Goal: Task Accomplishment & Management: Manage account settings

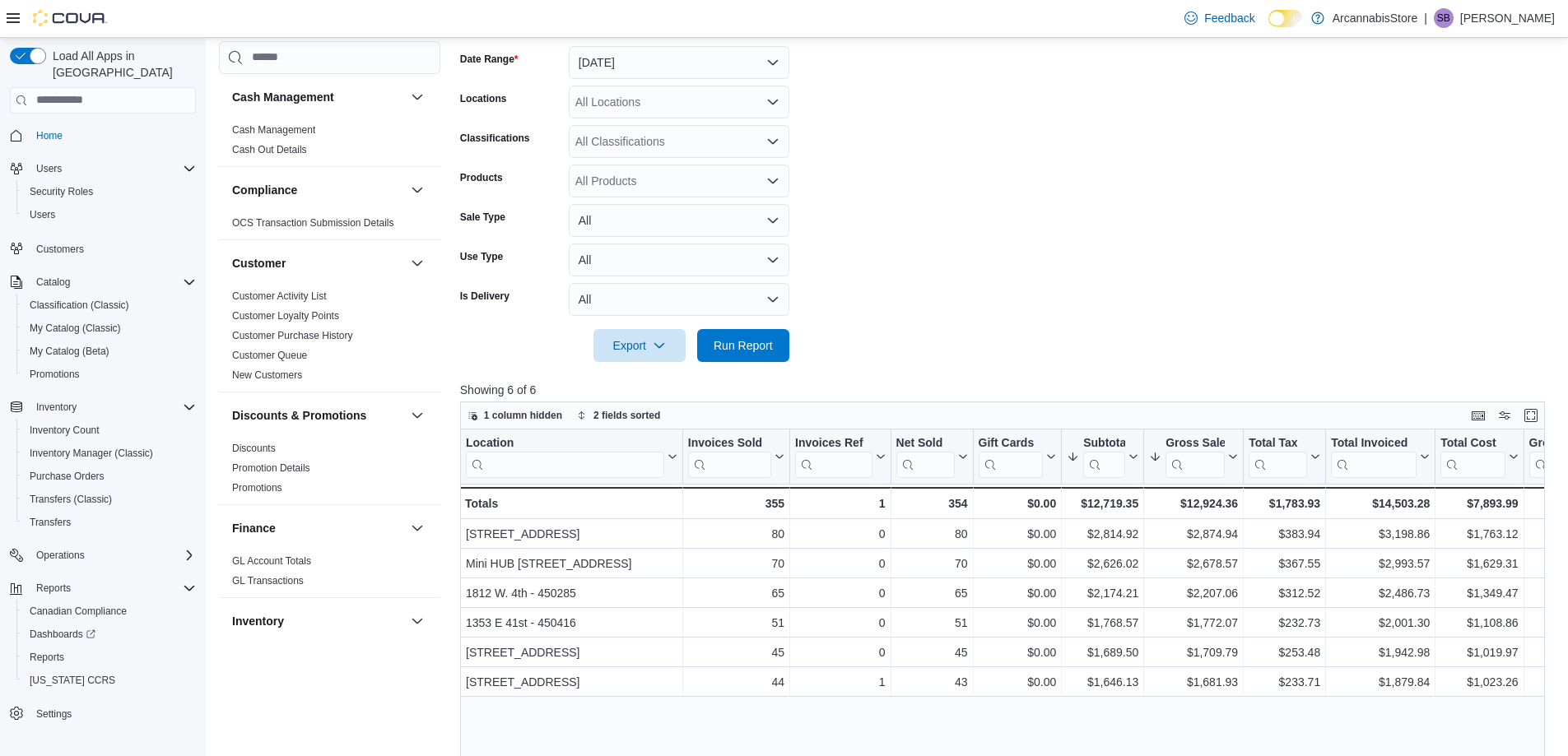
scroll to position [1019, 0]
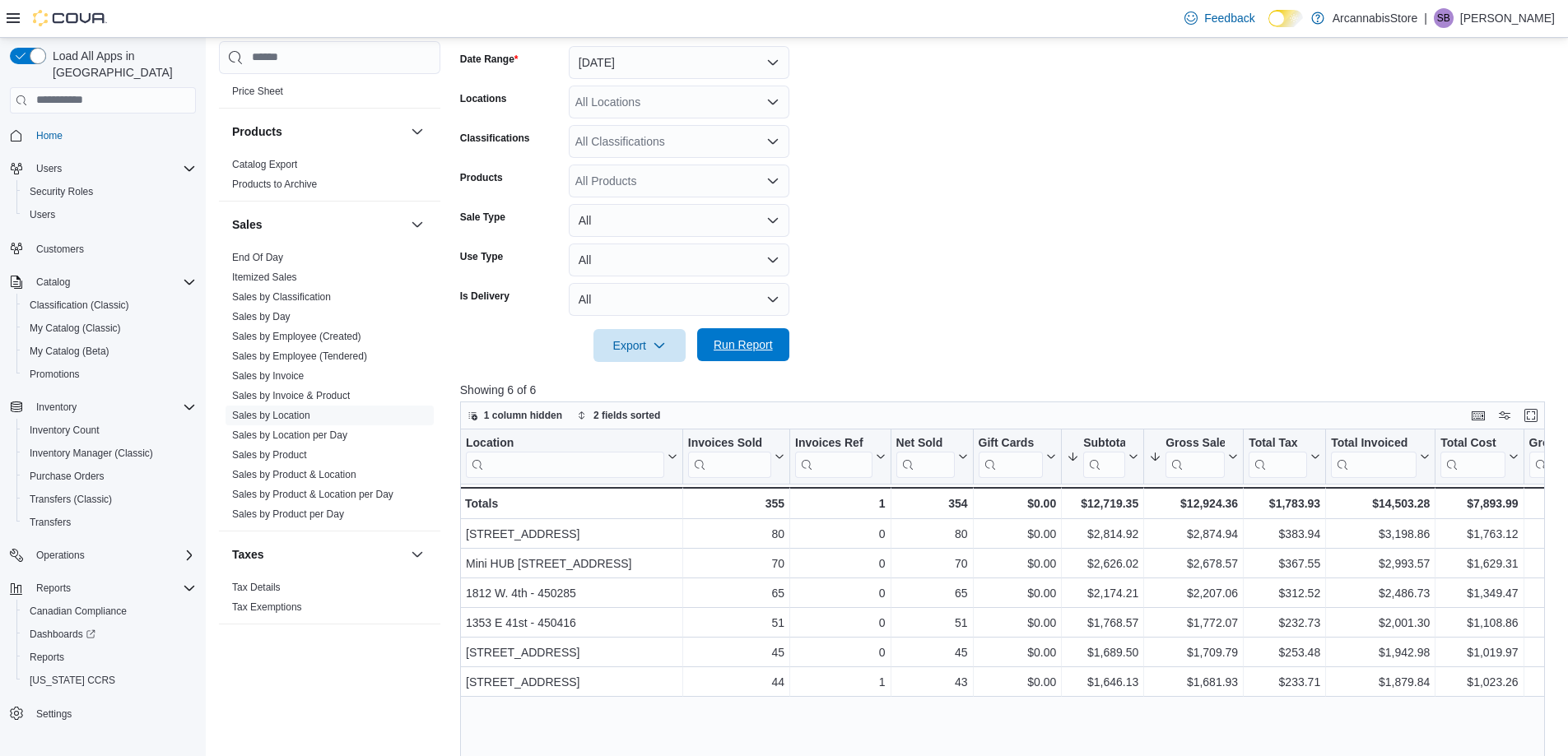
click at [741, 348] on span "Run Report" at bounding box center [743, 345] width 59 height 16
click at [625, 302] on button "All" at bounding box center [679, 300] width 221 height 33
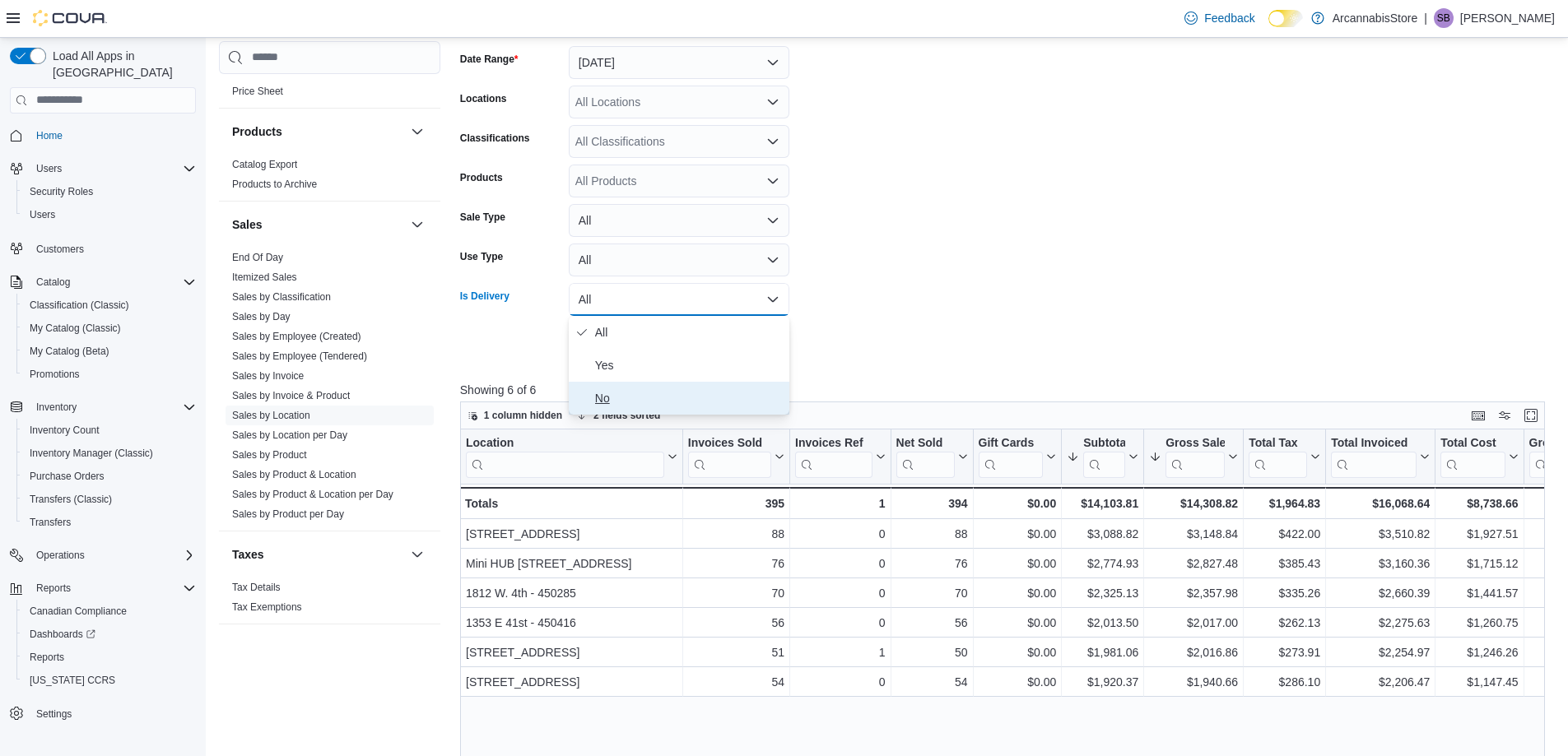
click at [599, 402] on span "No" at bounding box center [689, 397] width 188 height 20
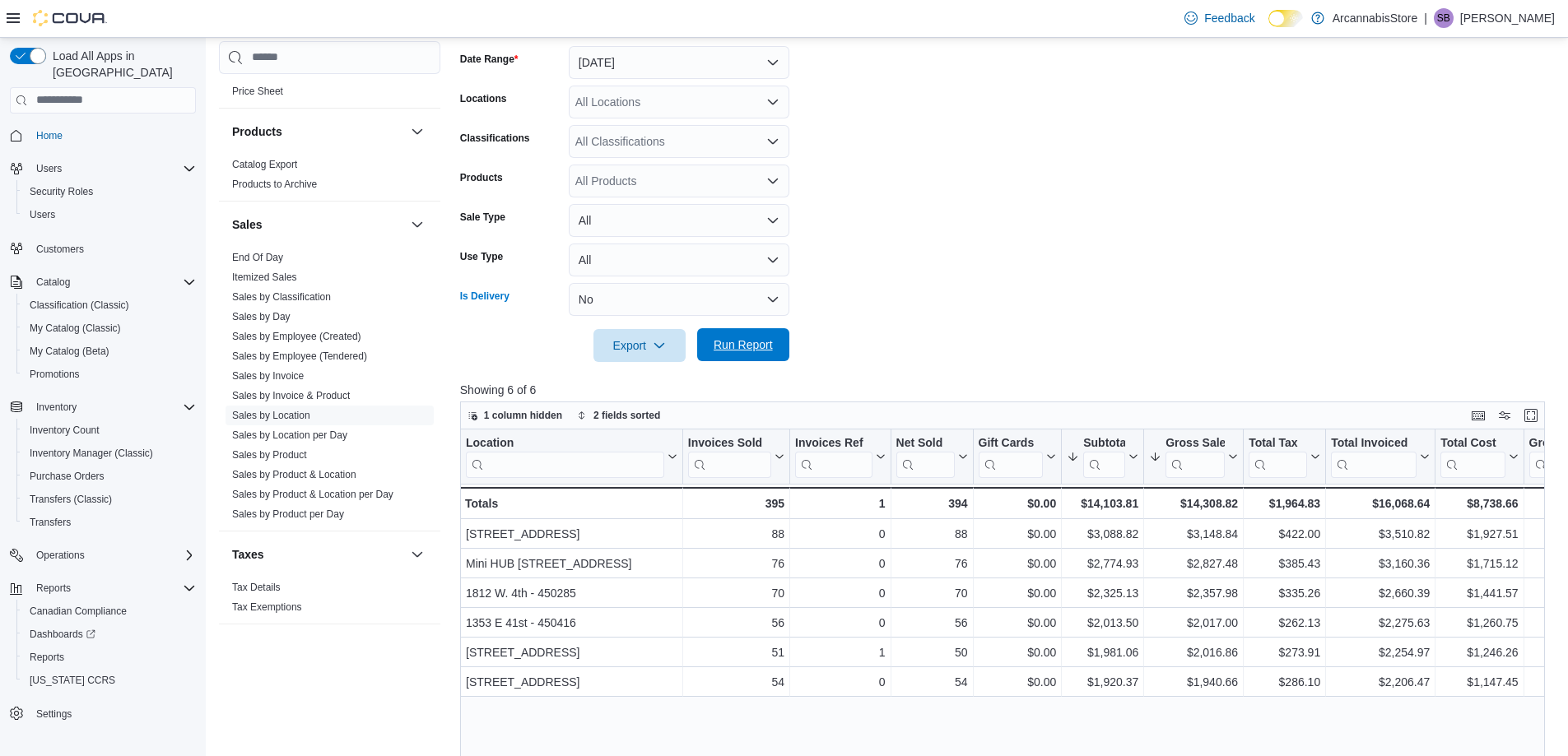
click at [761, 352] on span "Run Report" at bounding box center [743, 345] width 59 height 16
click at [591, 300] on button "No" at bounding box center [679, 300] width 221 height 33
click at [599, 325] on span "All" at bounding box center [689, 332] width 188 height 20
click at [725, 360] on span "Run Report" at bounding box center [743, 345] width 73 height 33
click at [280, 377] on link "Sales by Invoice" at bounding box center [268, 376] width 72 height 11
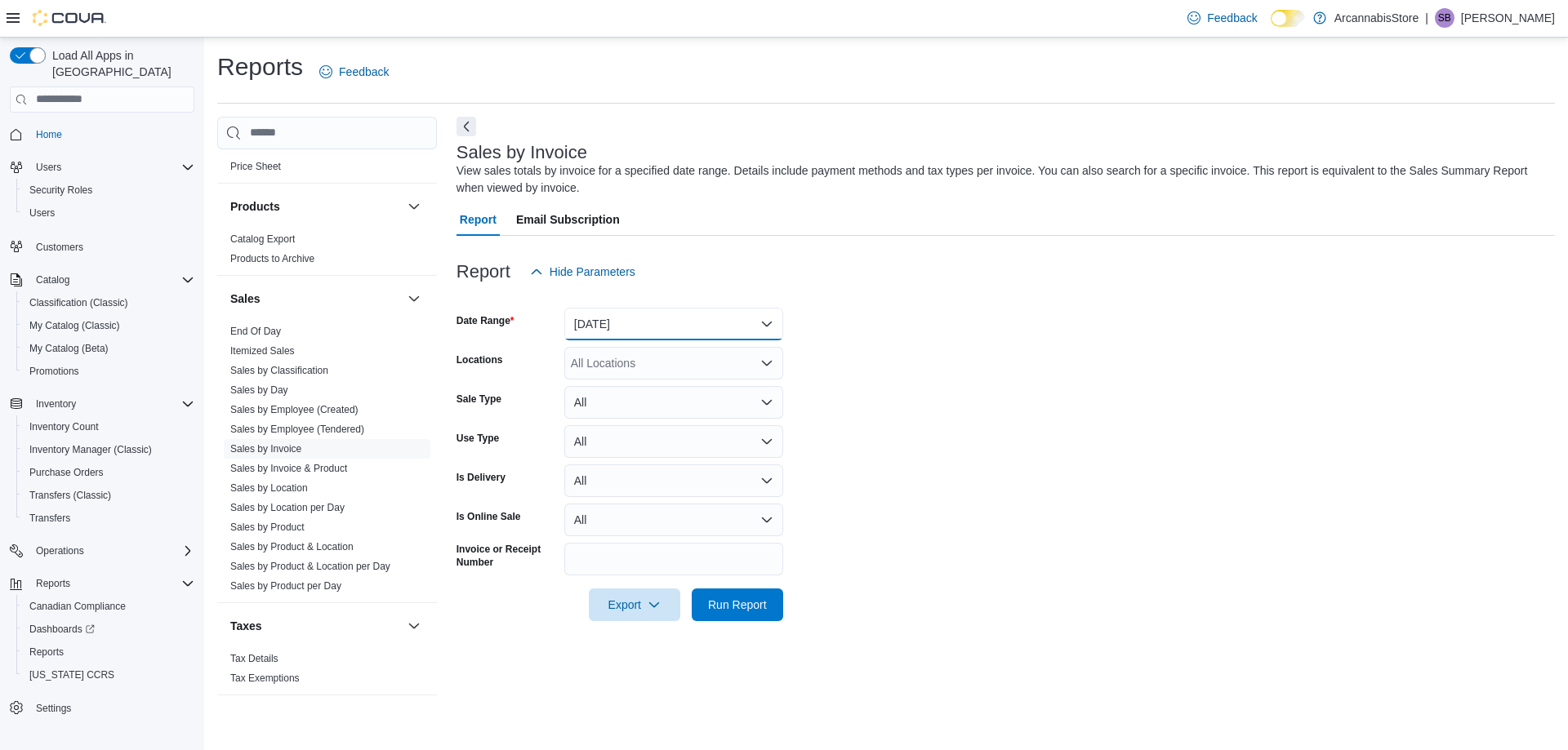
click at [648, 320] on button "[DATE]" at bounding box center [674, 324] width 219 height 33
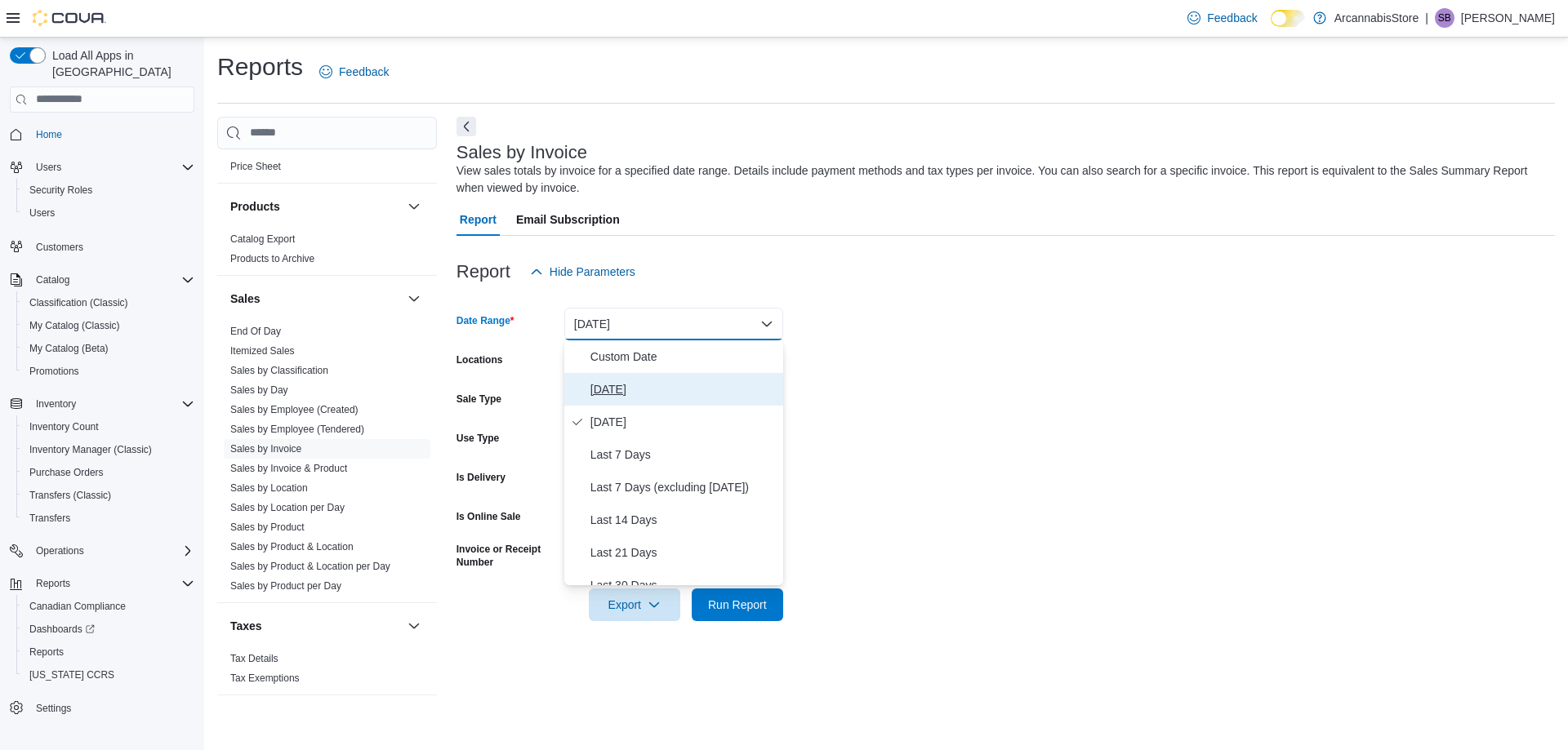
click at [610, 385] on span "[DATE]" at bounding box center [683, 389] width 187 height 20
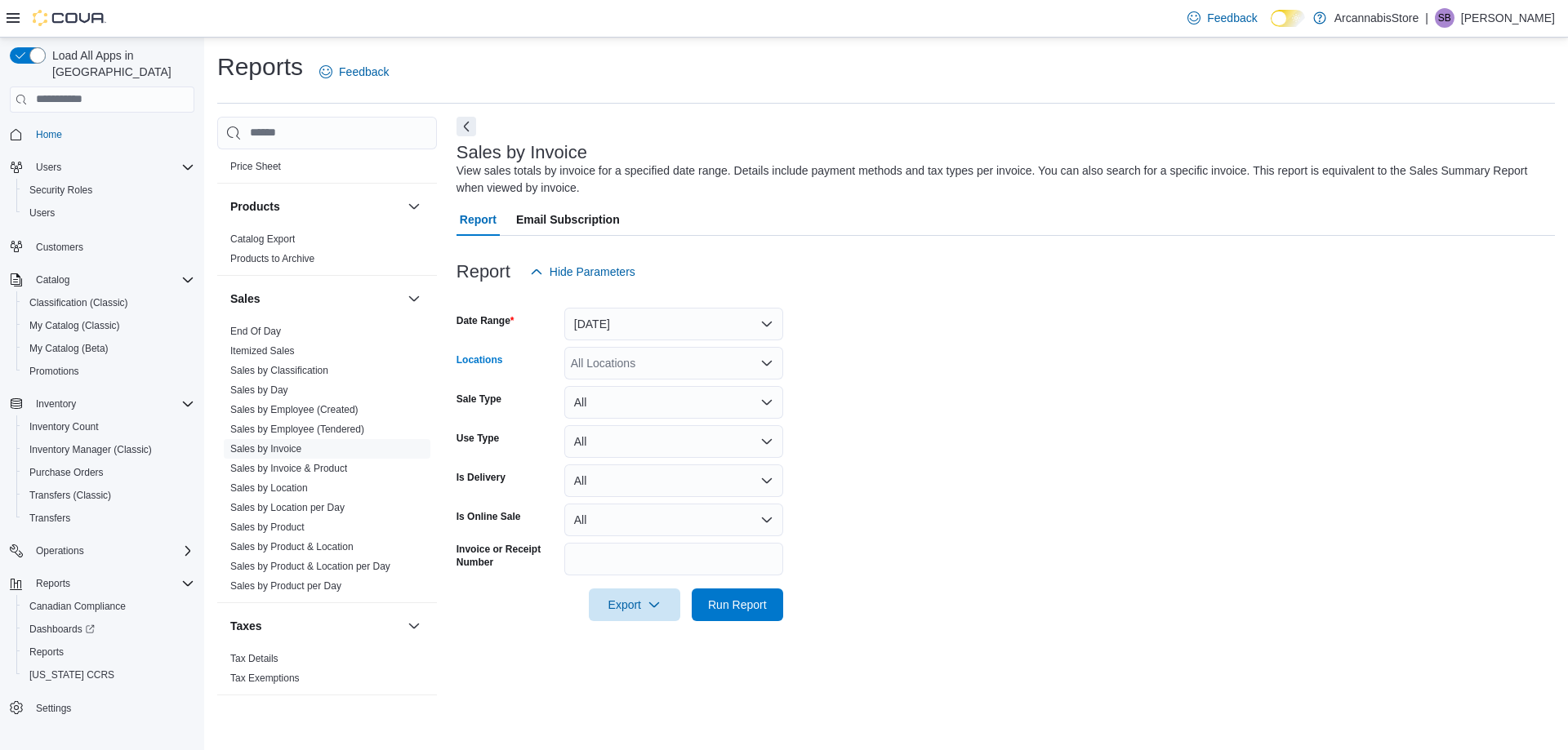
click at [652, 363] on div "All Locations" at bounding box center [674, 363] width 219 height 33
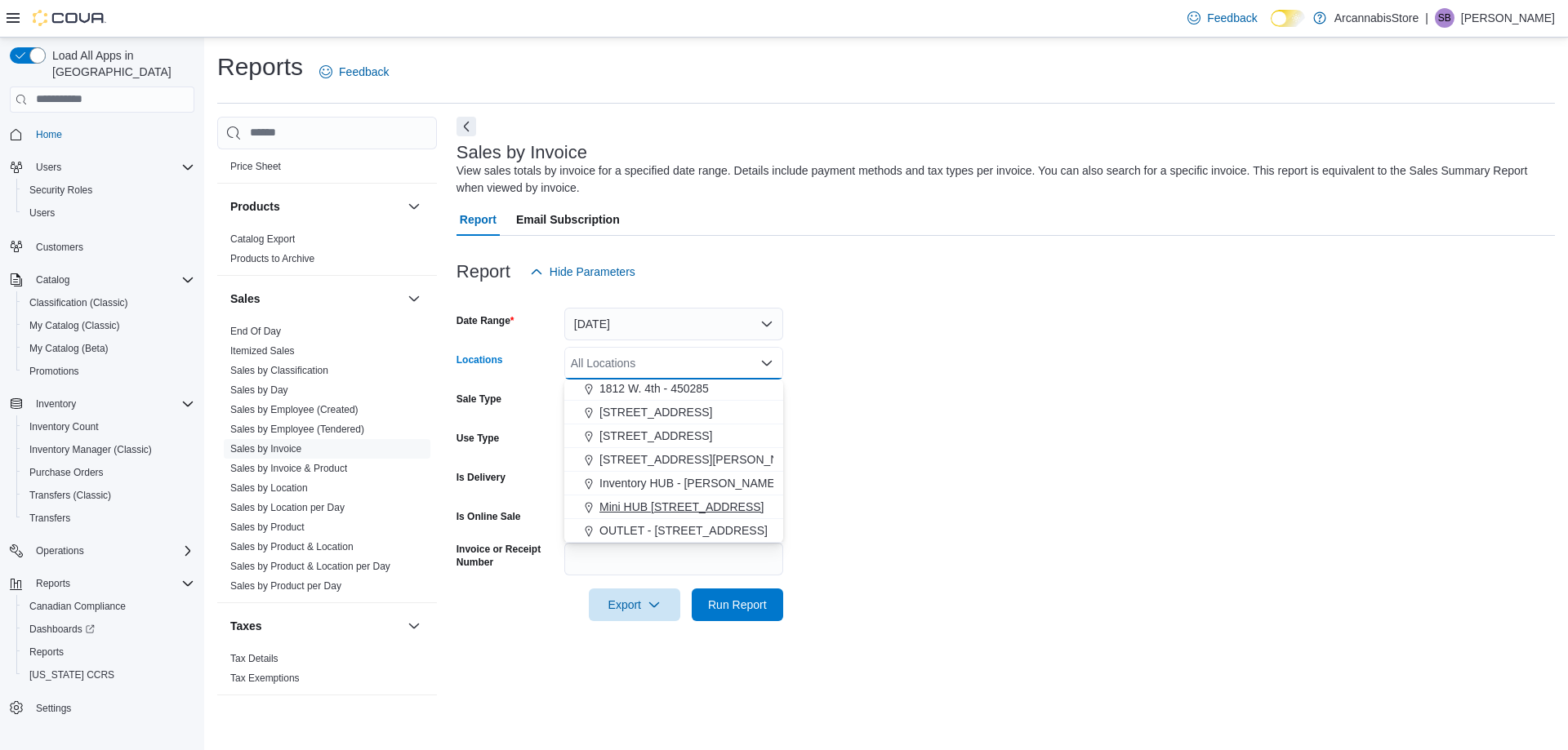
click at [673, 501] on span "Mini HUB [STREET_ADDRESS]" at bounding box center [681, 507] width 164 height 16
click at [859, 515] on form "Date Range [DATE] Locations Mini HUB [STREET_ADDRESS] Combo box. Selected. Mini…" at bounding box center [1006, 454] width 1099 height 333
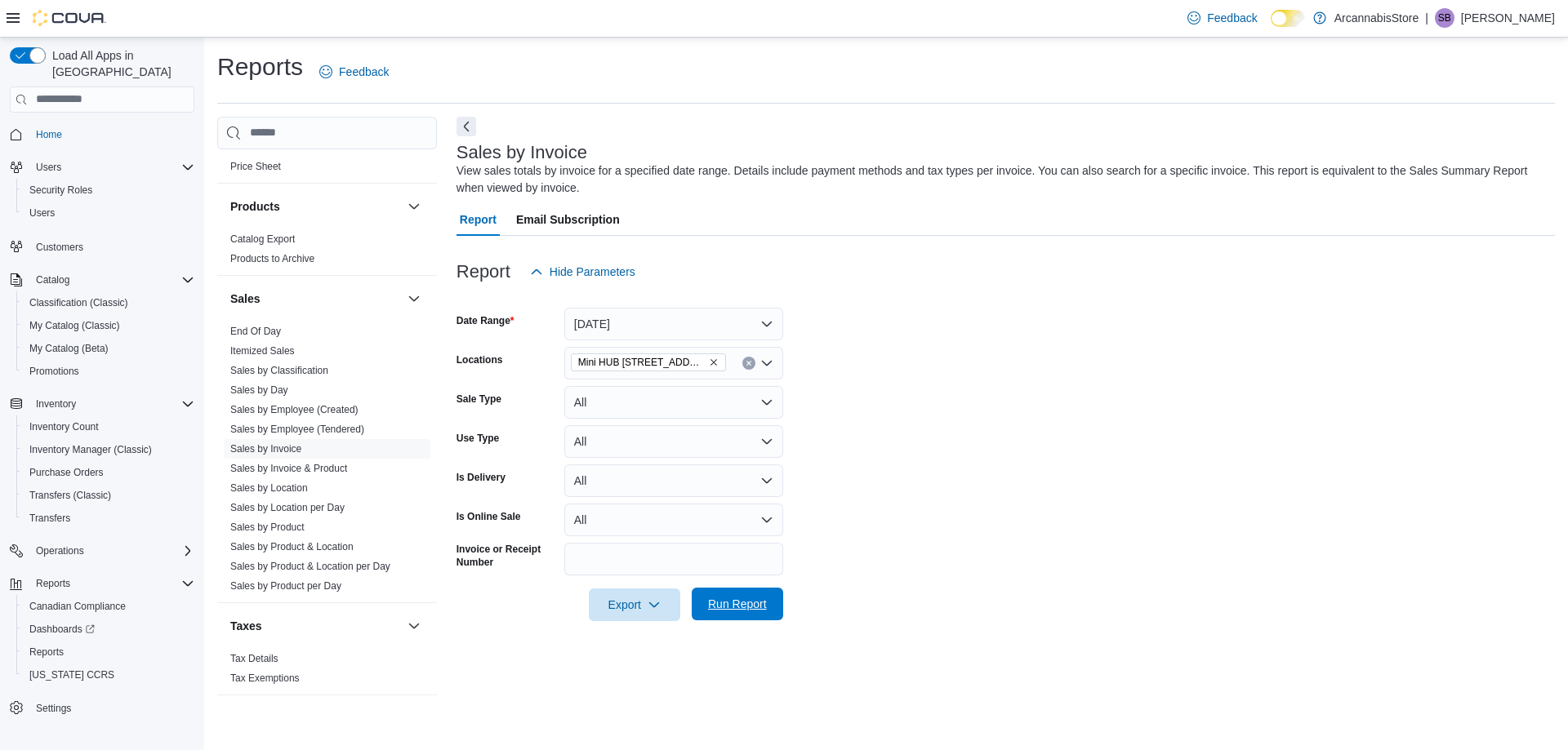
click at [732, 588] on div "Export Run Report" at bounding box center [620, 605] width 327 height 33
click at [740, 614] on span "Run Report" at bounding box center [738, 604] width 72 height 33
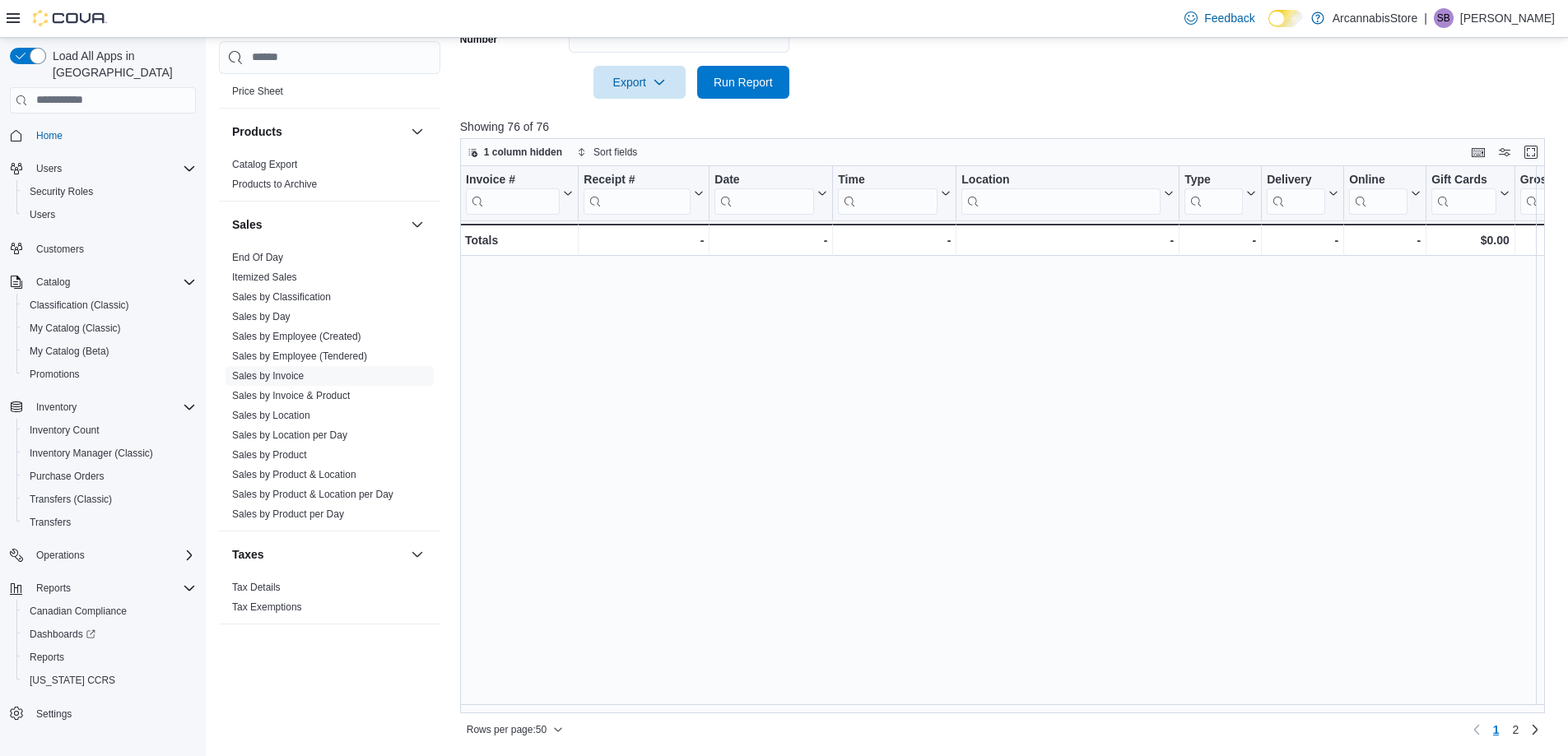
scroll to position [1031, 0]
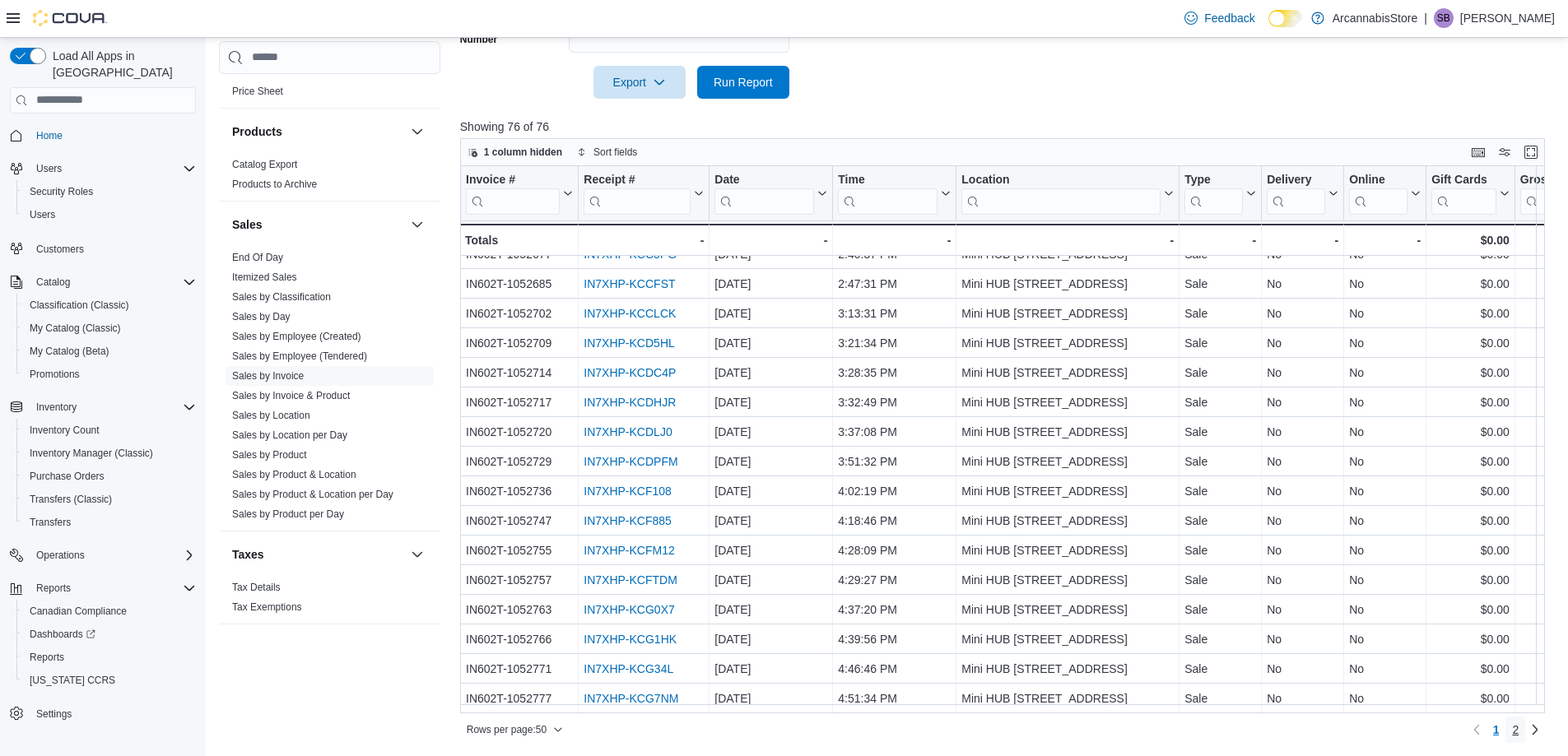
click at [1519, 730] on span "2" at bounding box center [1515, 729] width 7 height 16
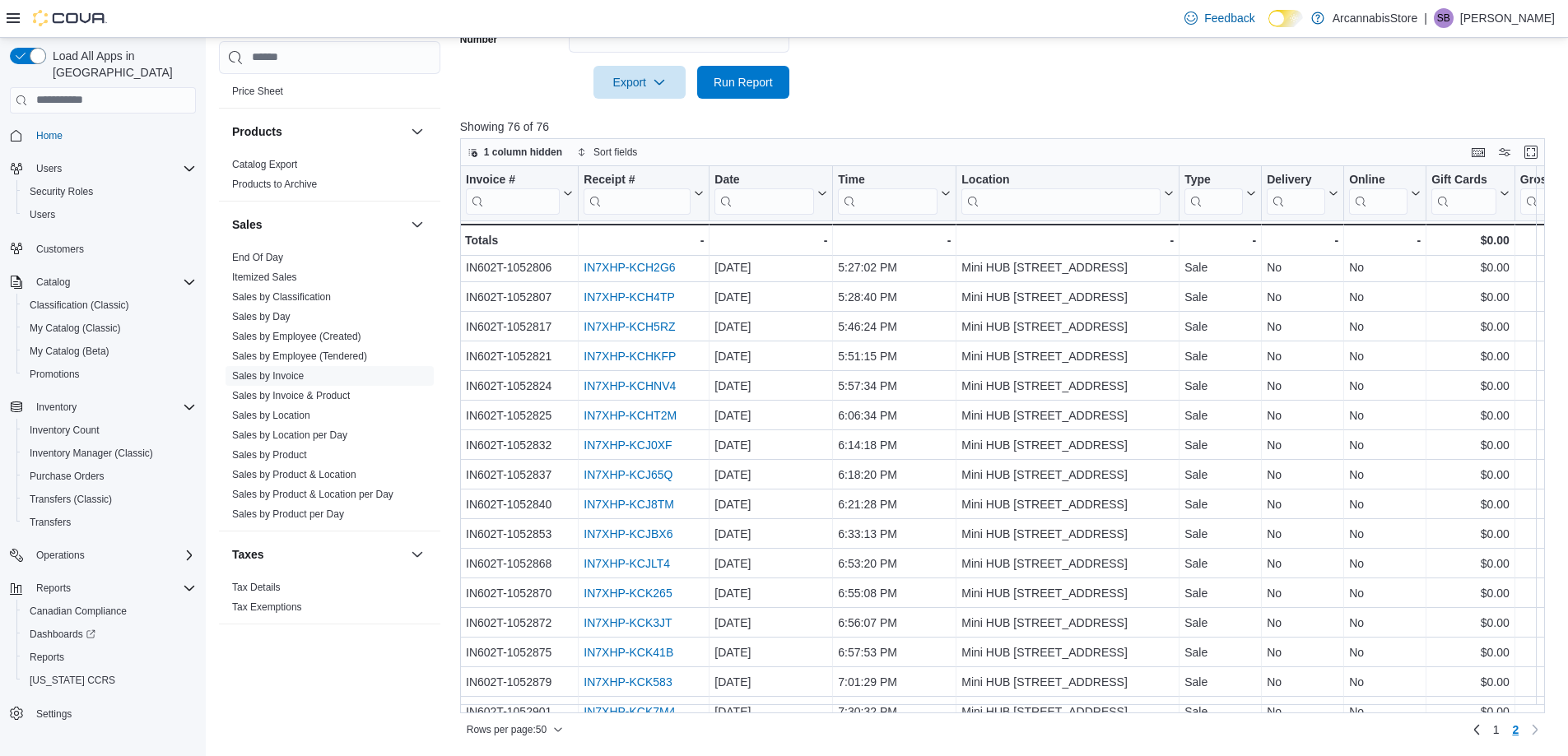
scroll to position [321, 0]
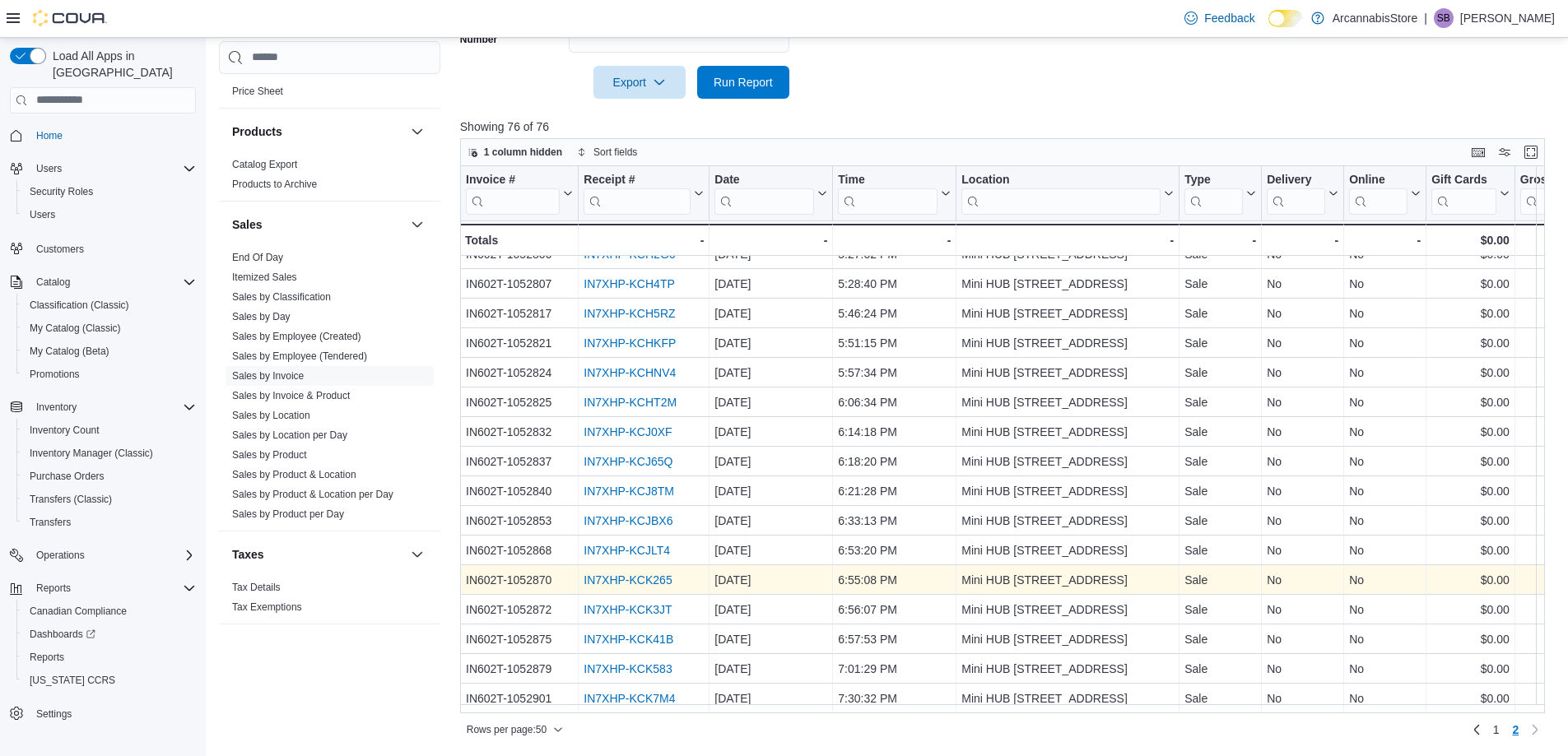
click at [658, 573] on link "IN7XHP-KCK265" at bounding box center [628, 579] width 88 height 13
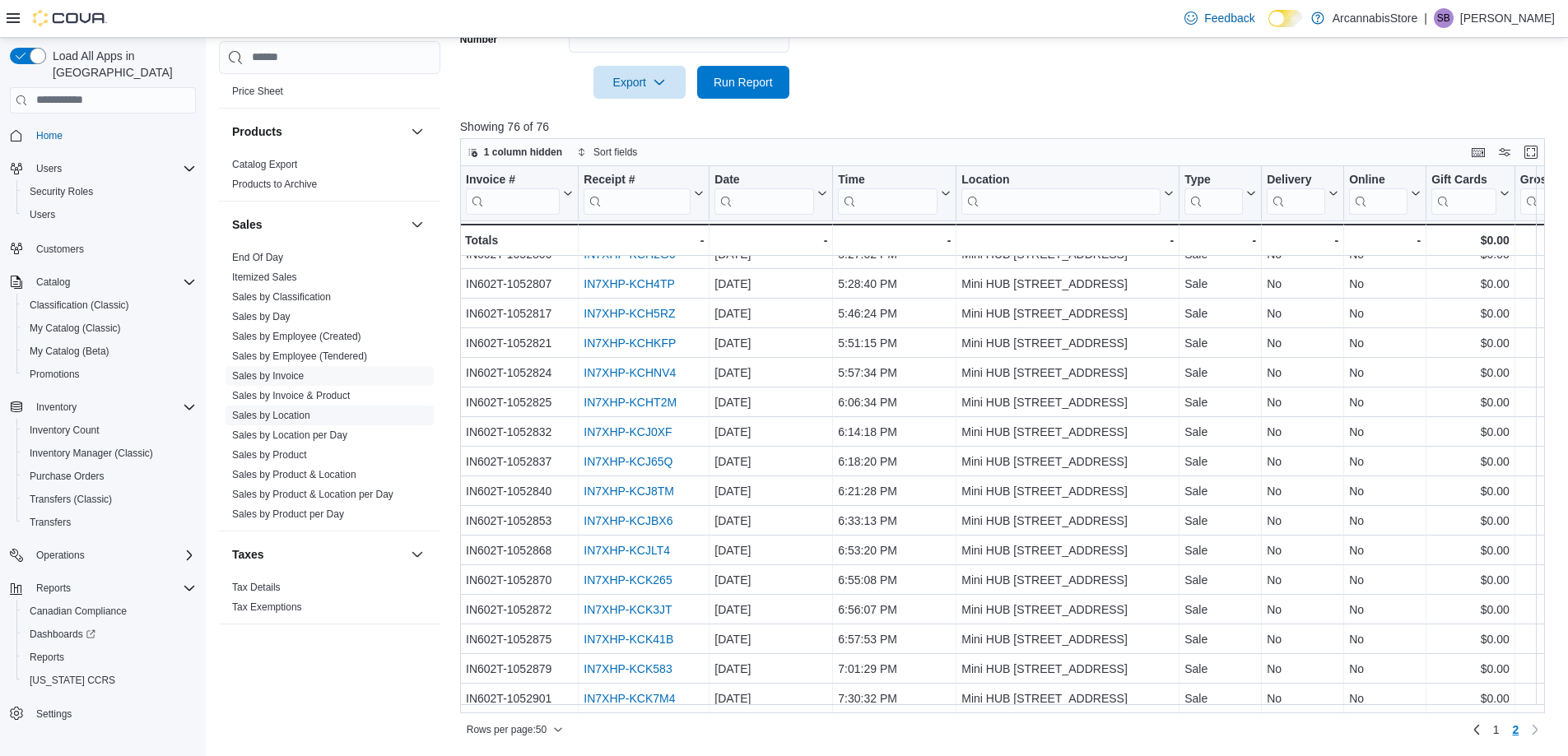
click at [263, 411] on link "Sales by Location" at bounding box center [271, 415] width 78 height 11
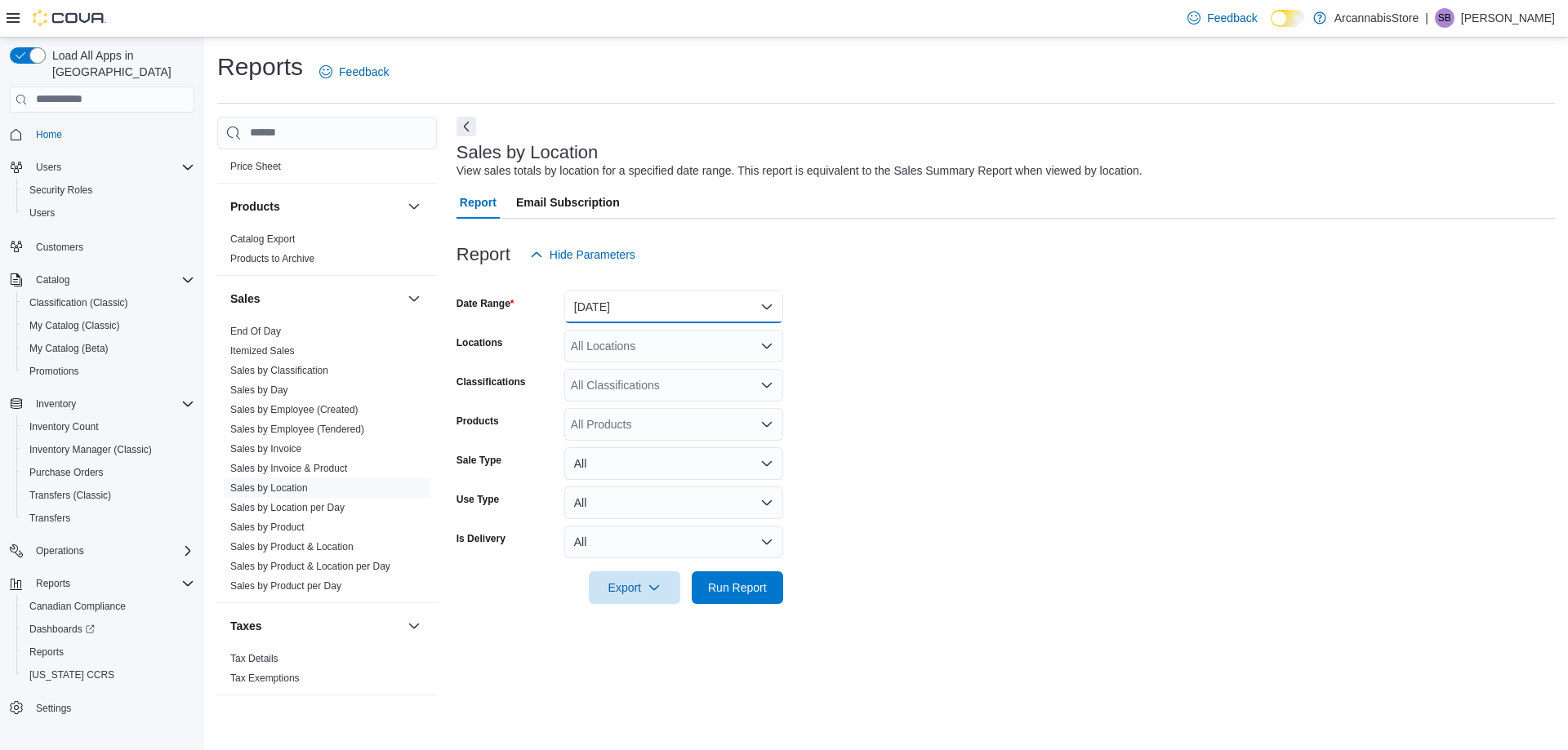
click at [640, 304] on button "[DATE]" at bounding box center [674, 307] width 219 height 33
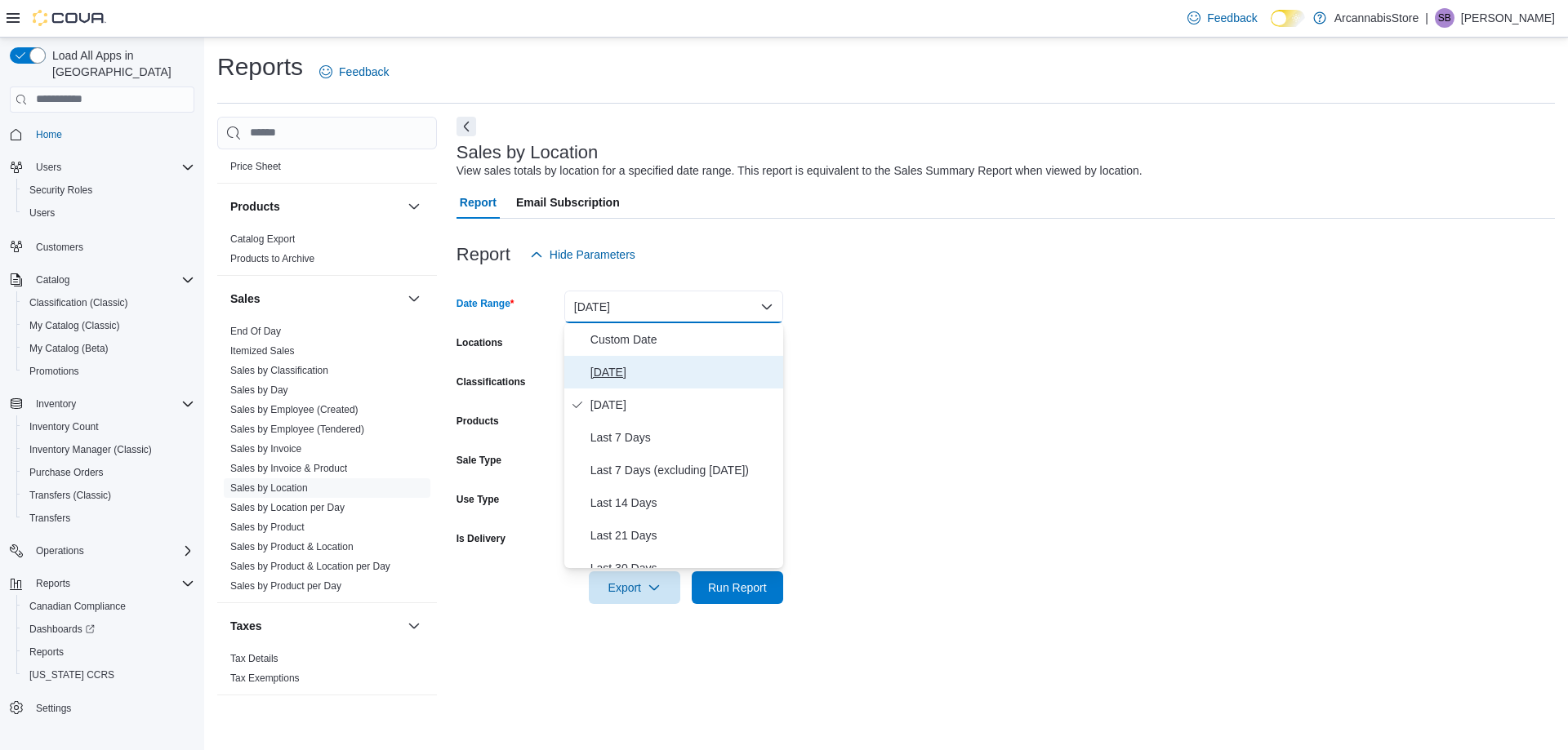
click at [609, 370] on span "[DATE]" at bounding box center [683, 372] width 187 height 20
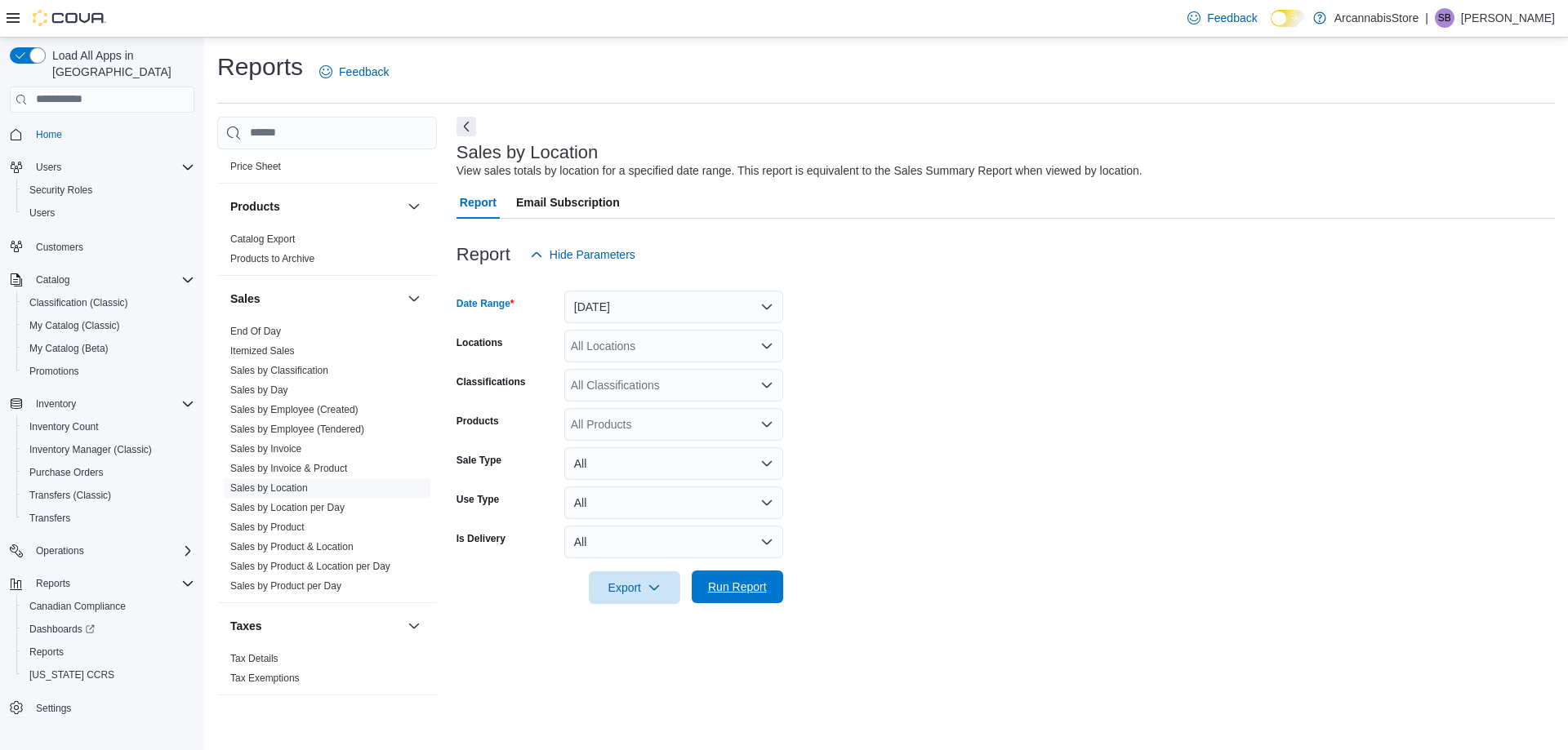
click at [728, 576] on span "Run Report" at bounding box center [738, 587] width 72 height 33
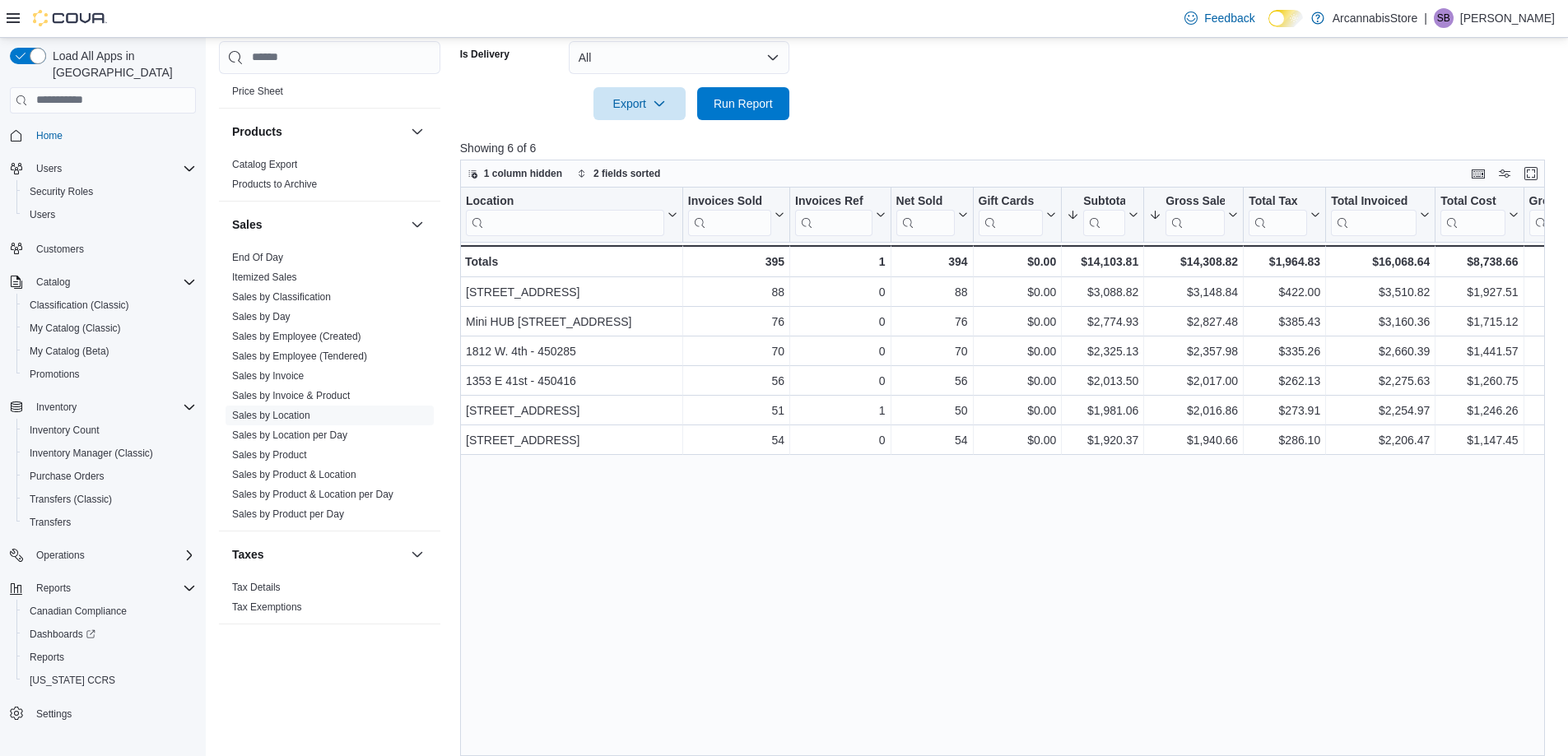
scroll to position [494, 0]
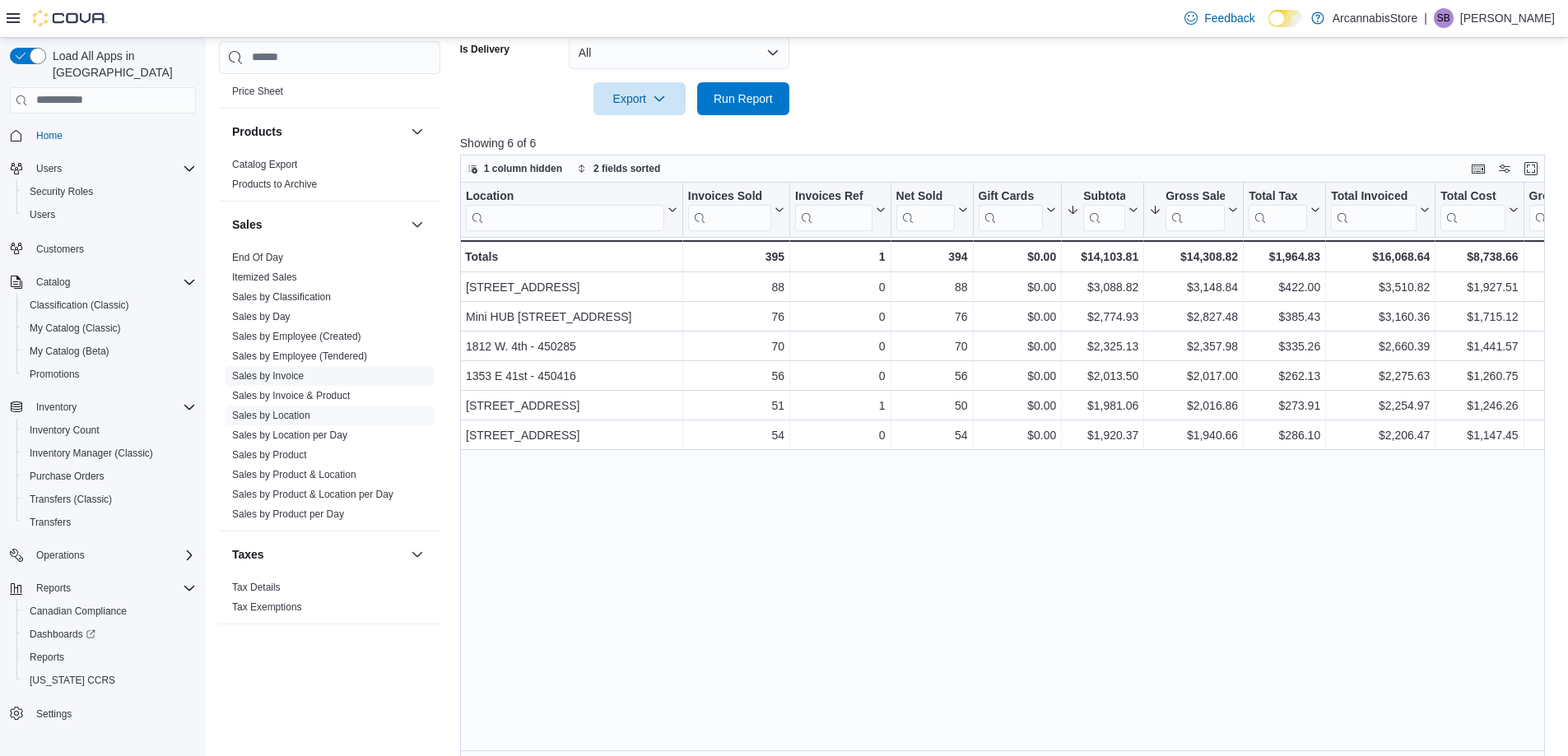
click at [271, 376] on link "Sales by Invoice" at bounding box center [268, 376] width 72 height 11
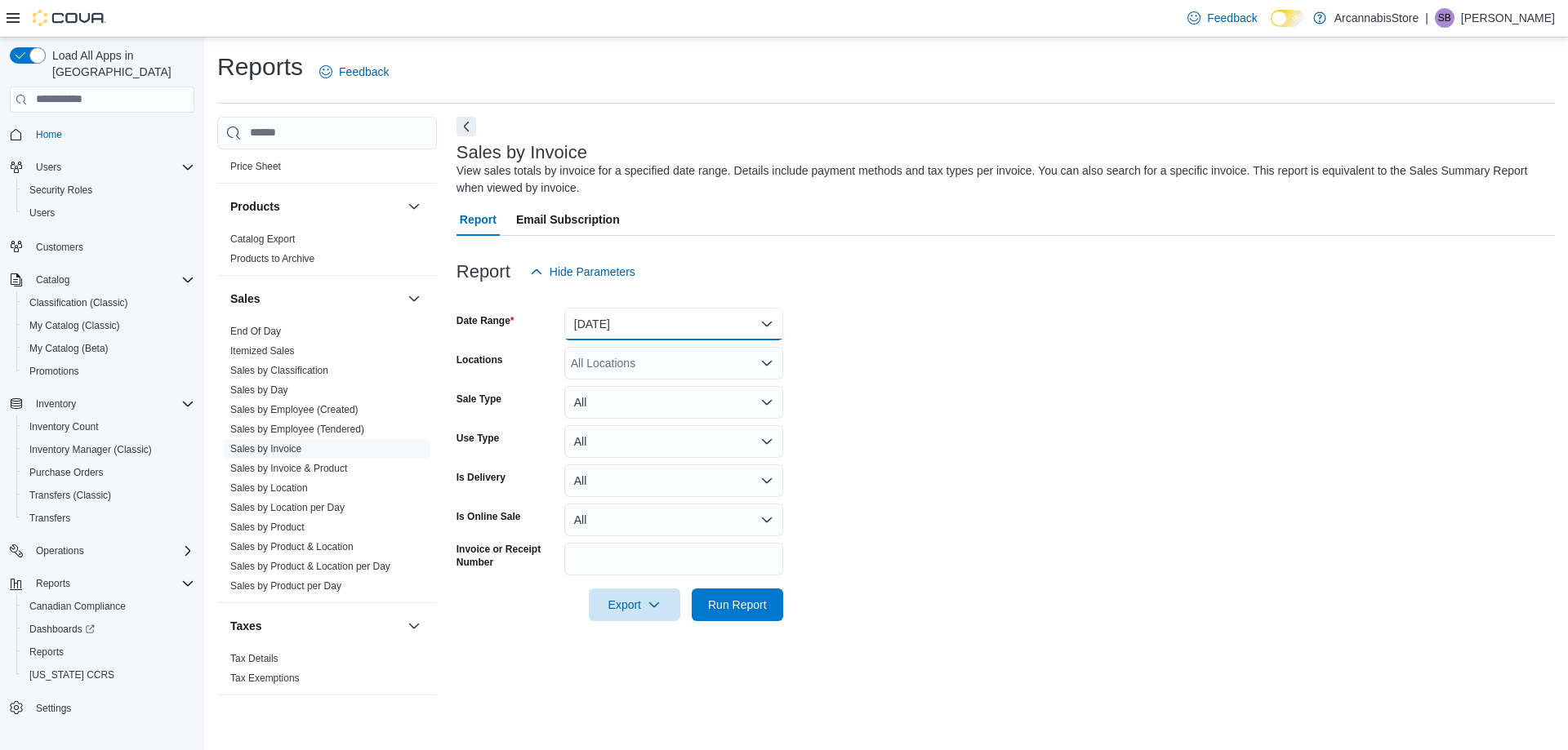
click at [595, 326] on button "[DATE]" at bounding box center [674, 324] width 219 height 33
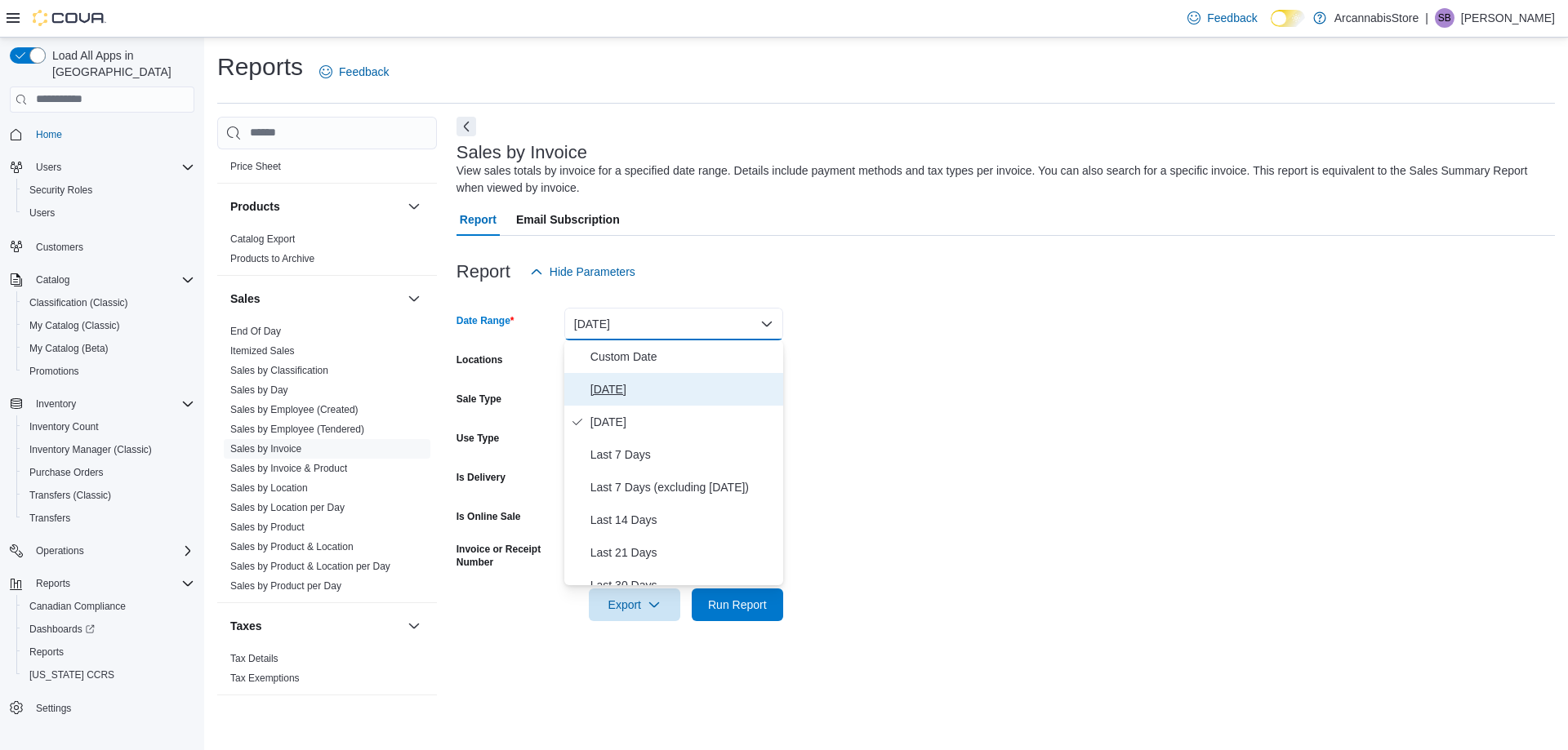
click at [596, 393] on span "[DATE]" at bounding box center [683, 389] width 187 height 20
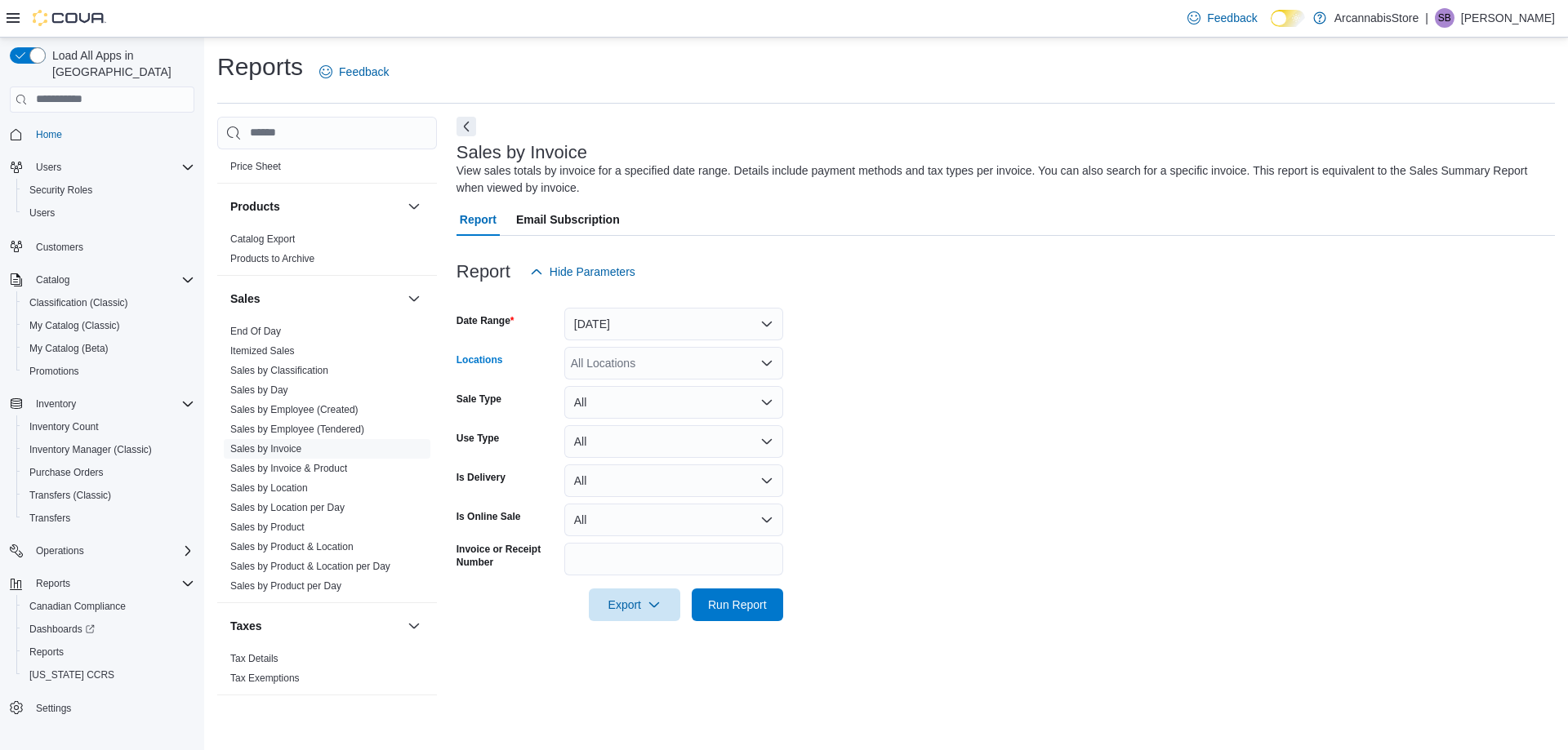
click at [665, 358] on div "All Locations" at bounding box center [674, 363] width 219 height 33
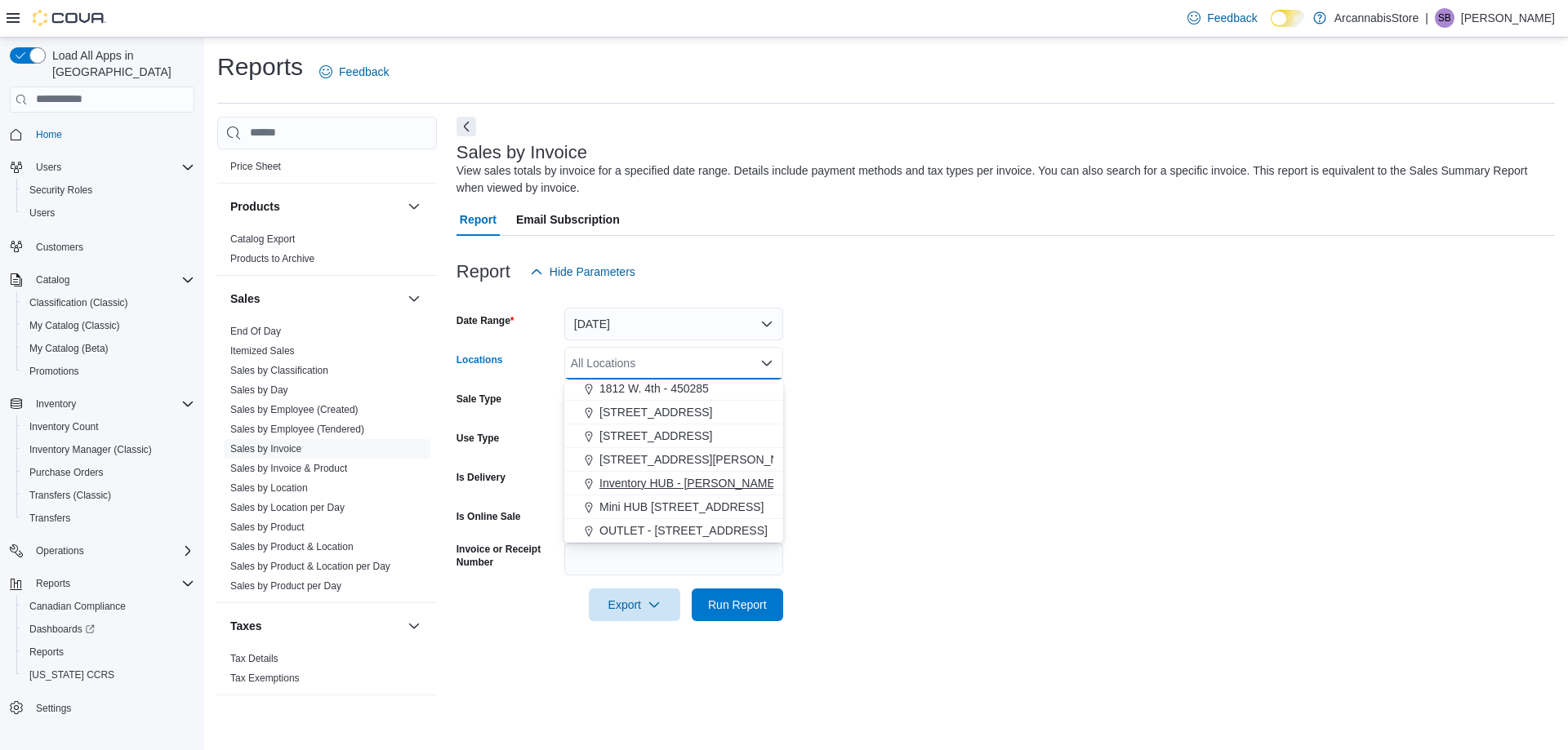
click at [691, 514] on span "Mini HUB [STREET_ADDRESS]" at bounding box center [681, 507] width 164 height 16
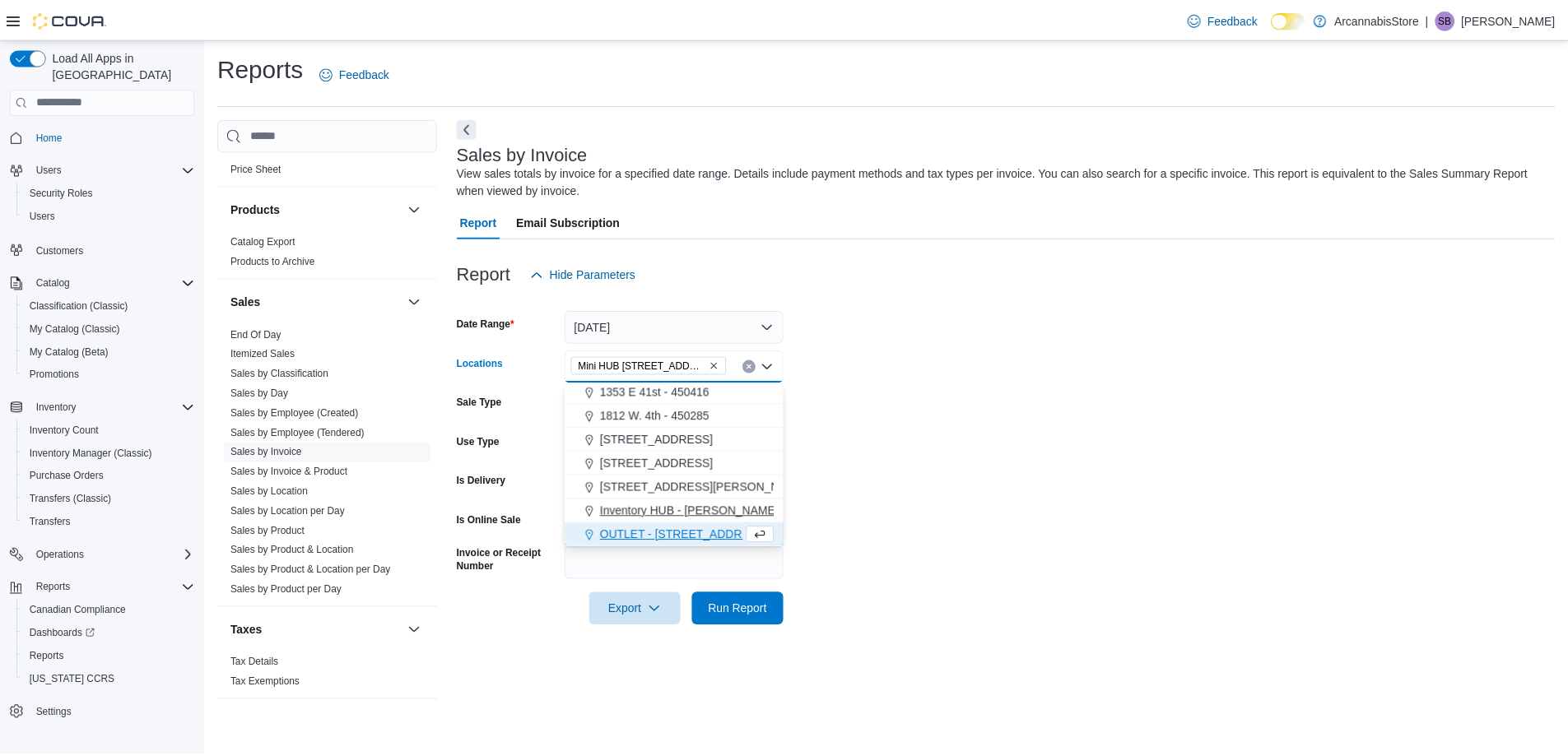
scroll to position [50, 0]
click at [792, 518] on form "Date Range [DATE] Locations Mini HUB [STREET_ADDRESS] Combo box. Selected. Mini…" at bounding box center [1014, 458] width 1107 height 336
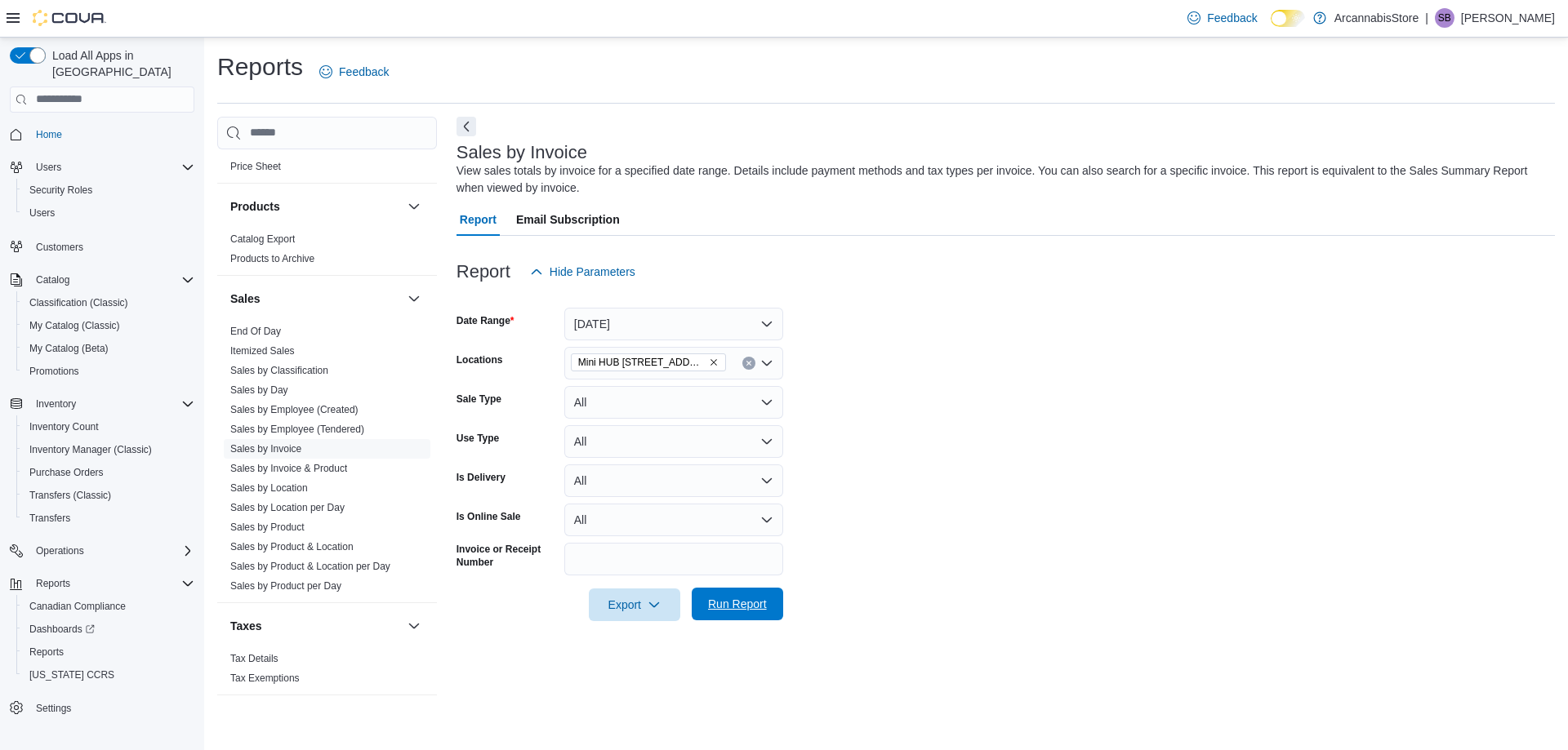
click at [736, 616] on span "Run Report" at bounding box center [738, 604] width 72 height 33
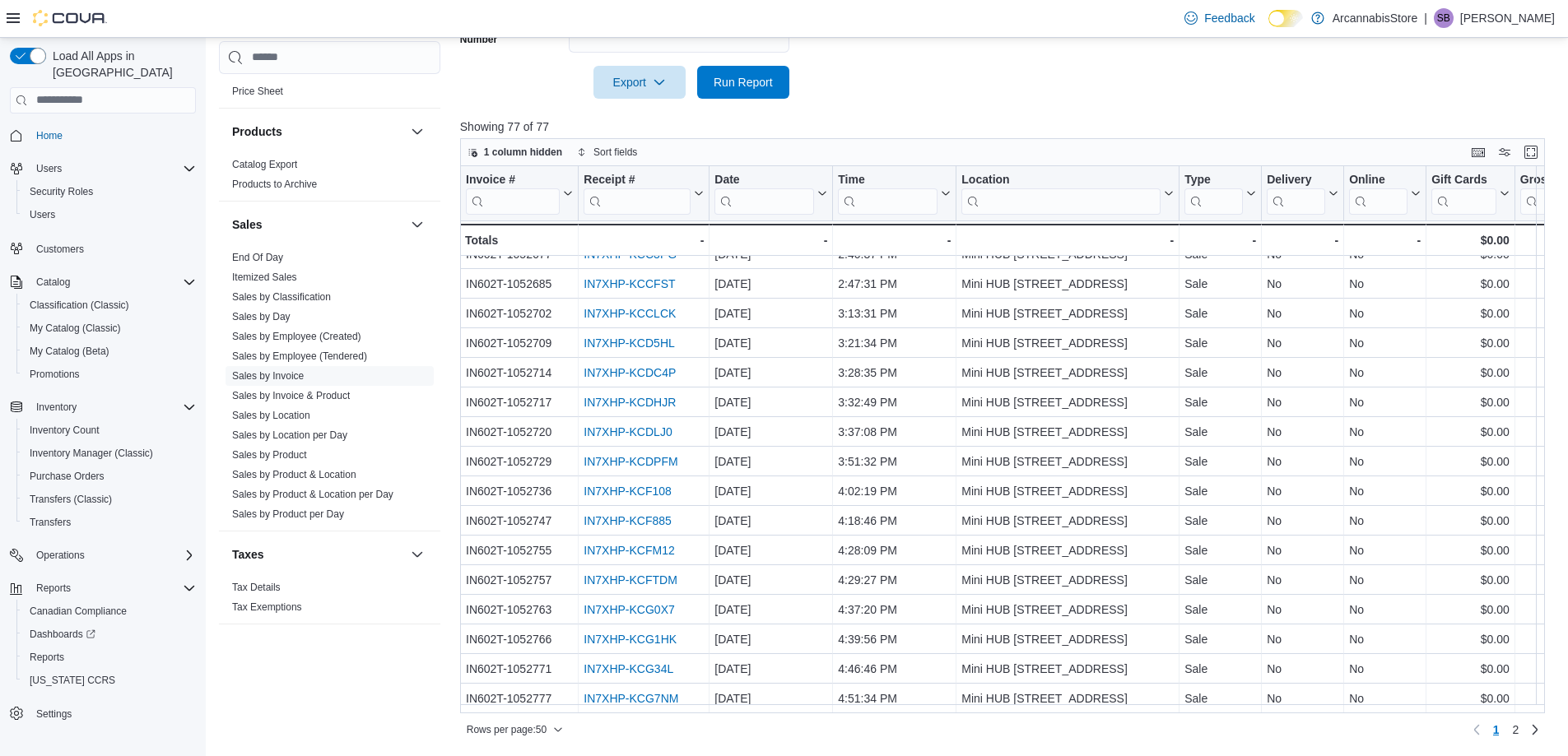
scroll to position [1031, 0]
click at [1519, 729] on span "2" at bounding box center [1515, 729] width 7 height 16
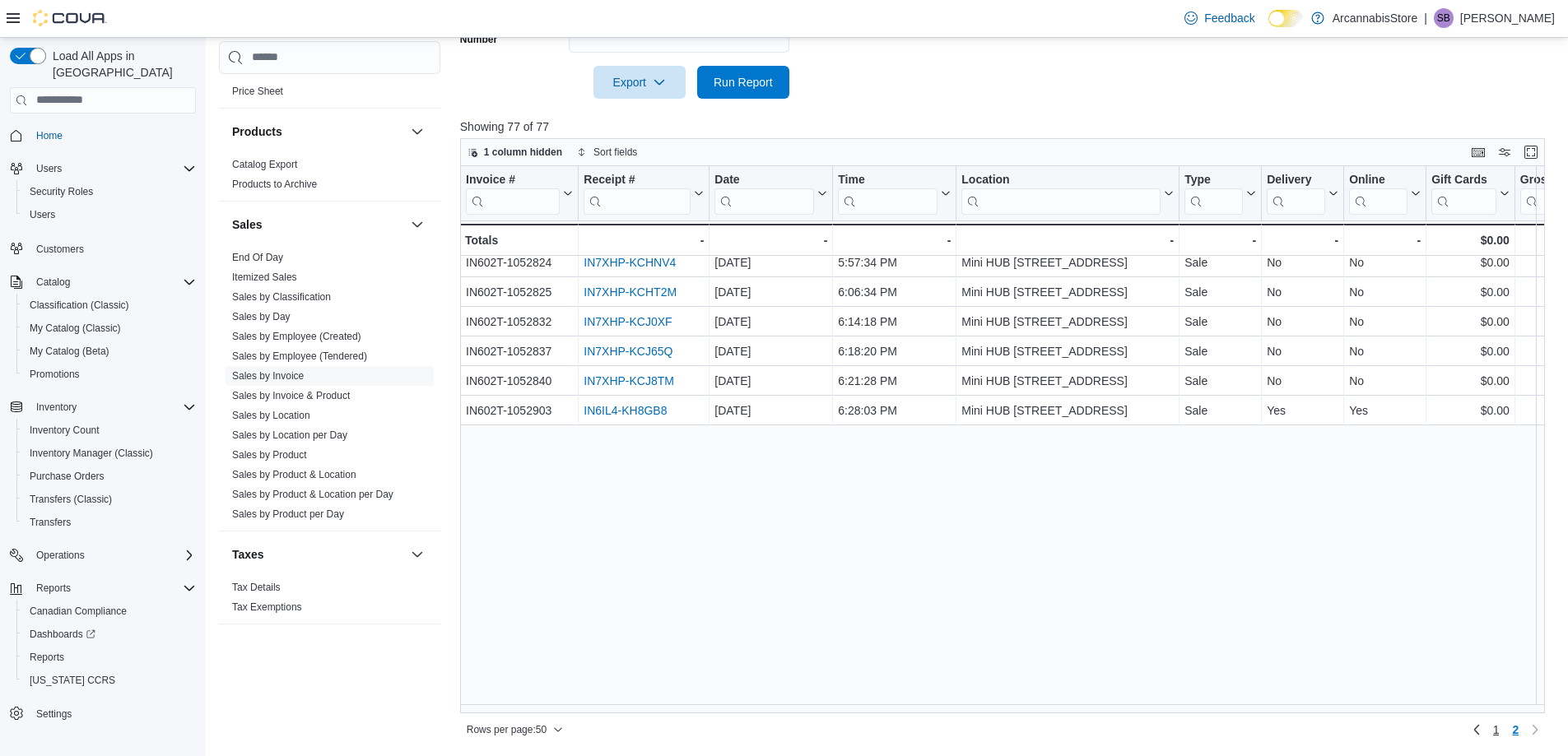
scroll to position [0, 0]
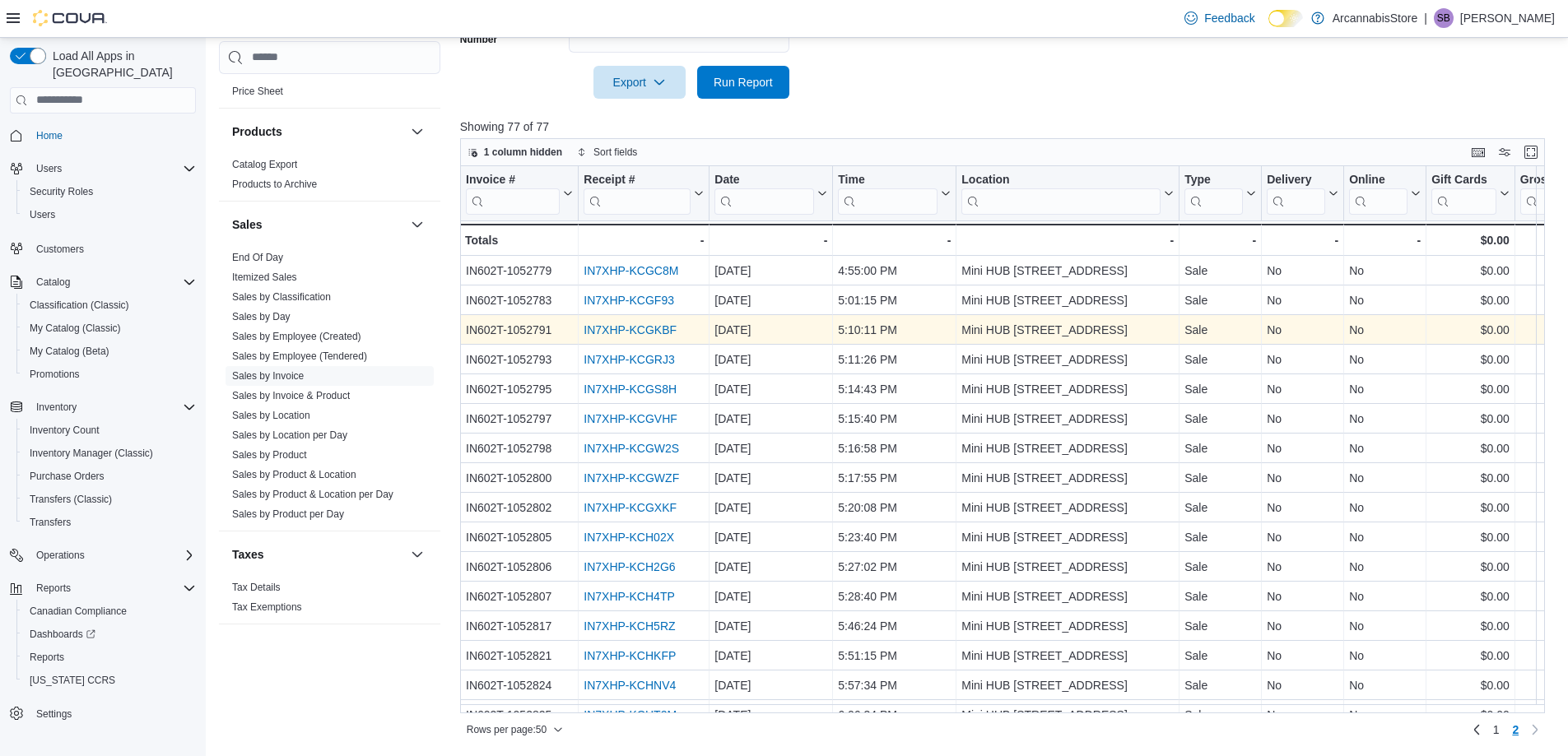
click at [658, 330] on link "IN7XHP-KCGKBF" at bounding box center [630, 329] width 93 height 13
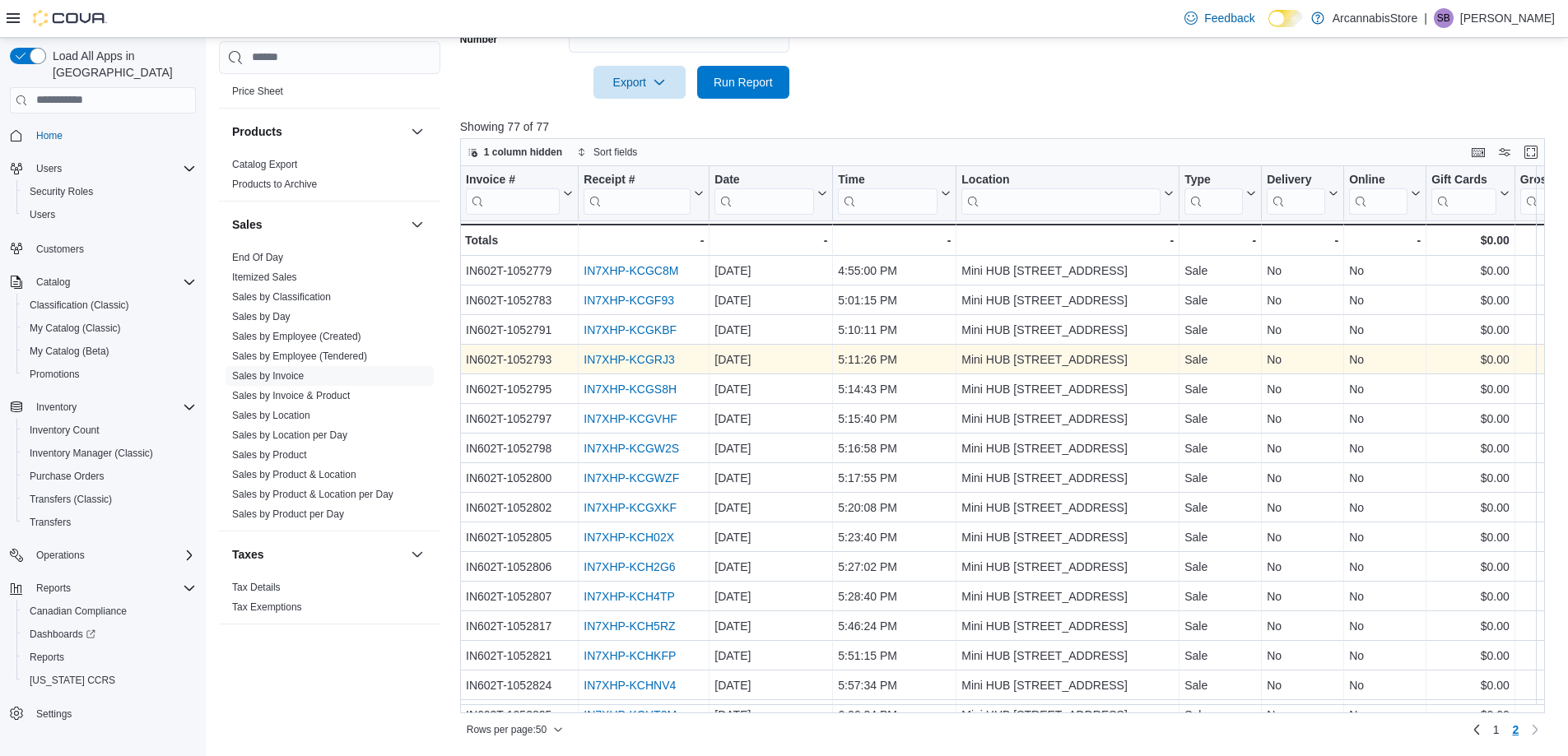
click at [651, 362] on link "IN7XHP-KCGRJ3" at bounding box center [629, 359] width 91 height 13
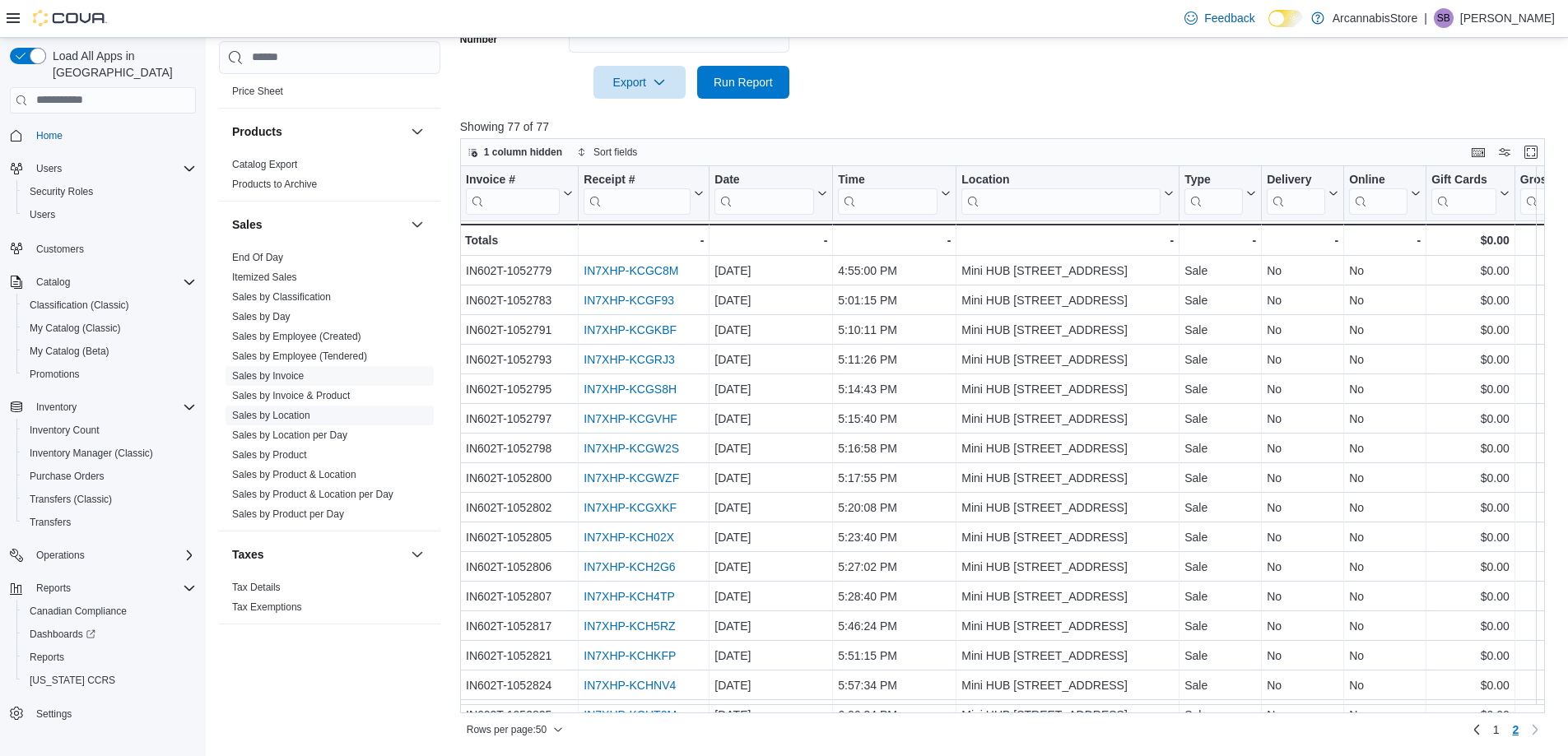
click at [272, 415] on link "Sales by Location" at bounding box center [271, 415] width 78 height 11
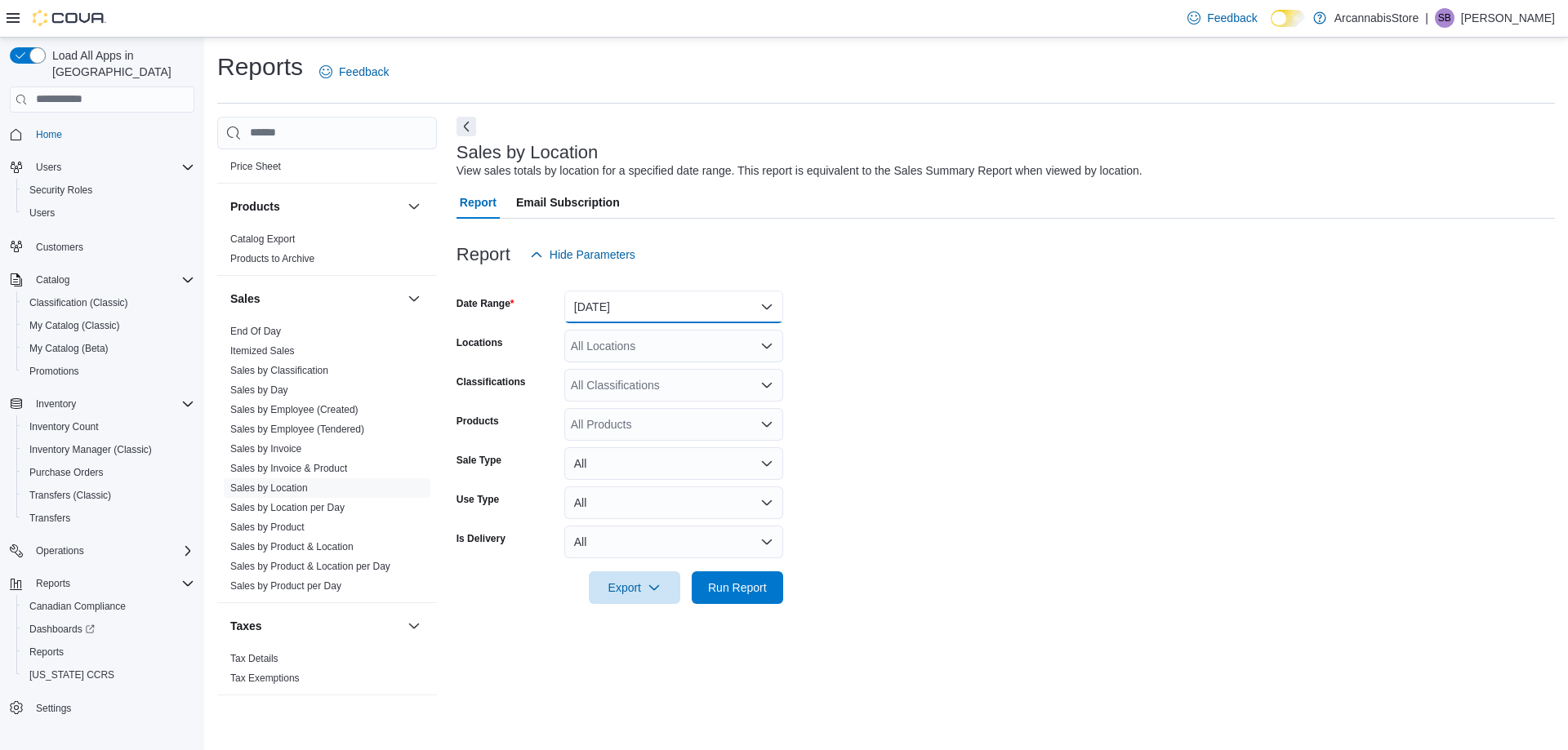
click at [593, 311] on button "[DATE]" at bounding box center [674, 307] width 219 height 33
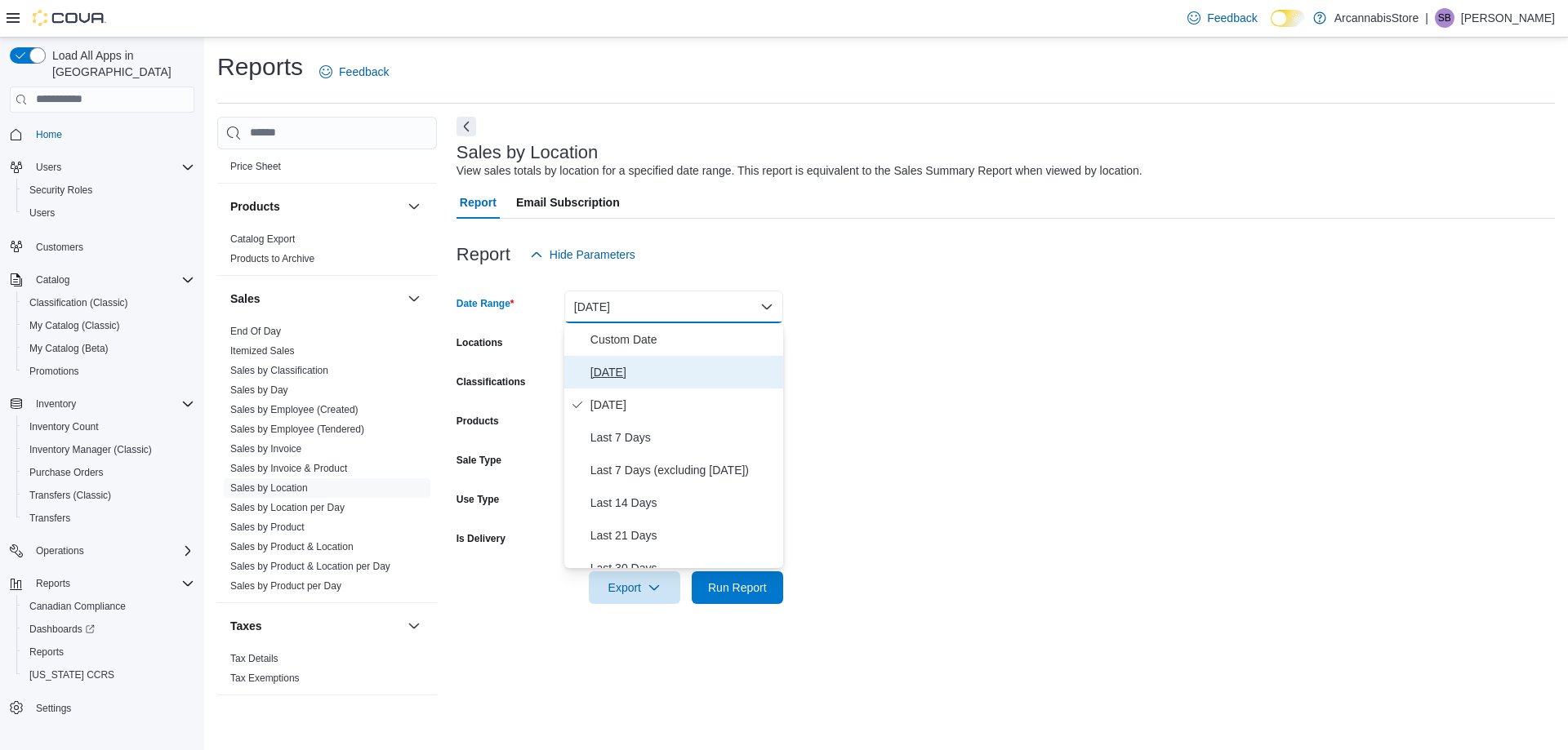
click at [593, 369] on span "[DATE]" at bounding box center [683, 372] width 187 height 20
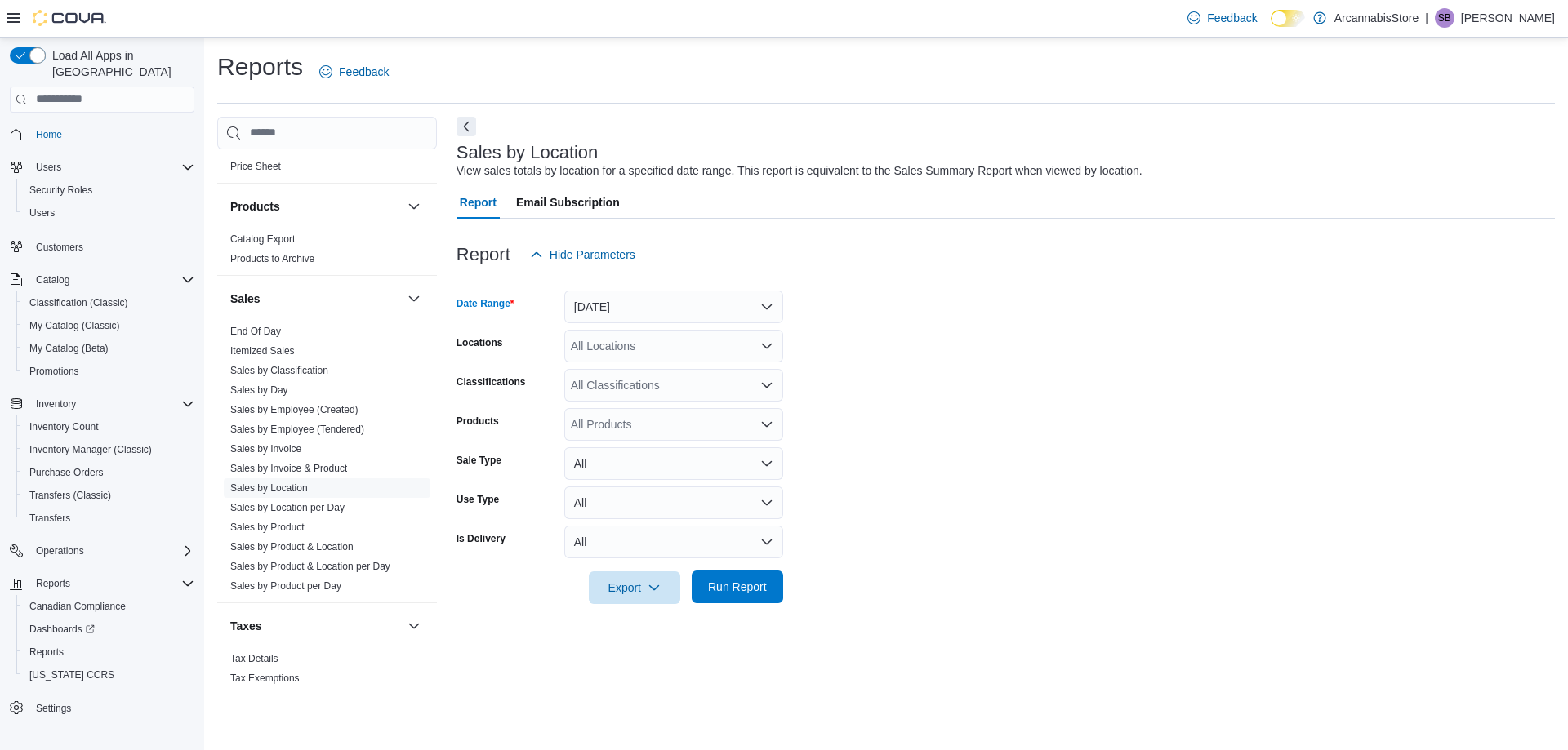
click at [728, 582] on span "Run Report" at bounding box center [738, 587] width 58 height 16
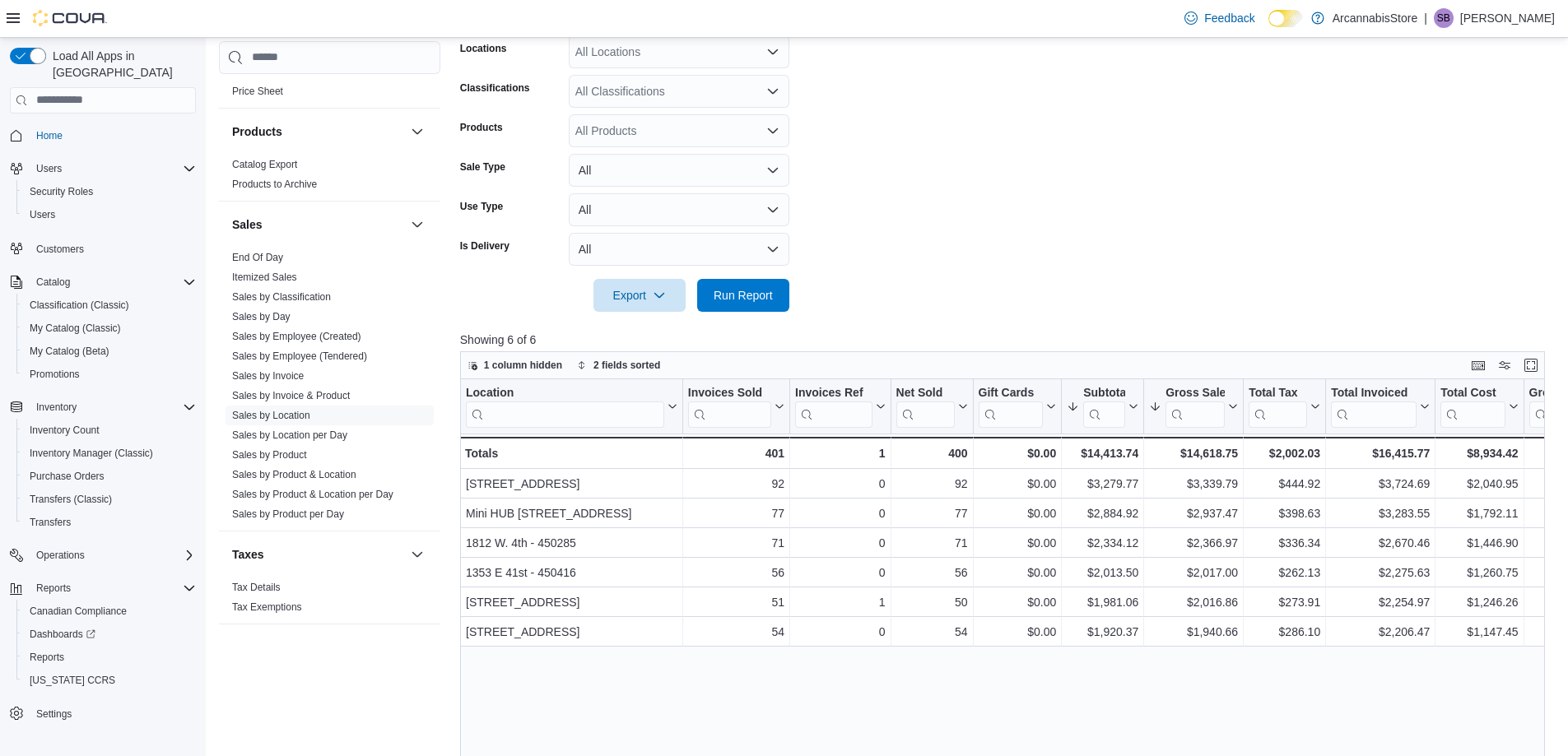
scroll to position [329, 0]
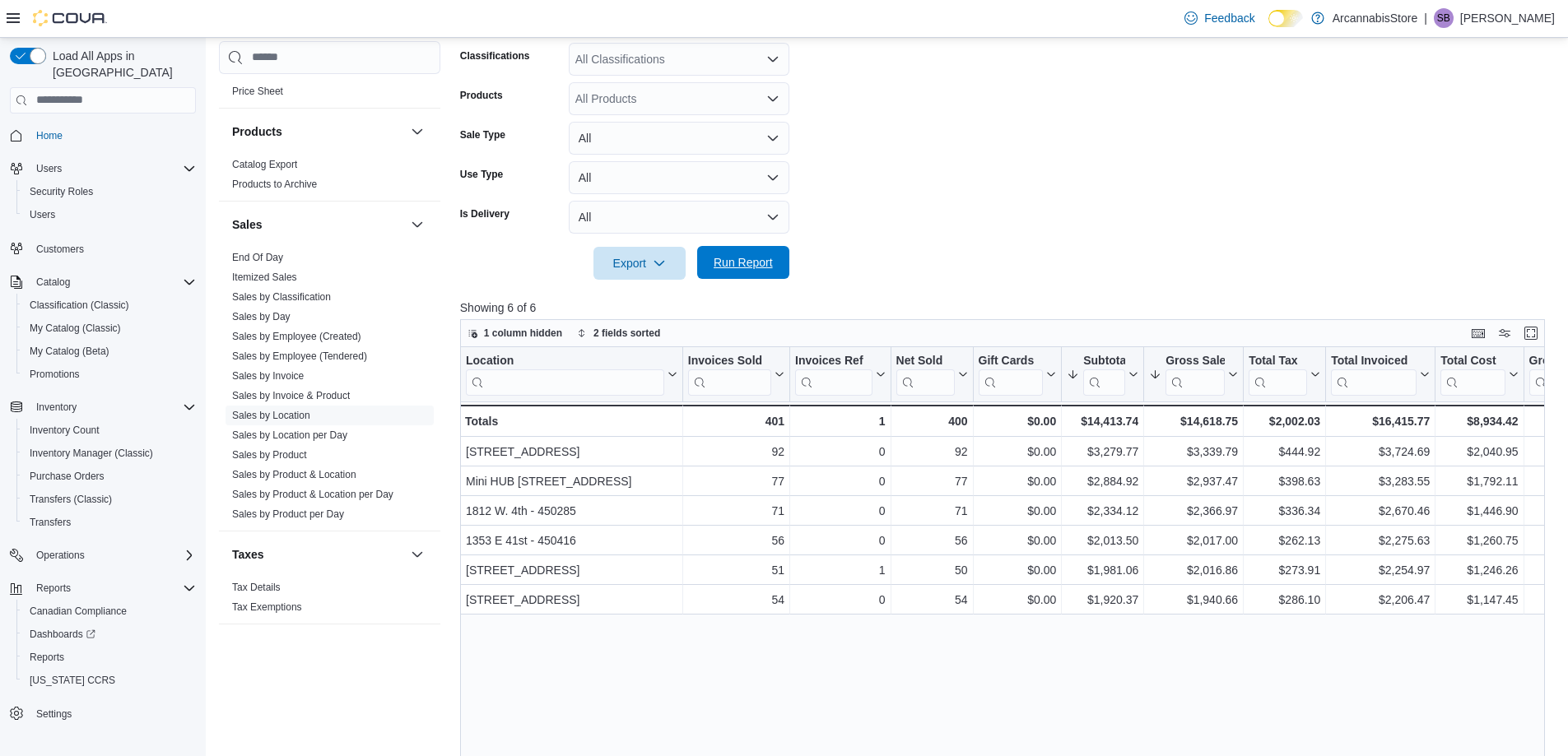
click at [746, 262] on span "Run Report" at bounding box center [743, 262] width 59 height 16
click at [736, 254] on span "Run Report" at bounding box center [743, 262] width 73 height 33
click at [750, 258] on span "Run Report" at bounding box center [743, 262] width 59 height 16
click at [635, 227] on button "All" at bounding box center [679, 217] width 221 height 33
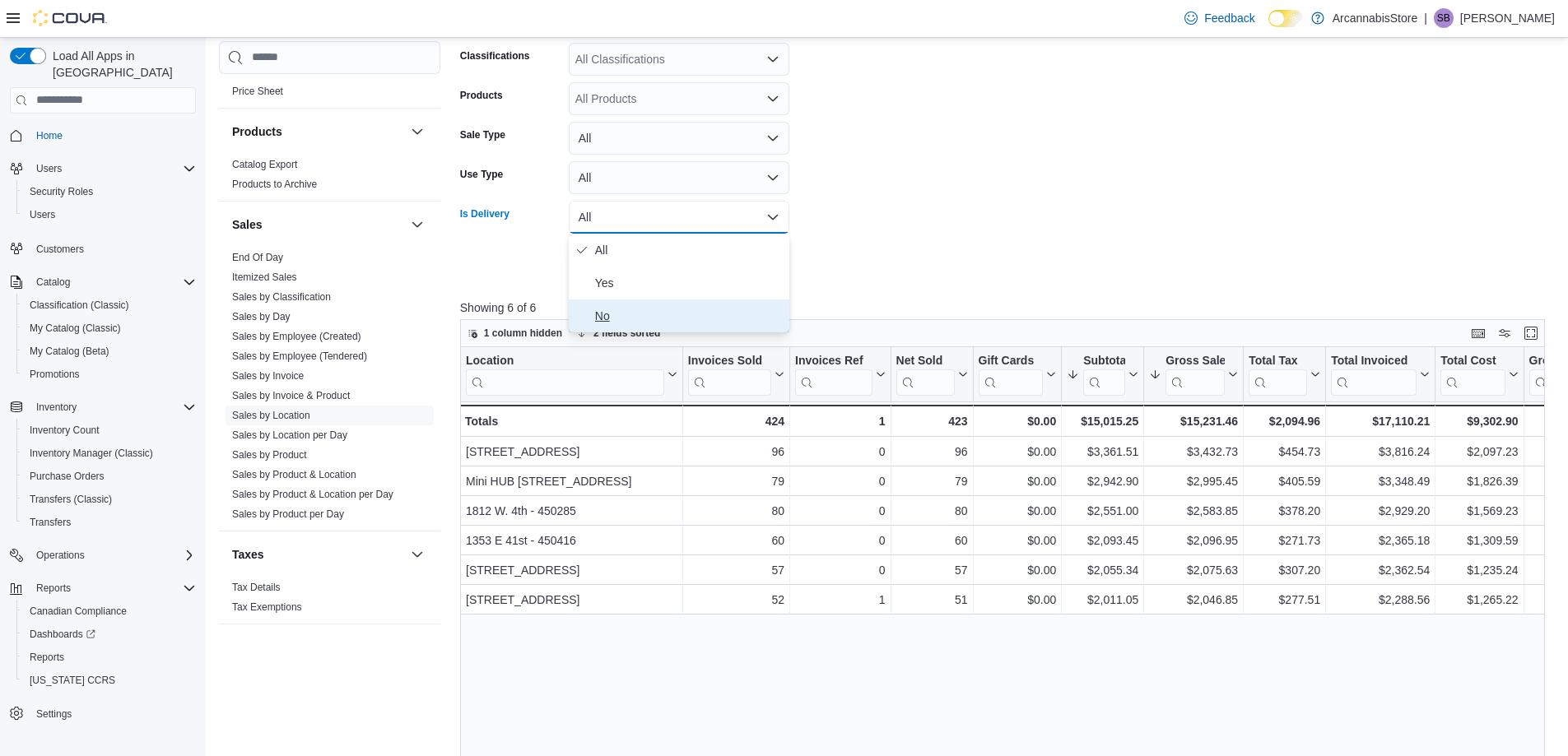
click at [593, 315] on button "No" at bounding box center [679, 316] width 221 height 33
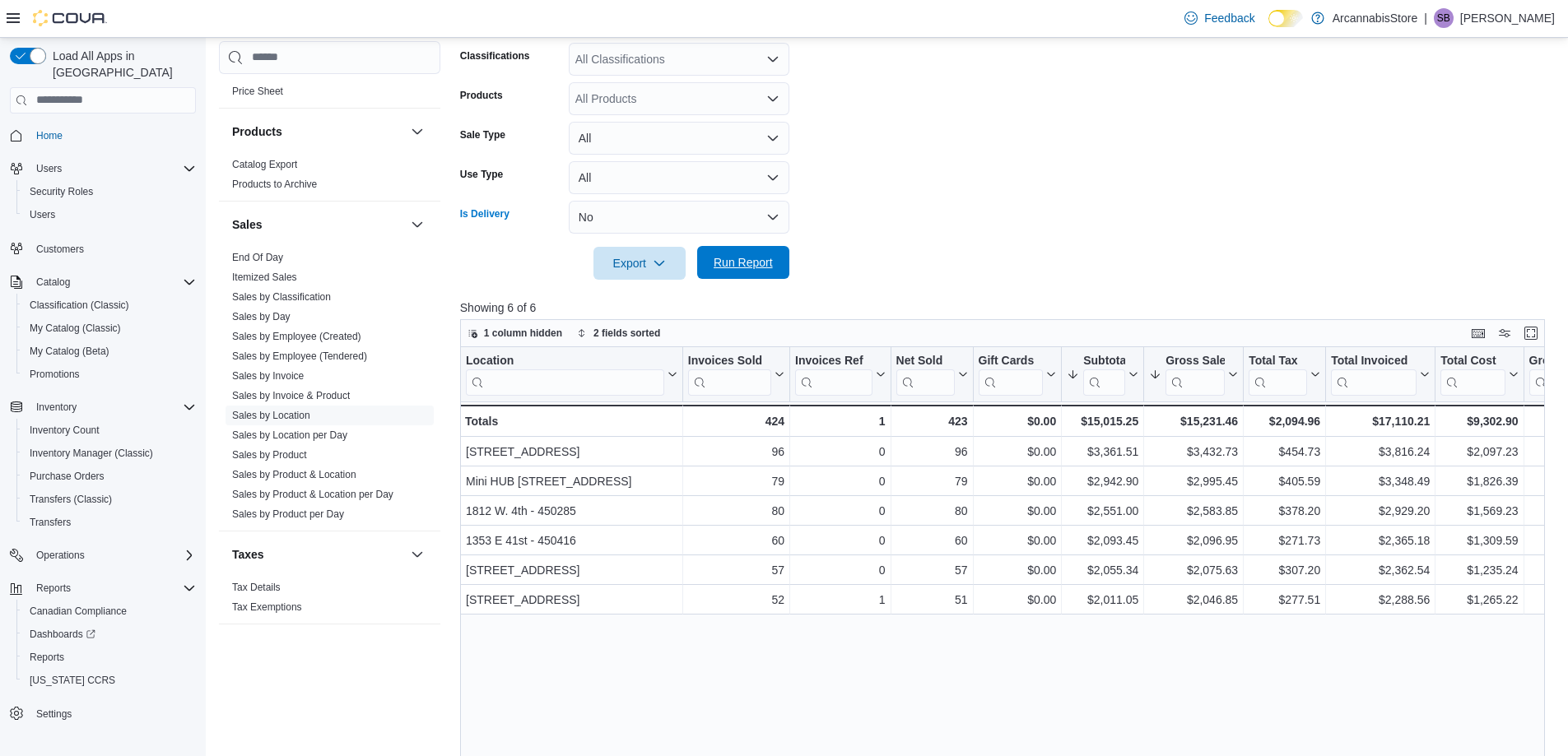
click at [729, 268] on span "Run Report" at bounding box center [743, 262] width 59 height 16
click at [635, 223] on button "No" at bounding box center [679, 217] width 221 height 33
click at [615, 244] on span "All" at bounding box center [689, 249] width 188 height 20
click at [714, 264] on span "Run Report" at bounding box center [743, 262] width 59 height 16
click at [725, 261] on span "Run Report" at bounding box center [743, 262] width 59 height 16
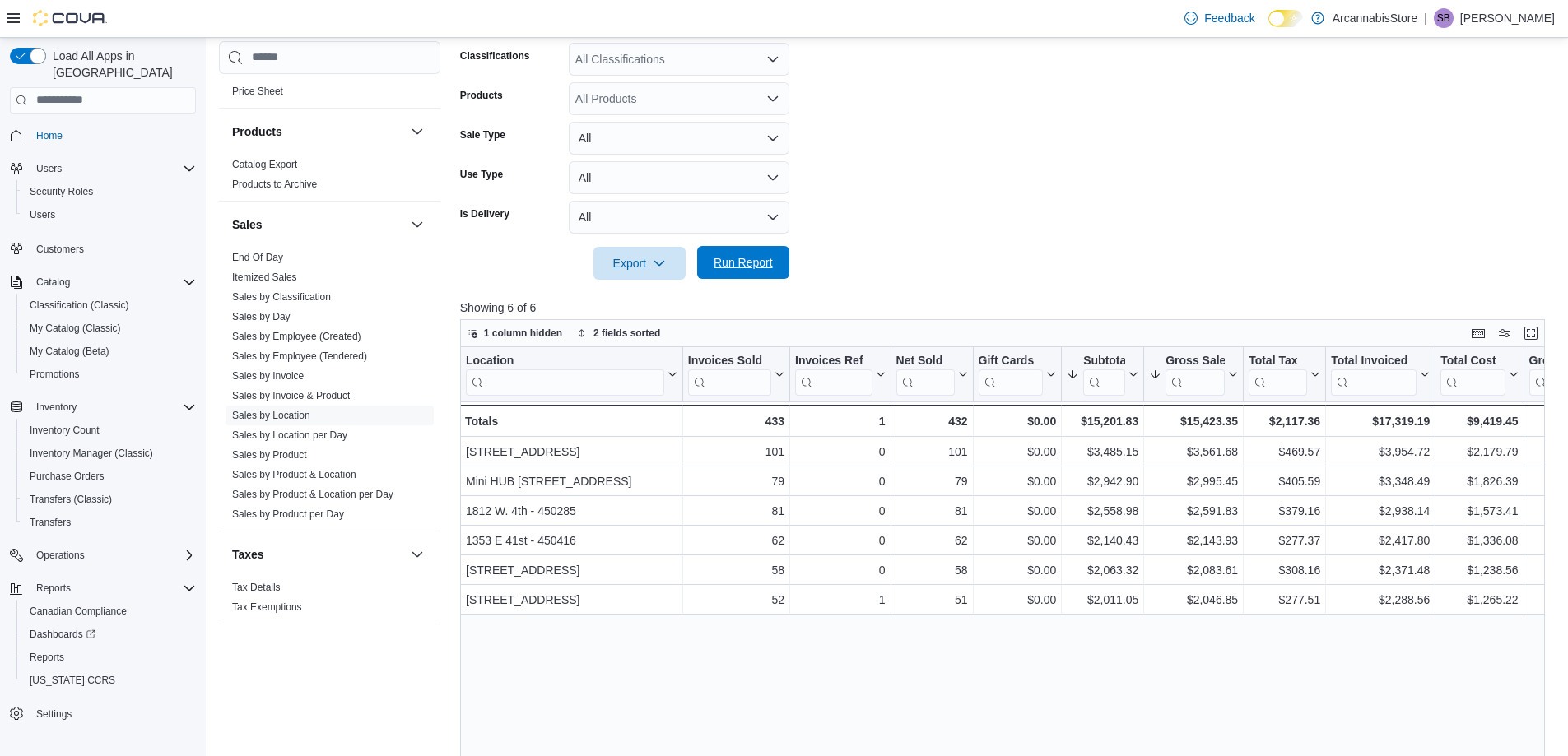
click at [726, 261] on span "Run Report" at bounding box center [743, 262] width 59 height 16
click at [635, 227] on button "All" at bounding box center [679, 217] width 221 height 33
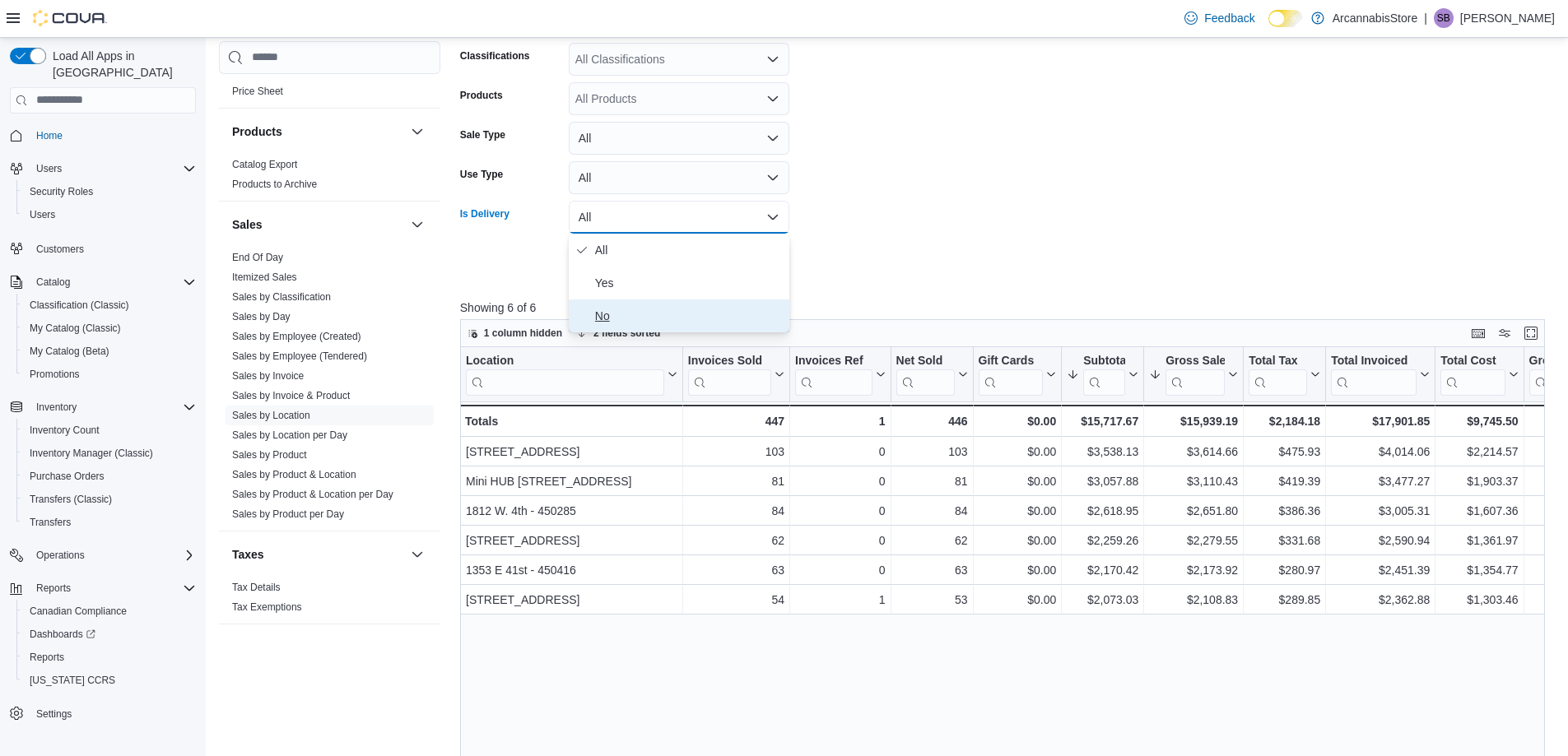
drag, startPoint x: 609, startPoint y: 313, endPoint x: 647, endPoint y: 307, distance: 38.5
click at [609, 313] on span "No" at bounding box center [689, 315] width 188 height 20
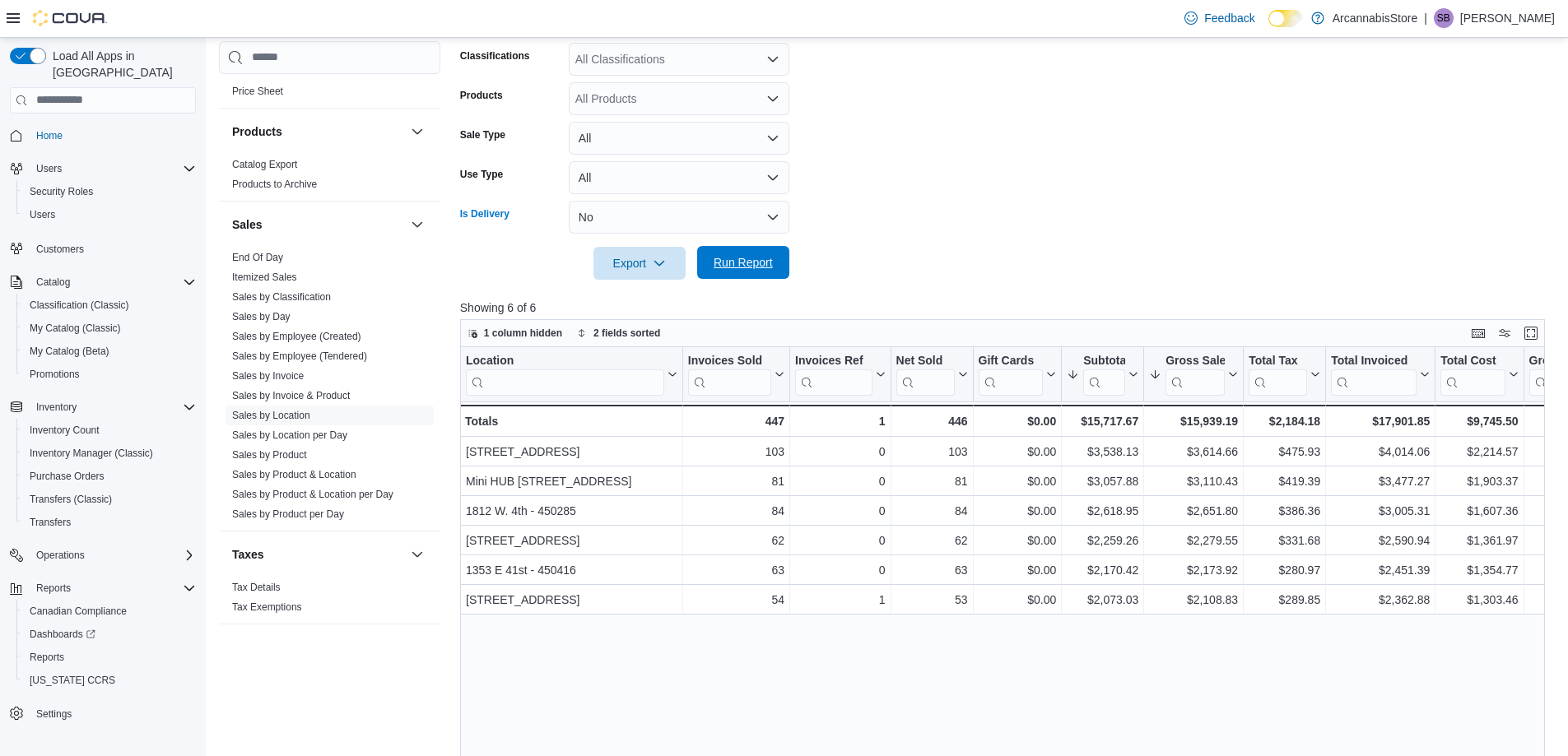
click at [750, 267] on span "Run Report" at bounding box center [743, 262] width 59 height 16
click at [618, 220] on button "No" at bounding box center [679, 217] width 221 height 33
click at [600, 248] on span "All" at bounding box center [689, 249] width 188 height 20
click at [727, 263] on span "Run Report" at bounding box center [743, 262] width 59 height 16
click at [745, 266] on span "Run Report" at bounding box center [743, 262] width 59 height 16
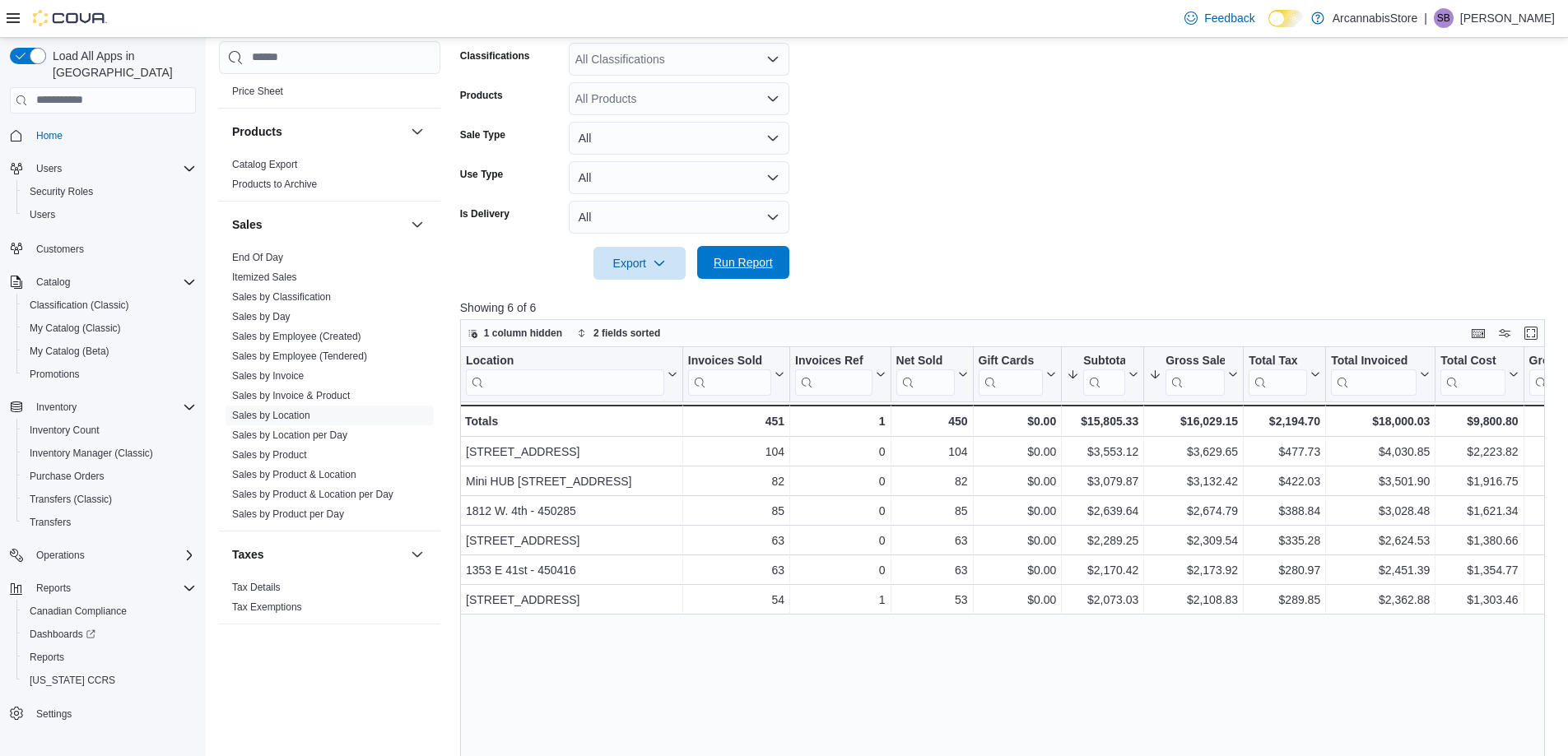
click at [726, 272] on span "Run Report" at bounding box center [743, 262] width 73 height 33
click at [628, 220] on button "All" at bounding box center [679, 217] width 221 height 33
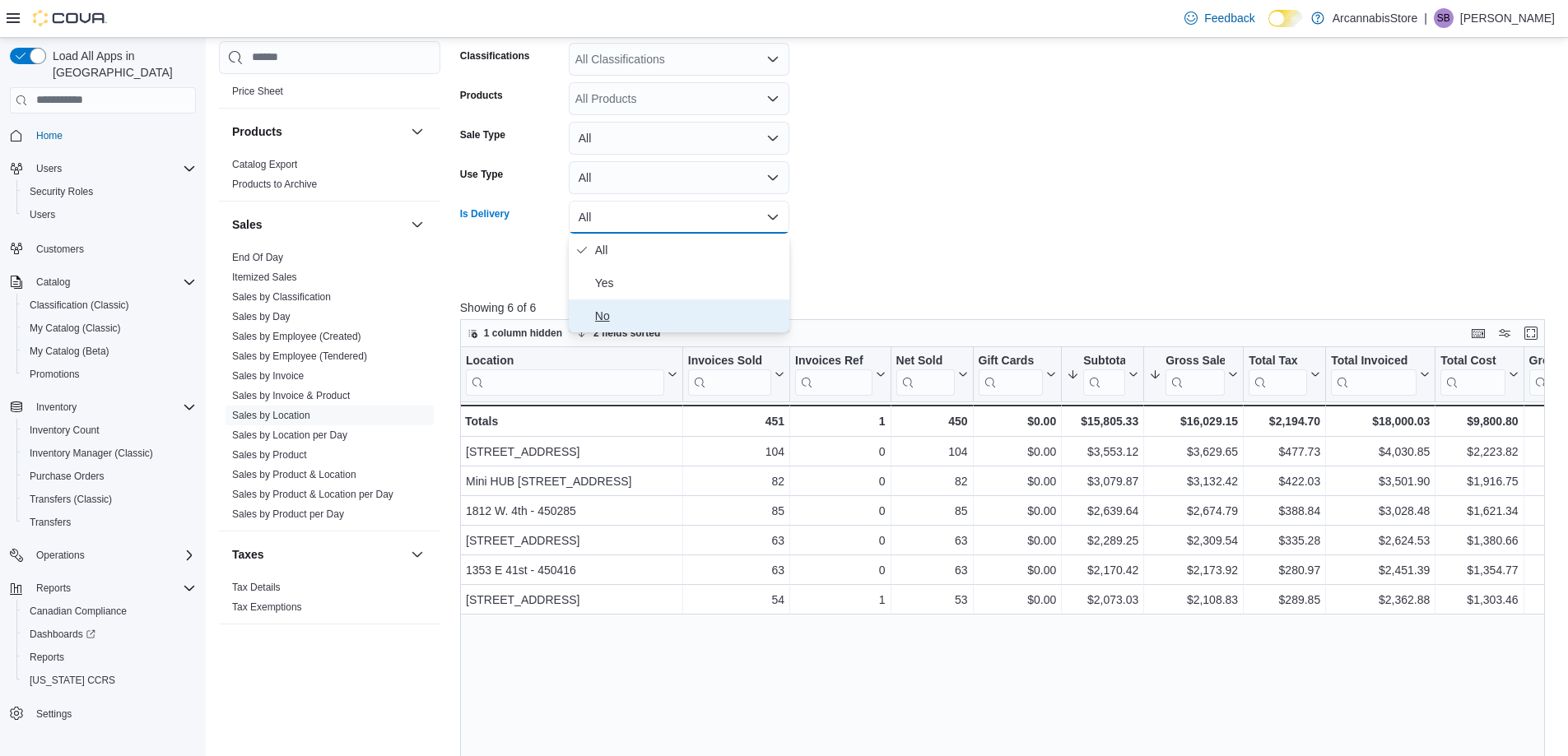
click at [602, 323] on span "No" at bounding box center [689, 315] width 188 height 20
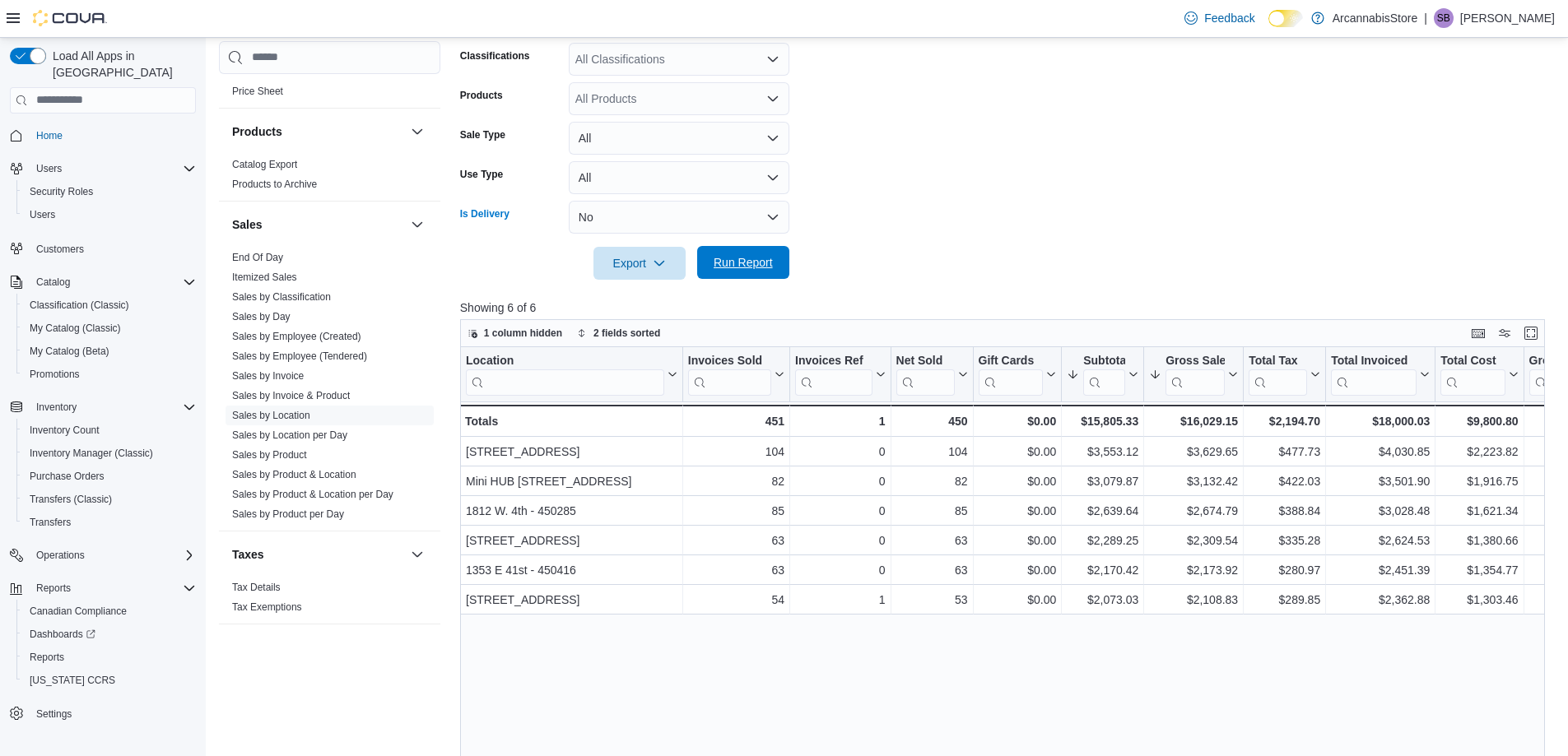
click at [721, 273] on span "Run Report" at bounding box center [743, 262] width 73 height 33
click at [595, 212] on button "No" at bounding box center [679, 217] width 221 height 33
click at [600, 248] on span "All" at bounding box center [689, 249] width 188 height 20
click at [750, 255] on span "Run Report" at bounding box center [743, 262] width 59 height 16
click at [756, 277] on span "Run Report" at bounding box center [743, 262] width 73 height 33
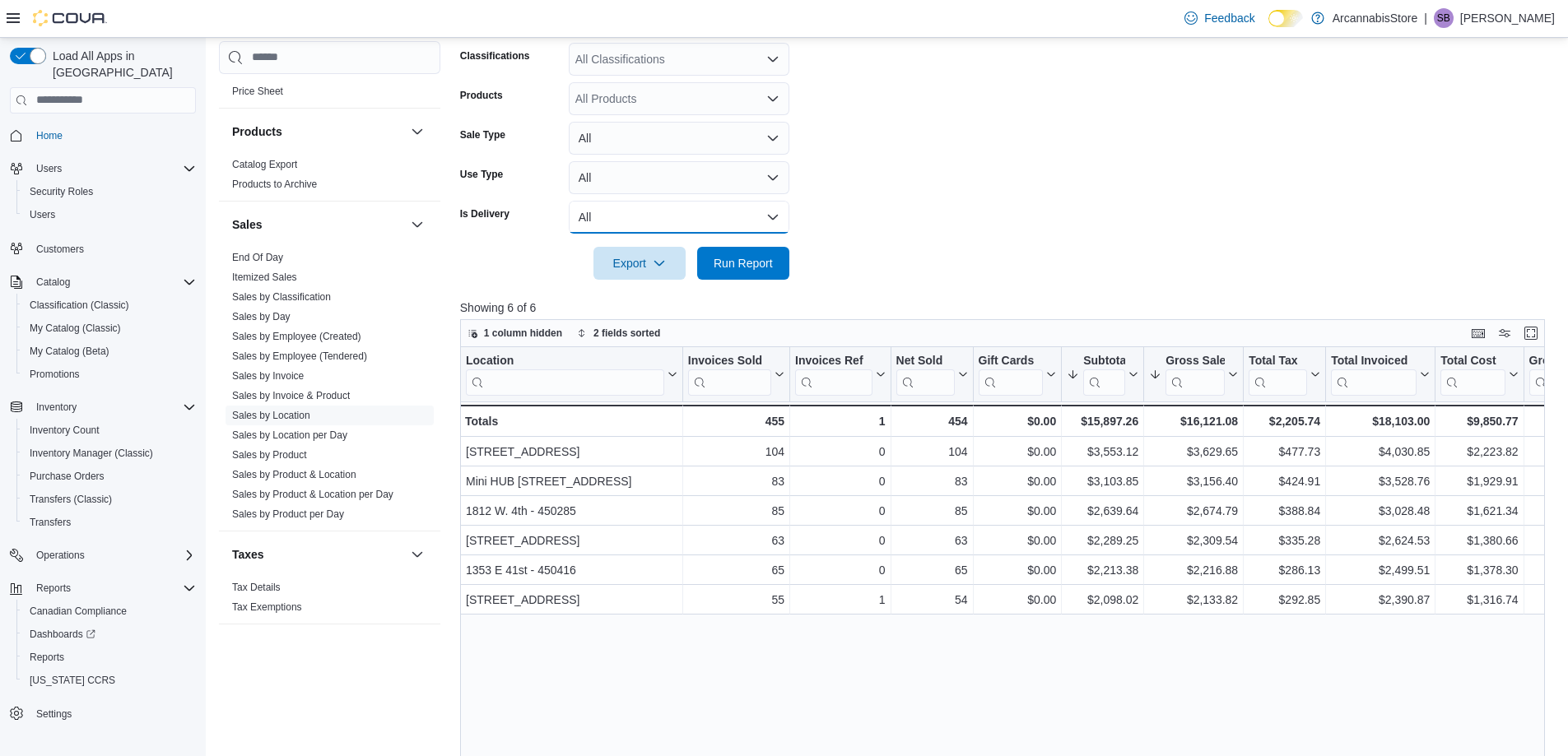
click at [622, 210] on button "All" at bounding box center [679, 217] width 221 height 33
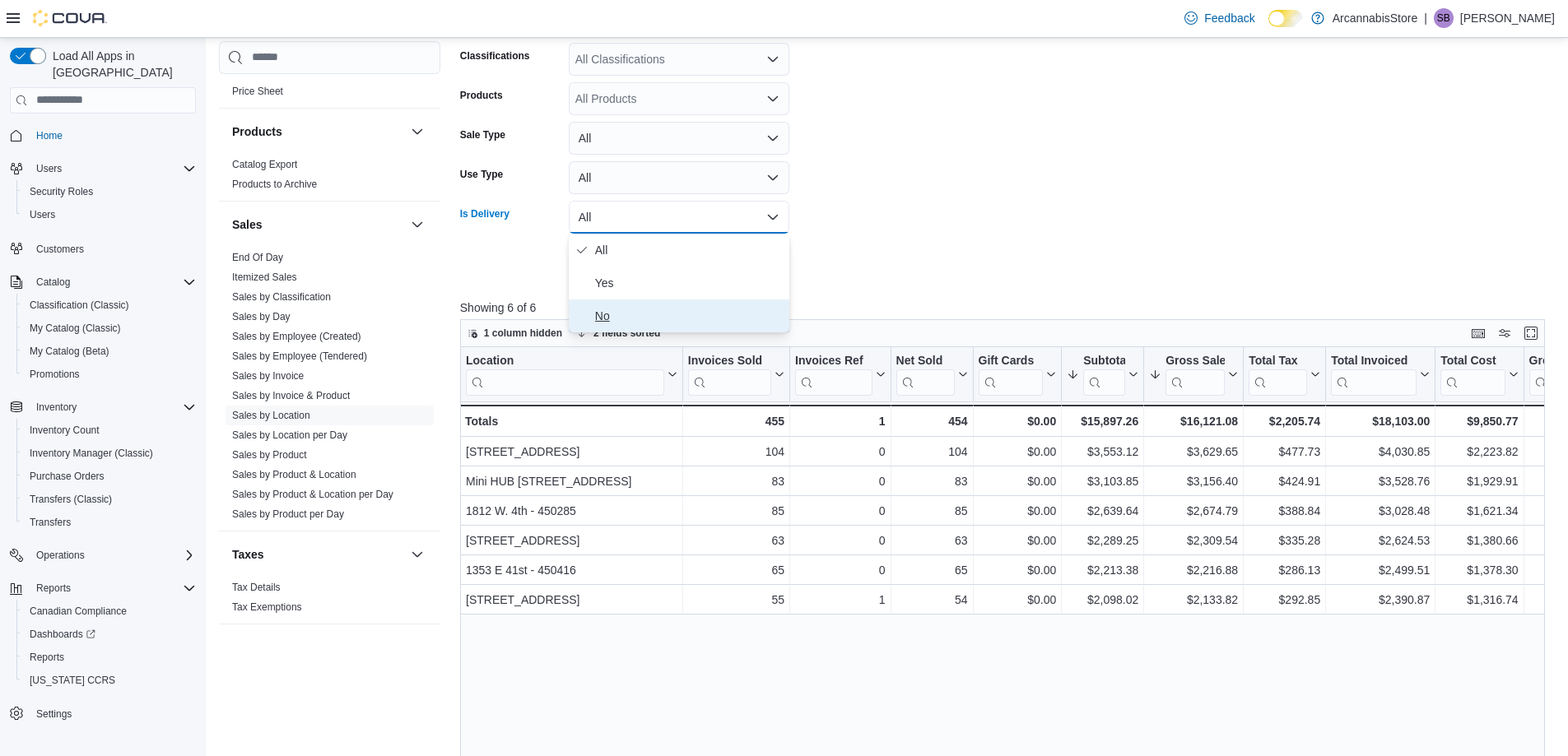
click at [598, 313] on span "No" at bounding box center [689, 315] width 188 height 20
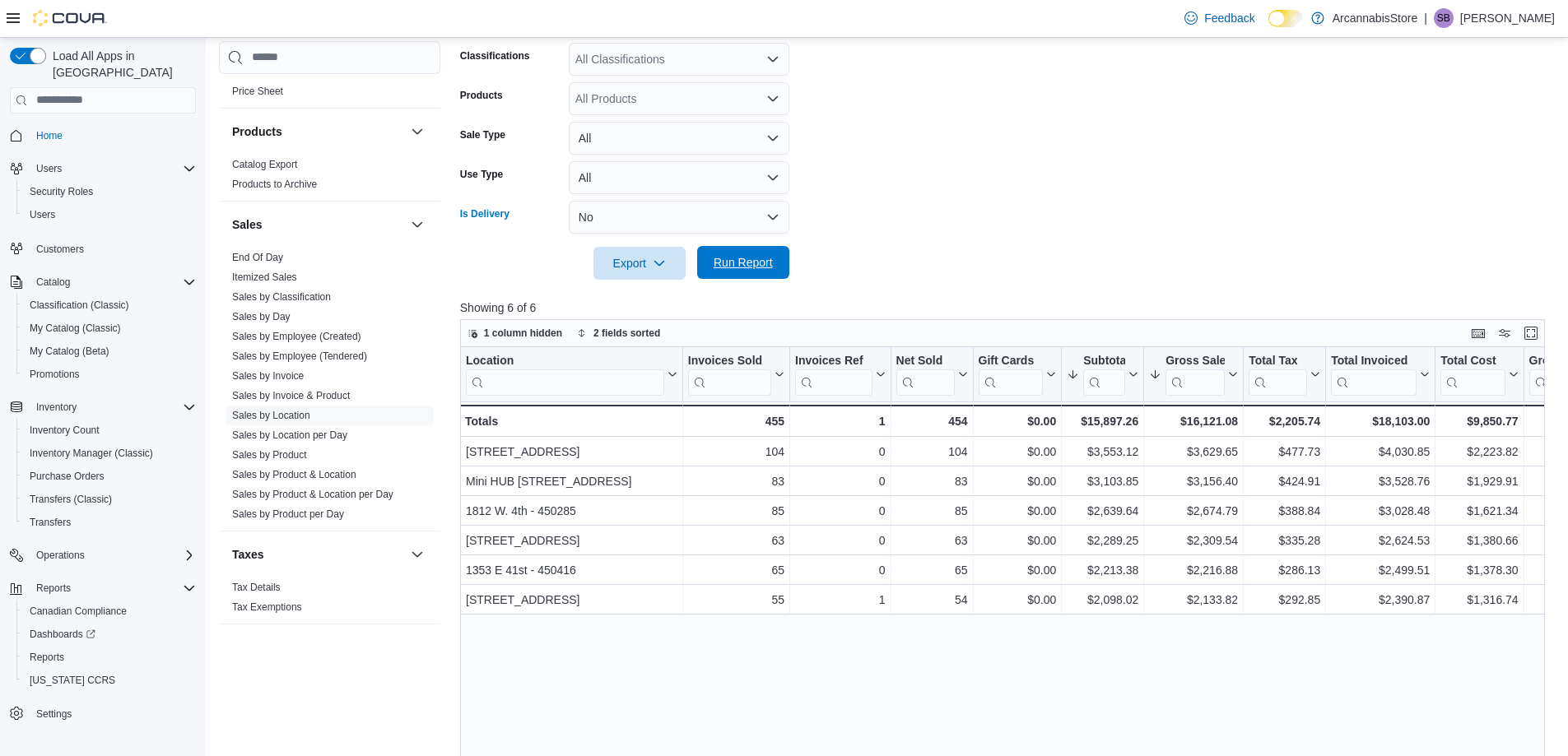
click at [735, 258] on span "Run Report" at bounding box center [743, 262] width 59 height 16
click at [634, 212] on button "No" at bounding box center [679, 217] width 221 height 33
click at [596, 253] on span "All" at bounding box center [689, 249] width 188 height 20
click at [742, 263] on span "Run Report" at bounding box center [743, 262] width 59 height 16
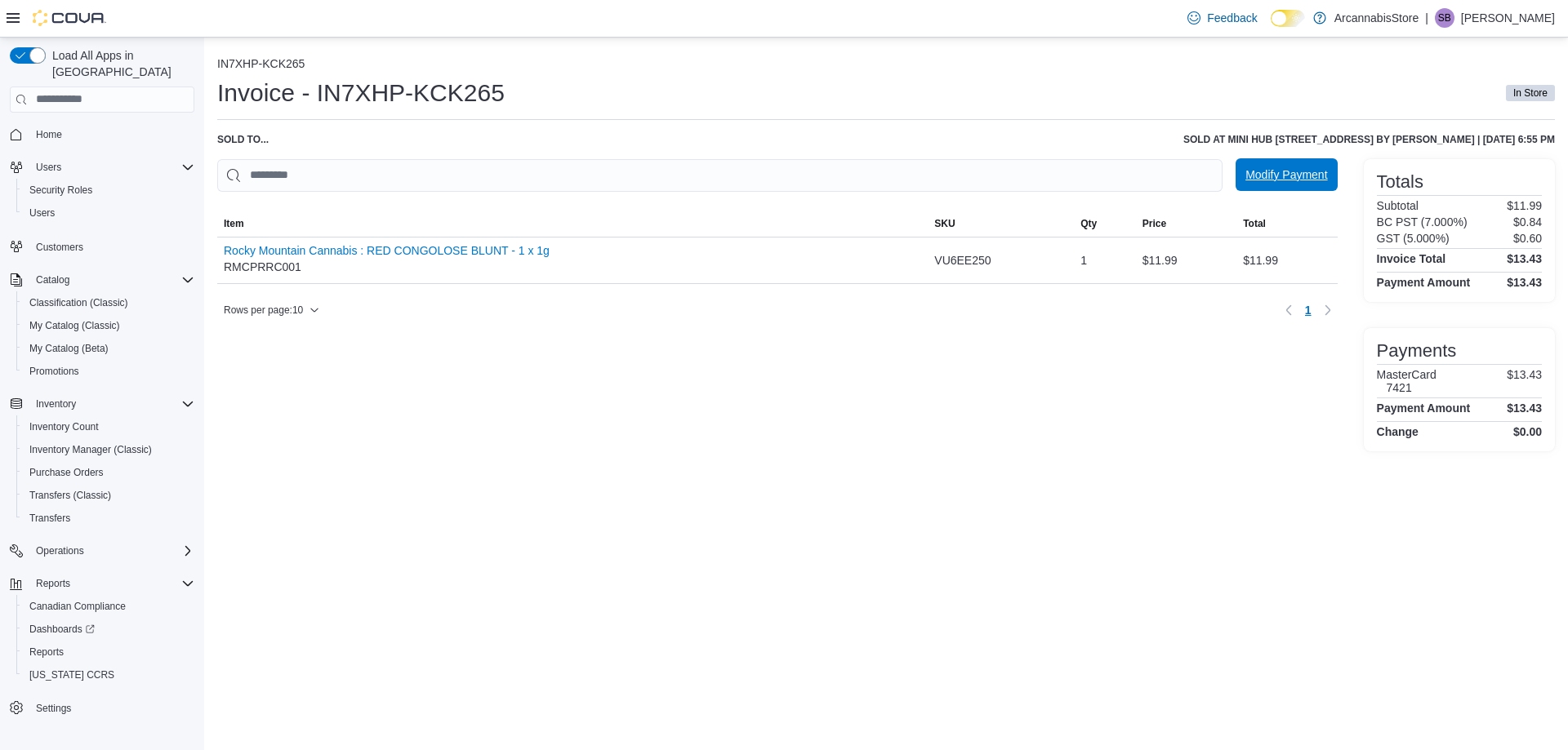
click at [1295, 180] on span "Modify Payment" at bounding box center [1286, 174] width 82 height 16
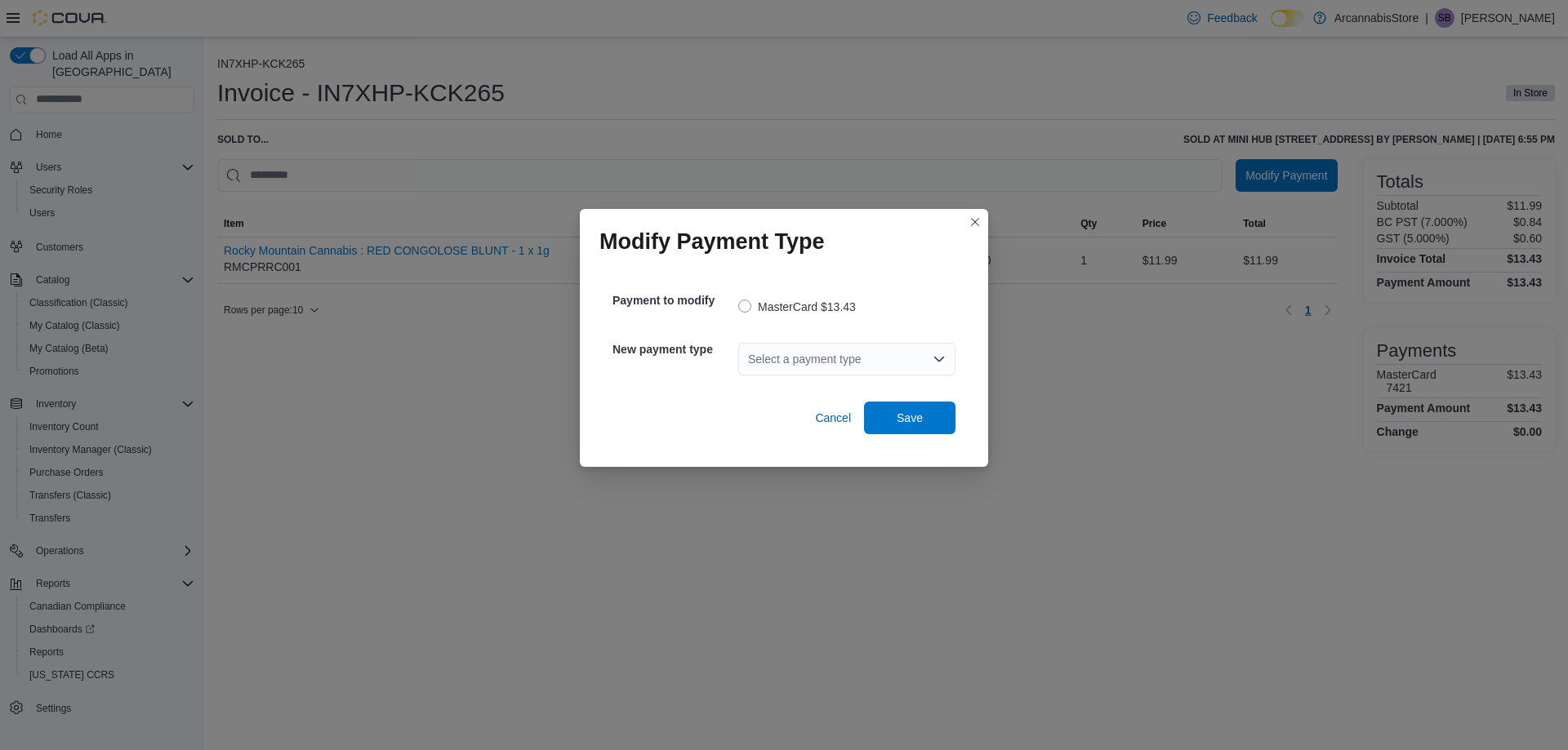
click at [822, 369] on div "Select a payment type" at bounding box center [847, 359] width 217 height 33
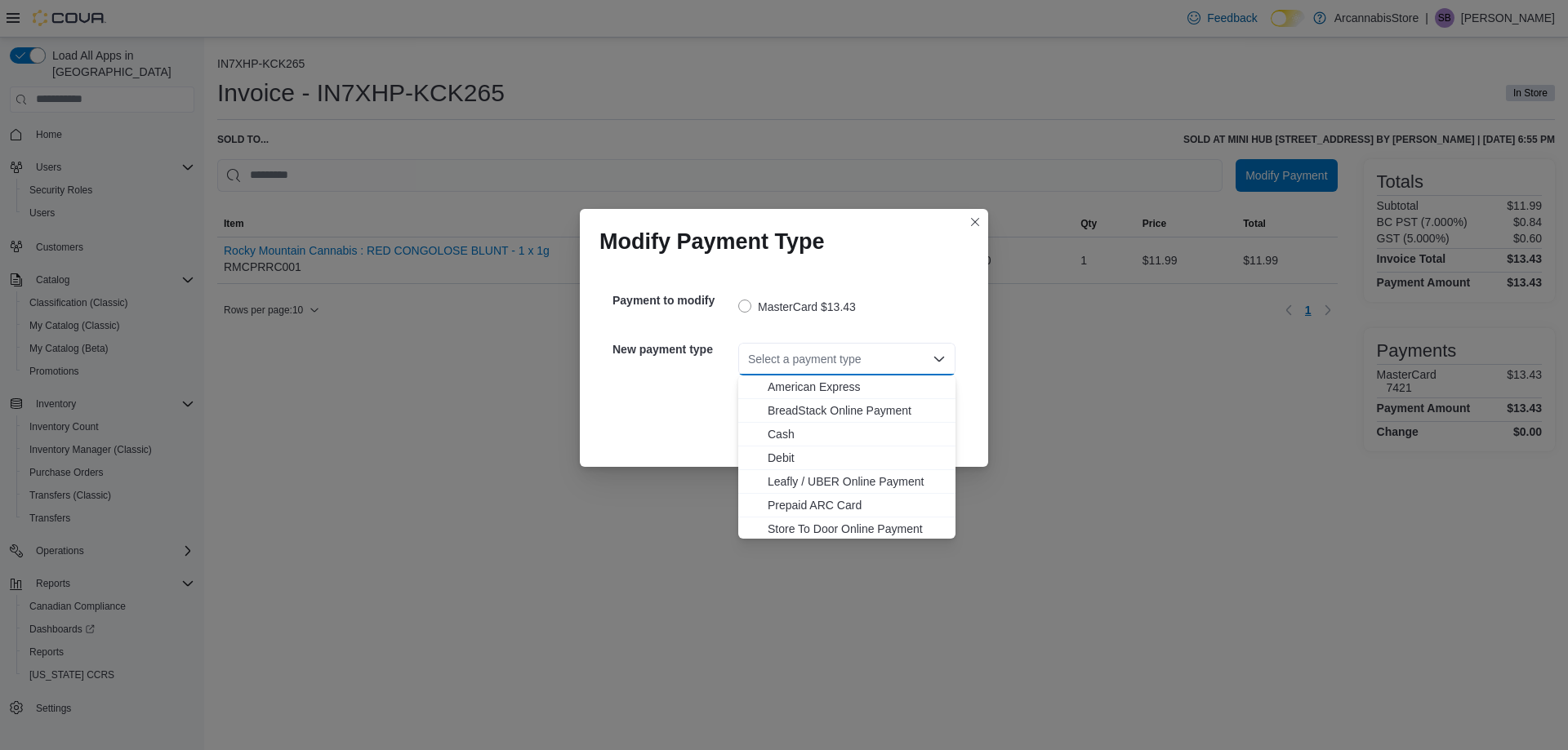
scroll to position [26, 0]
click at [781, 521] on span "Visa" at bounding box center [856, 526] width 178 height 16
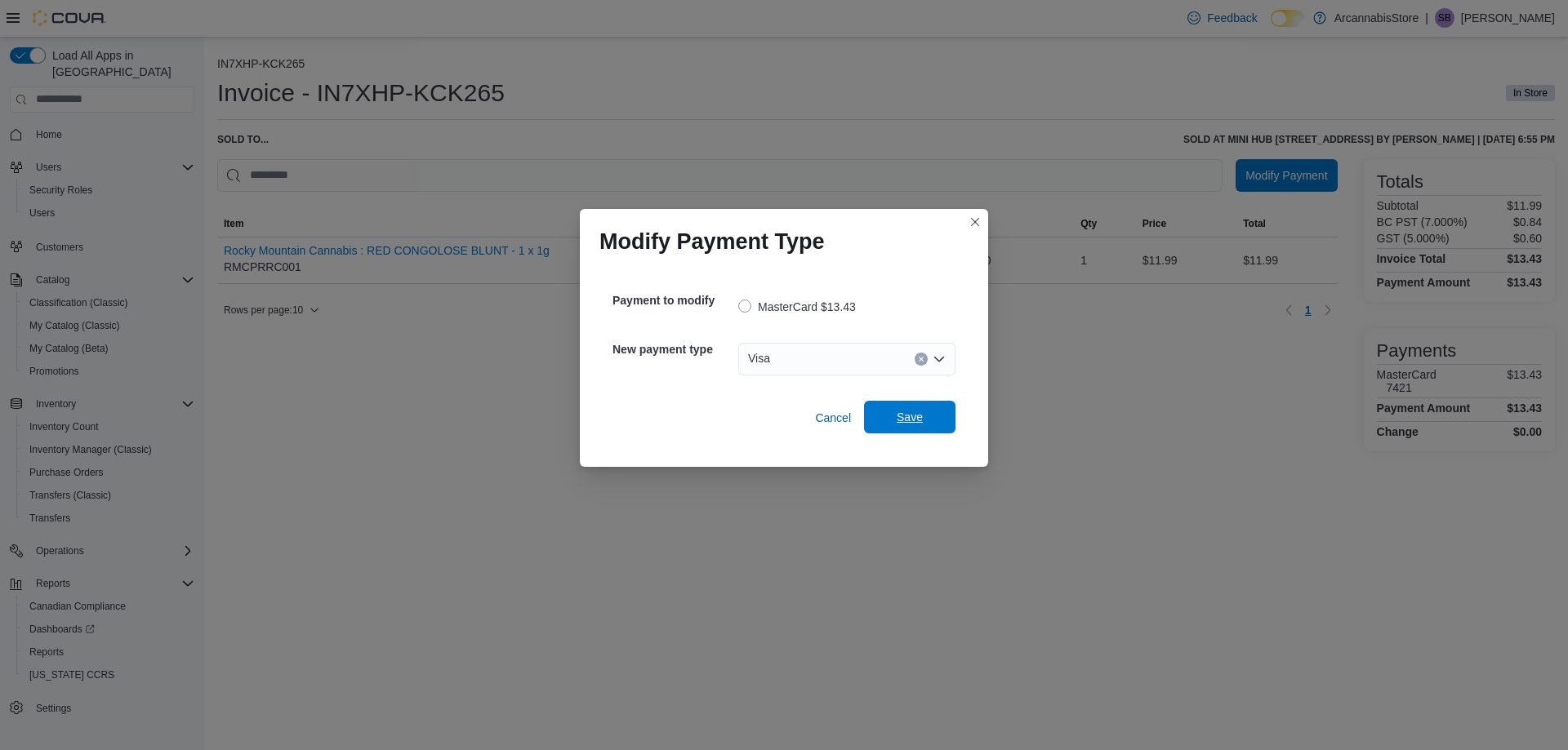
click at [907, 425] on span "Save" at bounding box center [910, 417] width 72 height 33
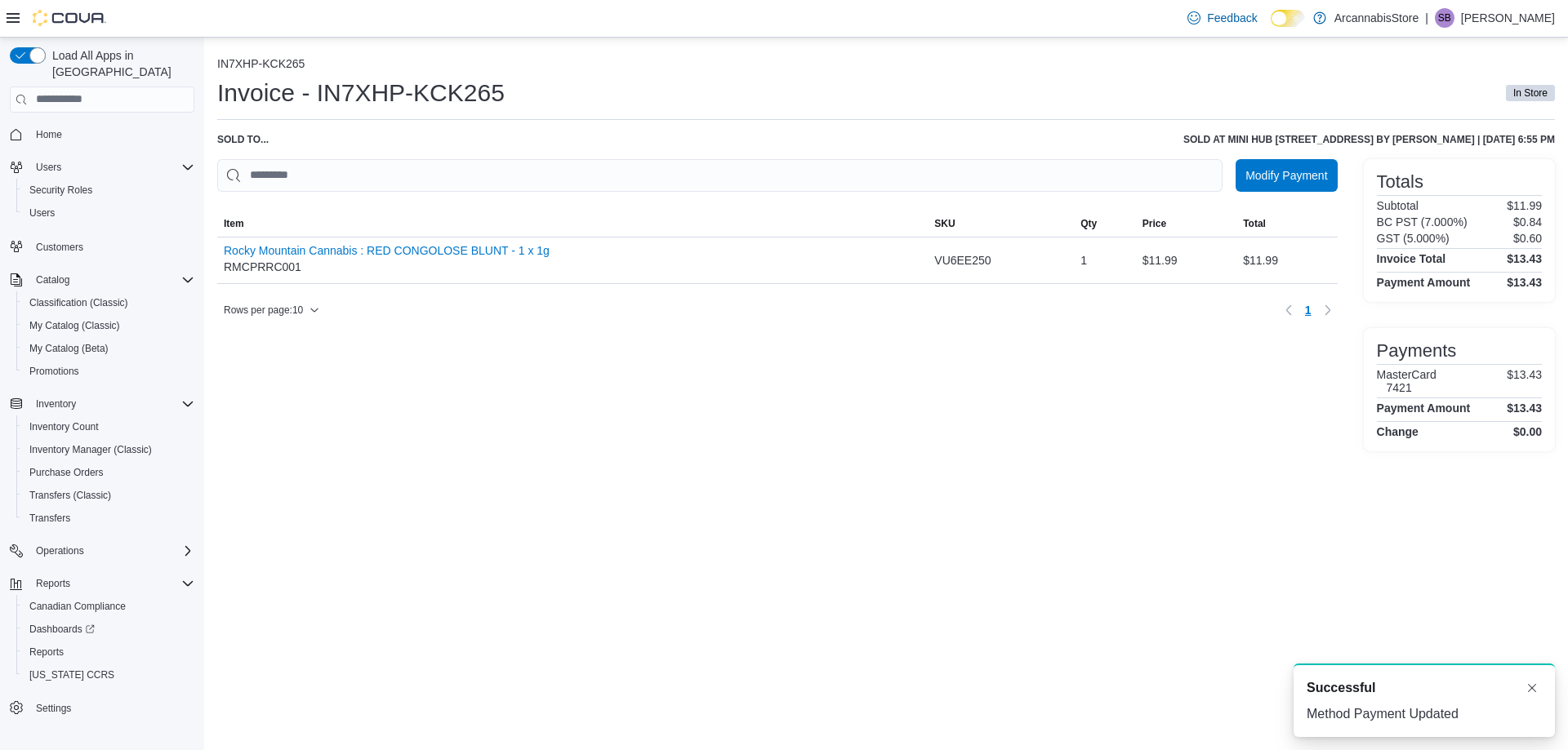
scroll to position [0, 0]
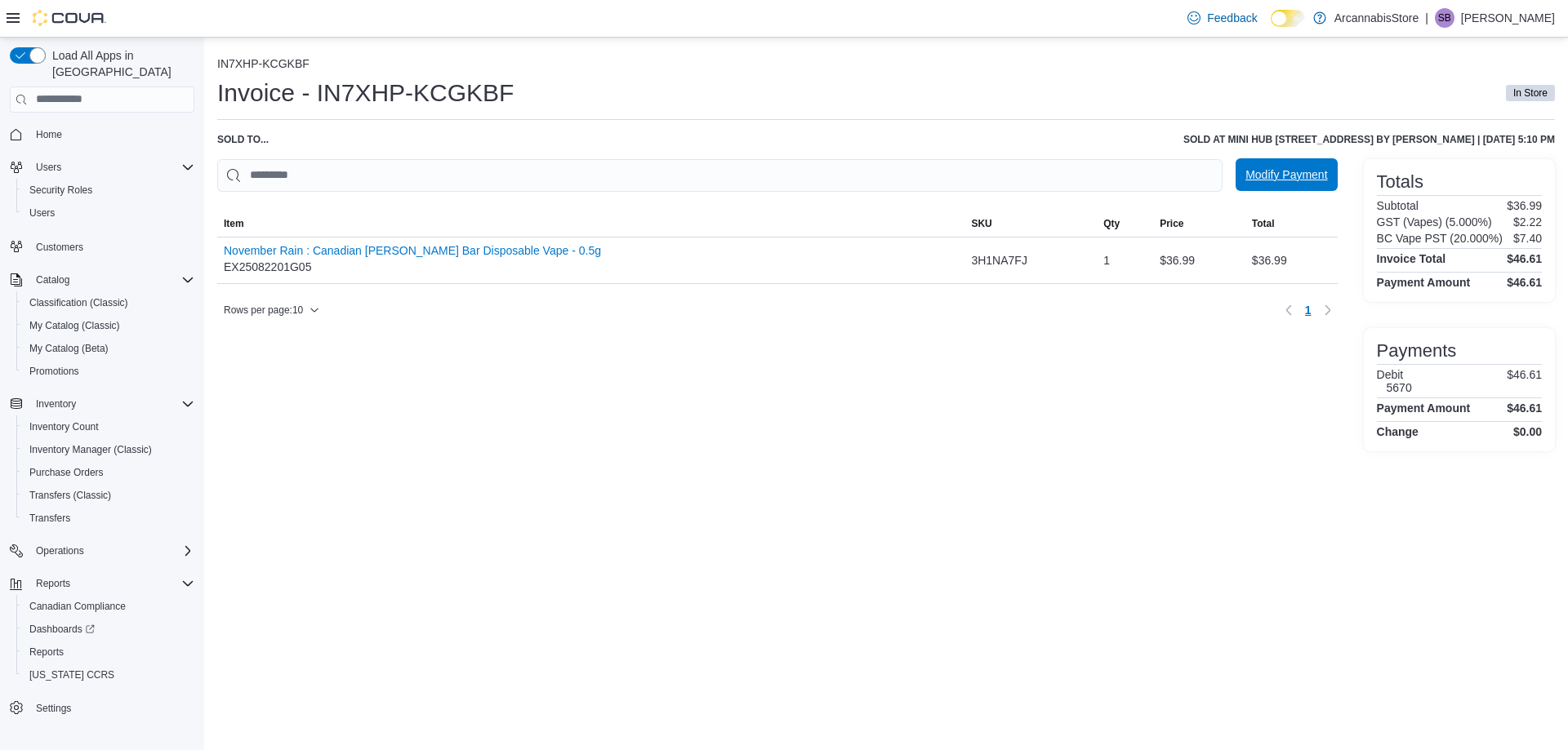
click at [1264, 174] on span "Modify Payment" at bounding box center [1286, 174] width 82 height 16
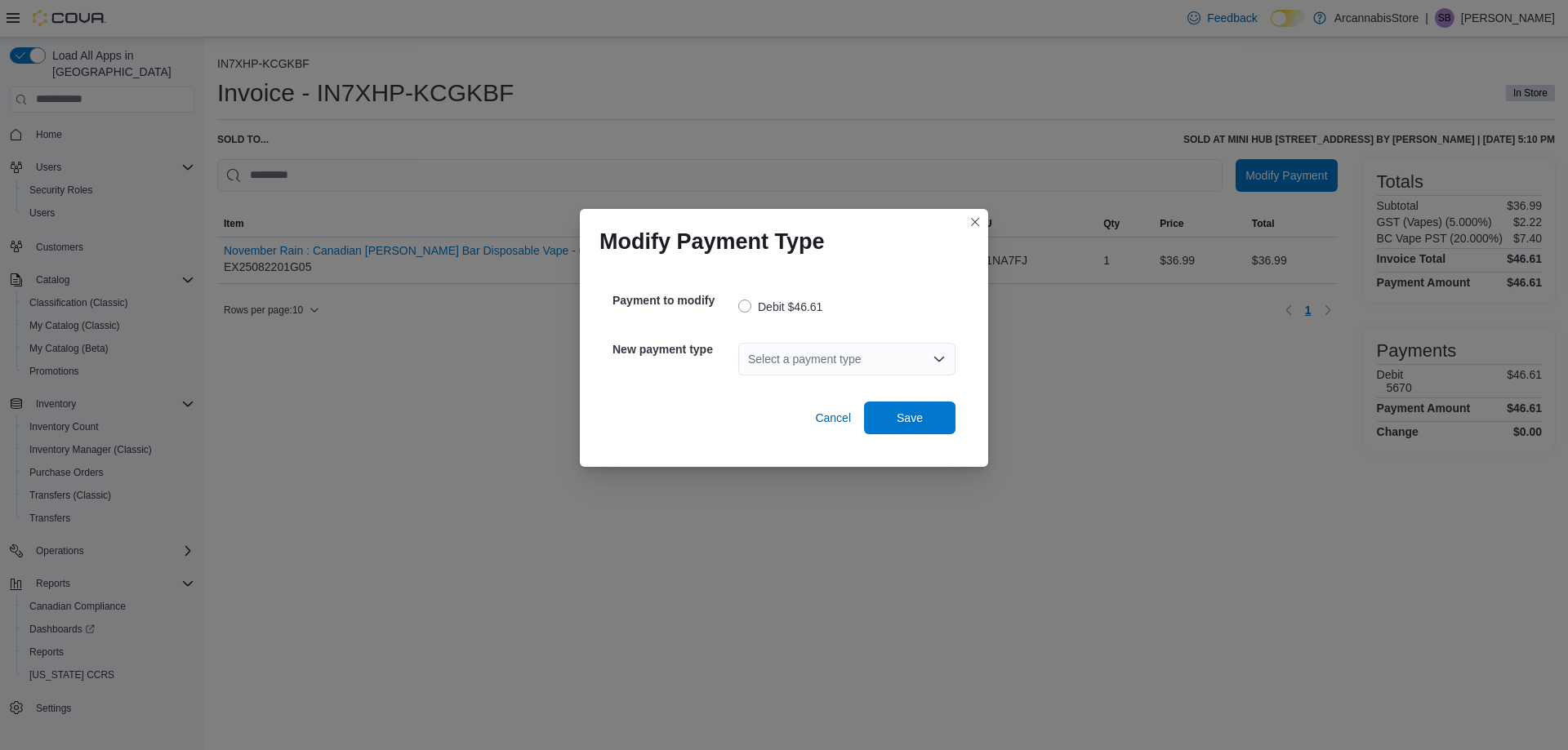
click at [830, 363] on div "Select a payment type" at bounding box center [847, 359] width 217 height 33
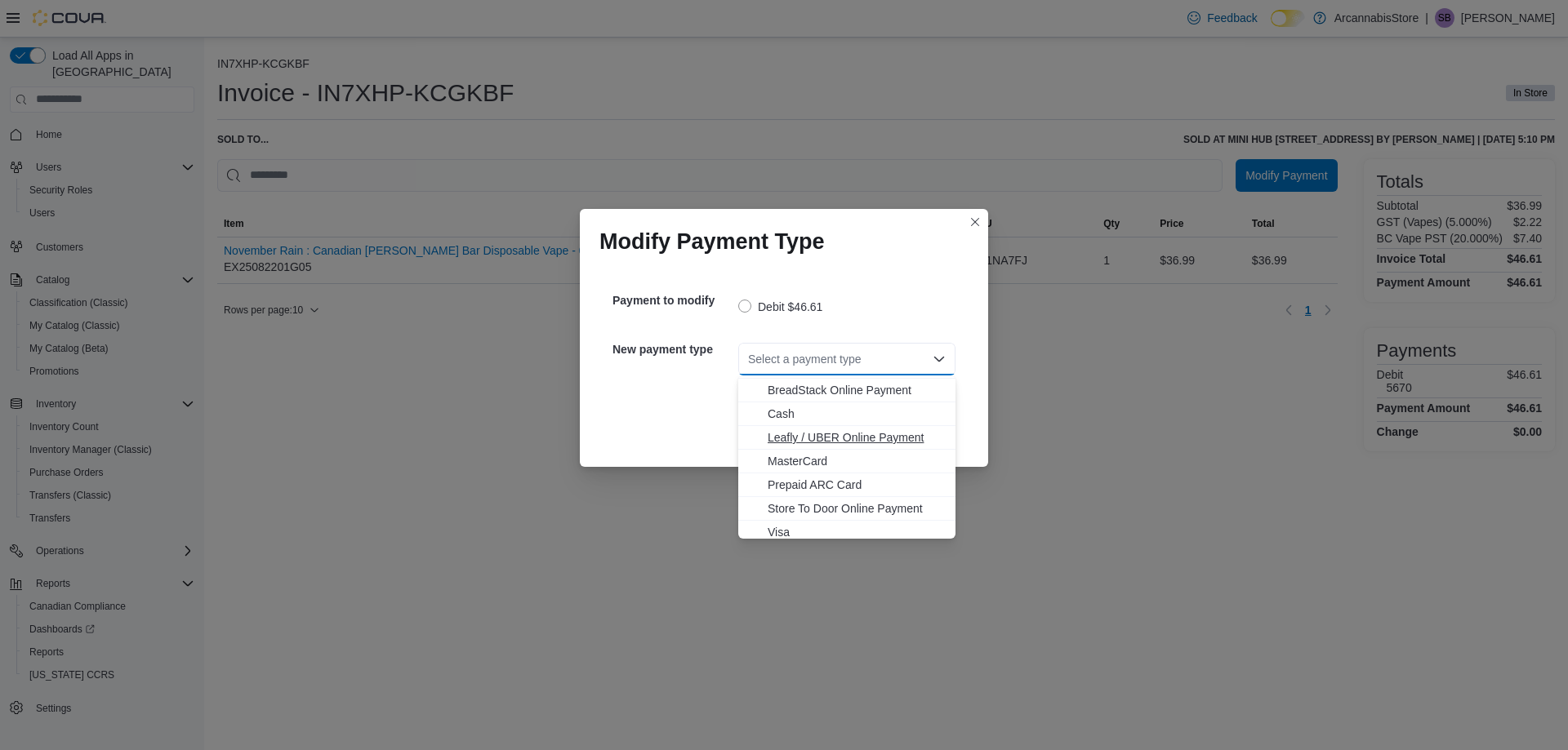
scroll to position [26, 0]
click at [783, 525] on span "Visa" at bounding box center [856, 526] width 178 height 16
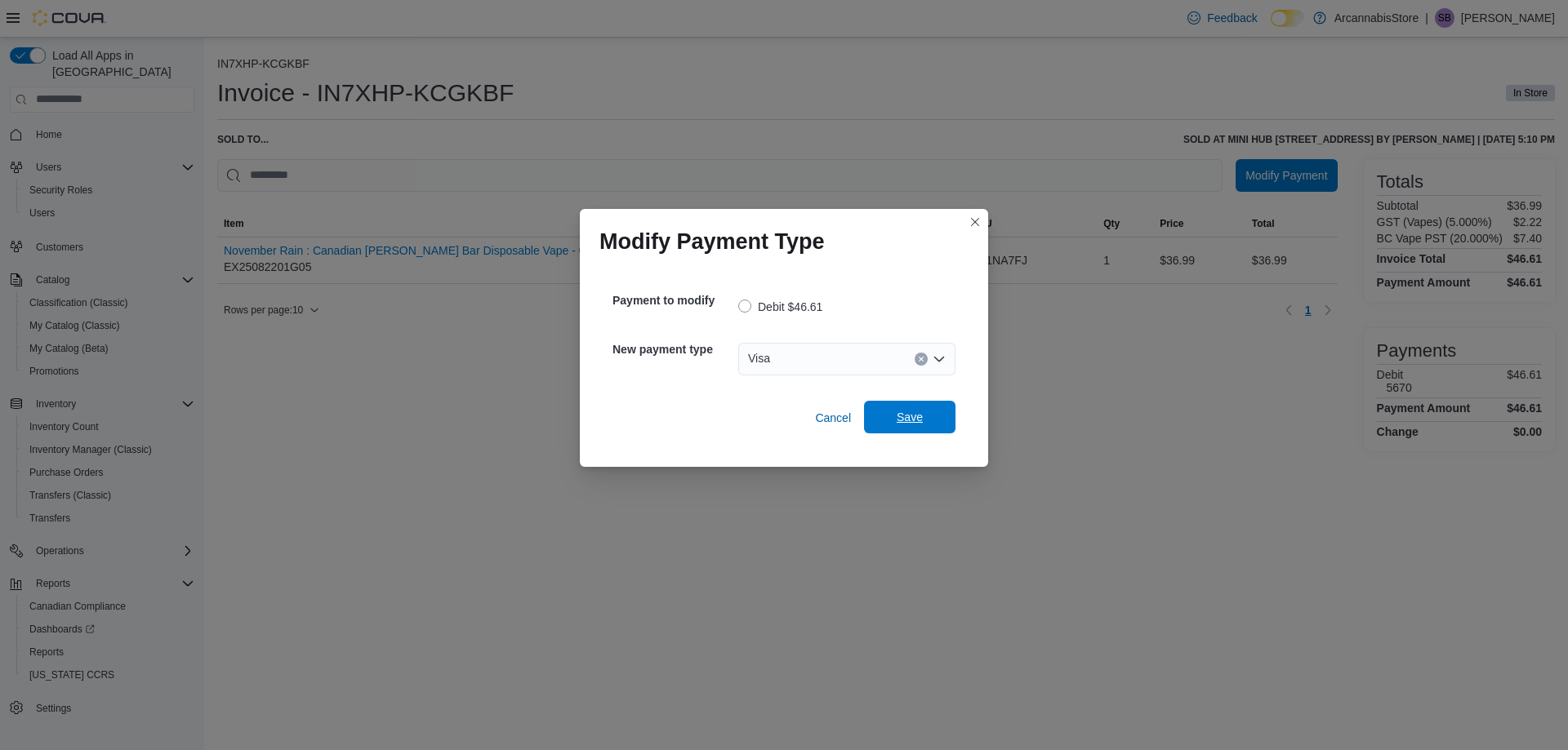
click at [890, 418] on span "Save" at bounding box center [910, 417] width 72 height 33
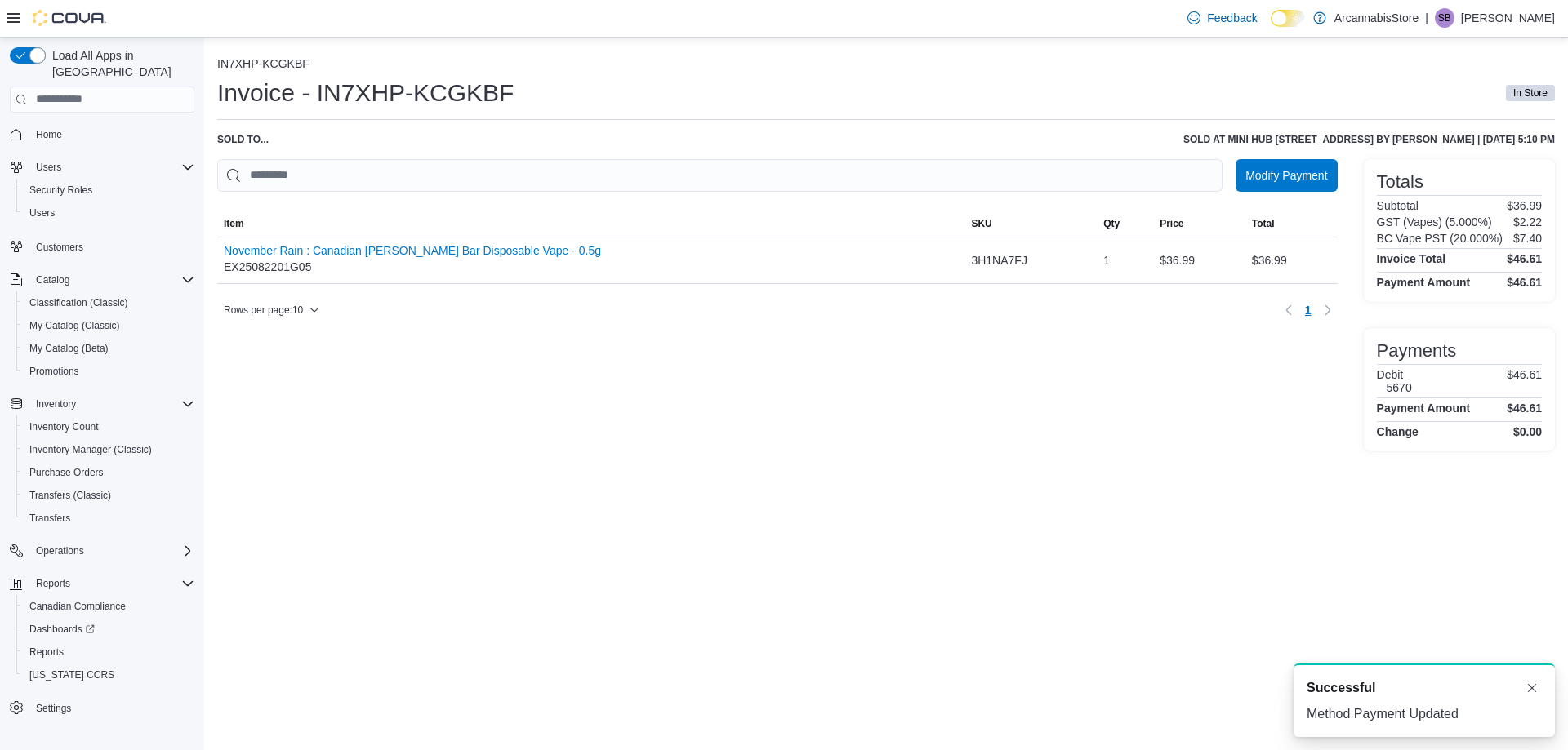
scroll to position [0, 0]
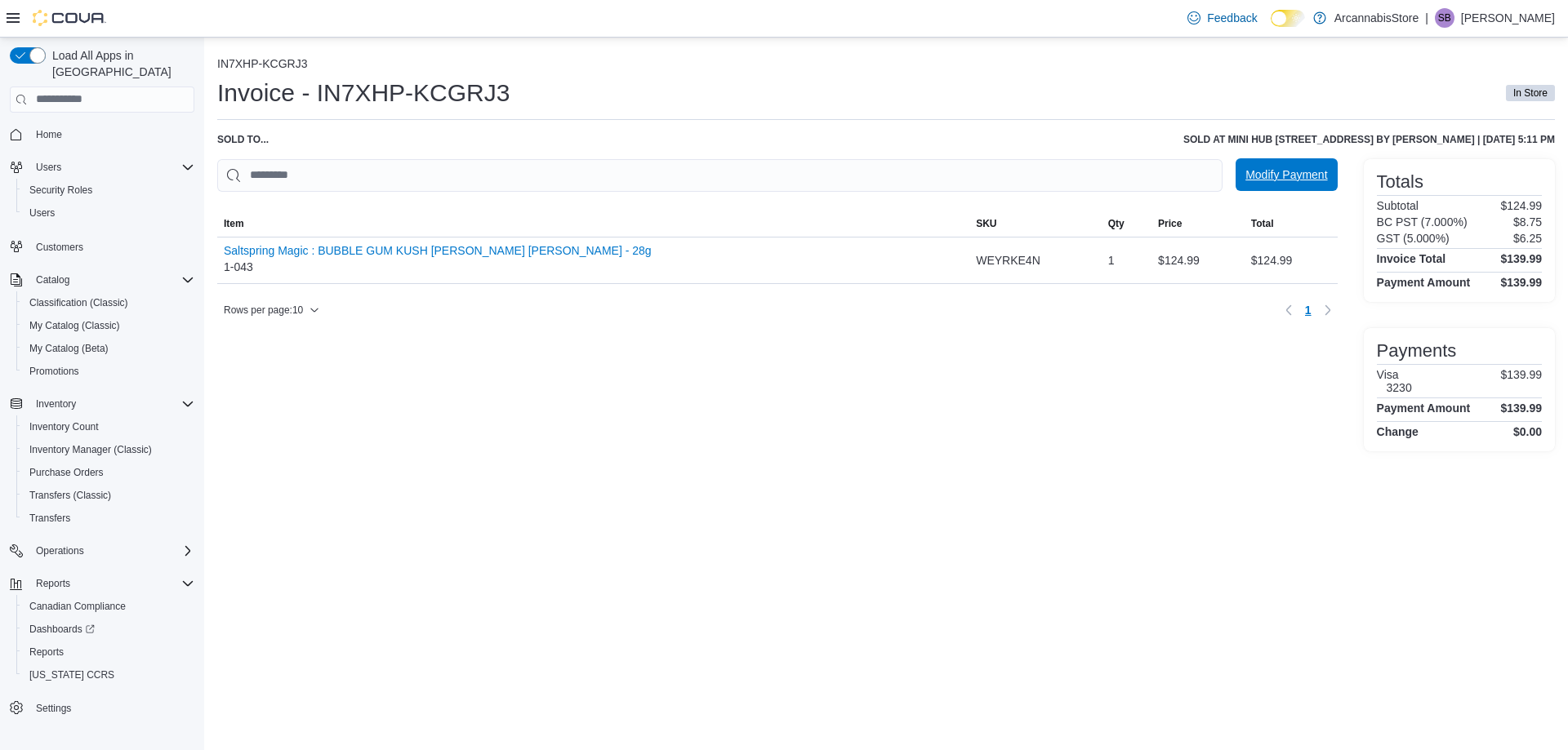
click at [1254, 173] on span "Modify Payment" at bounding box center [1286, 174] width 82 height 16
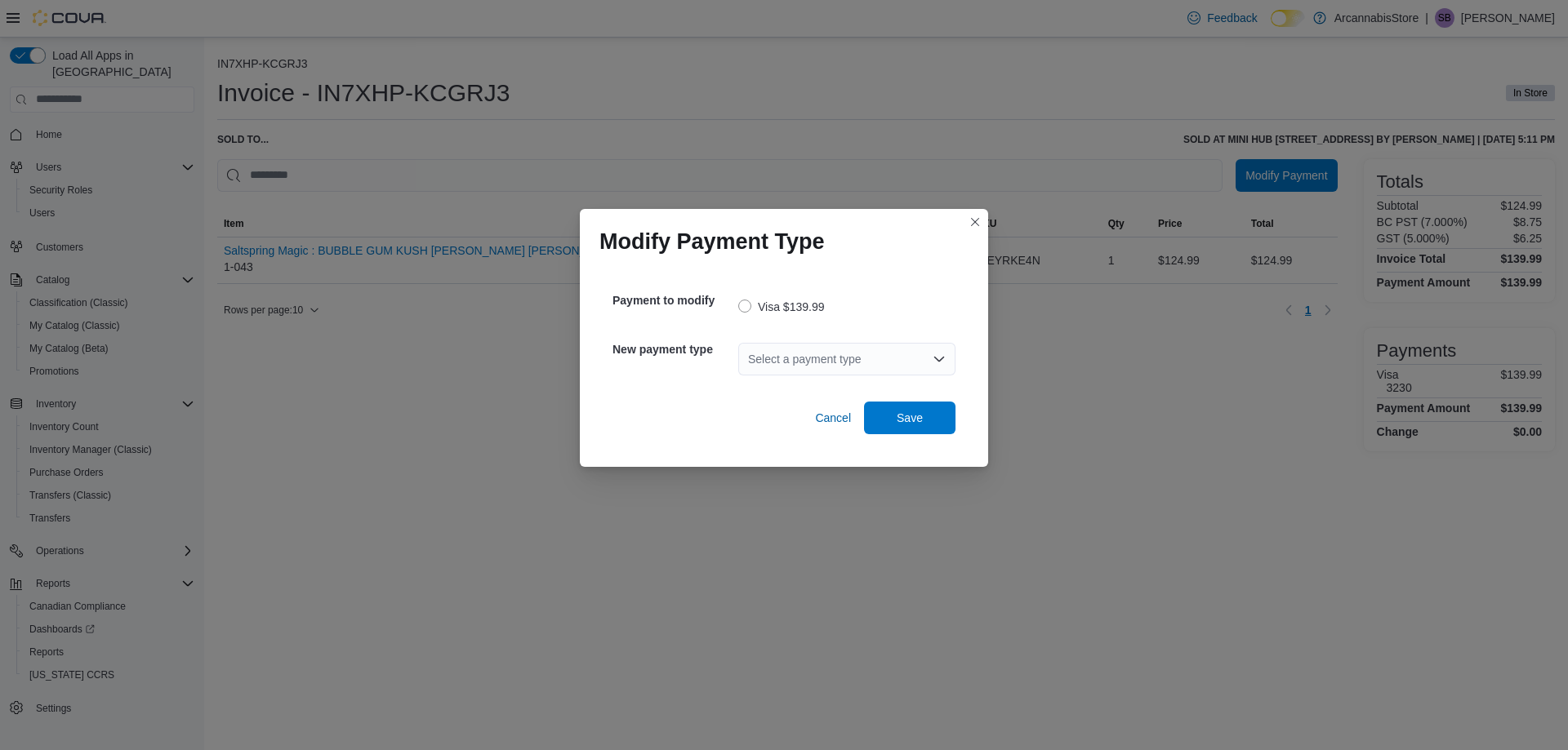
click at [783, 364] on div "Select a payment type" at bounding box center [847, 359] width 217 height 33
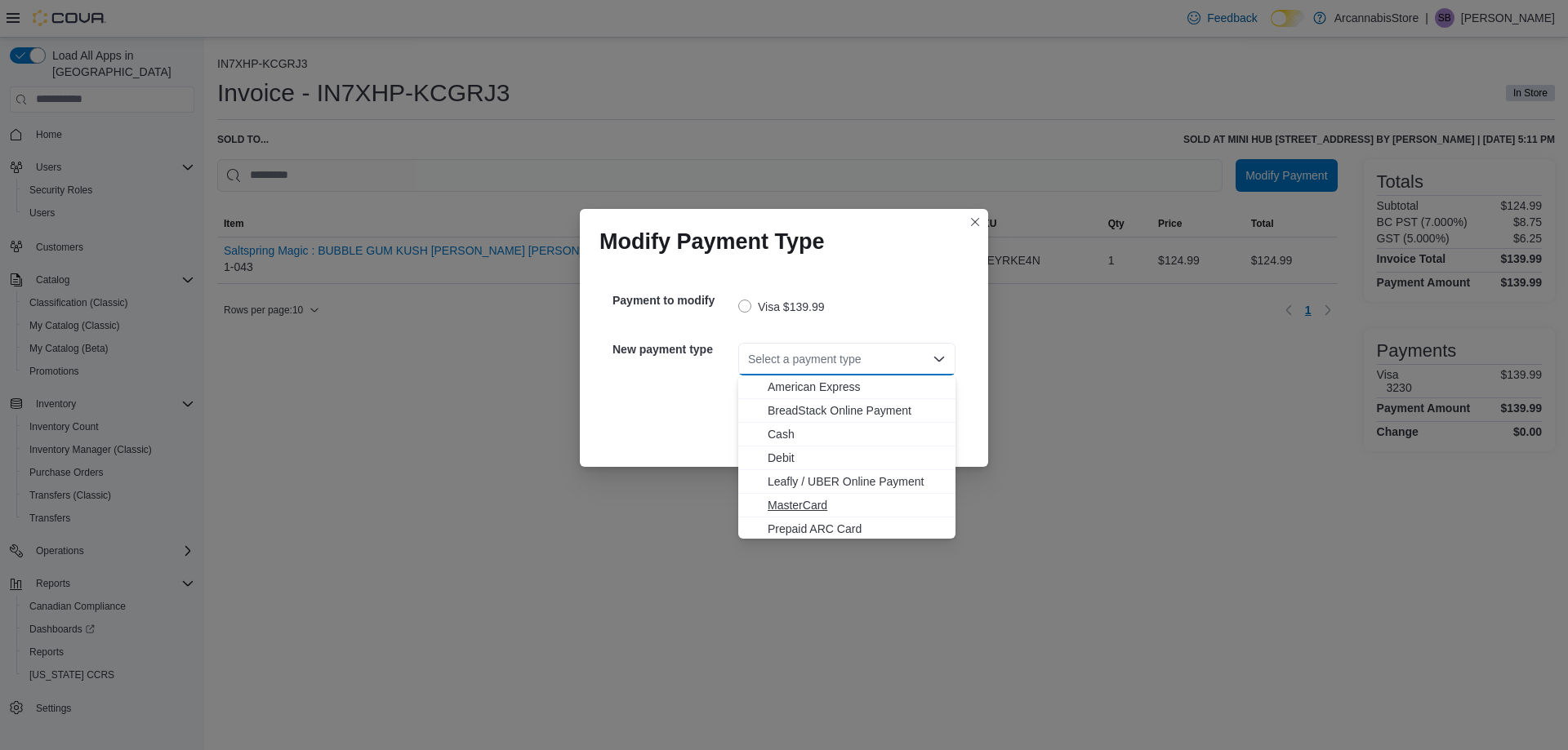
click at [788, 503] on span "MasterCard" at bounding box center [856, 505] width 178 height 16
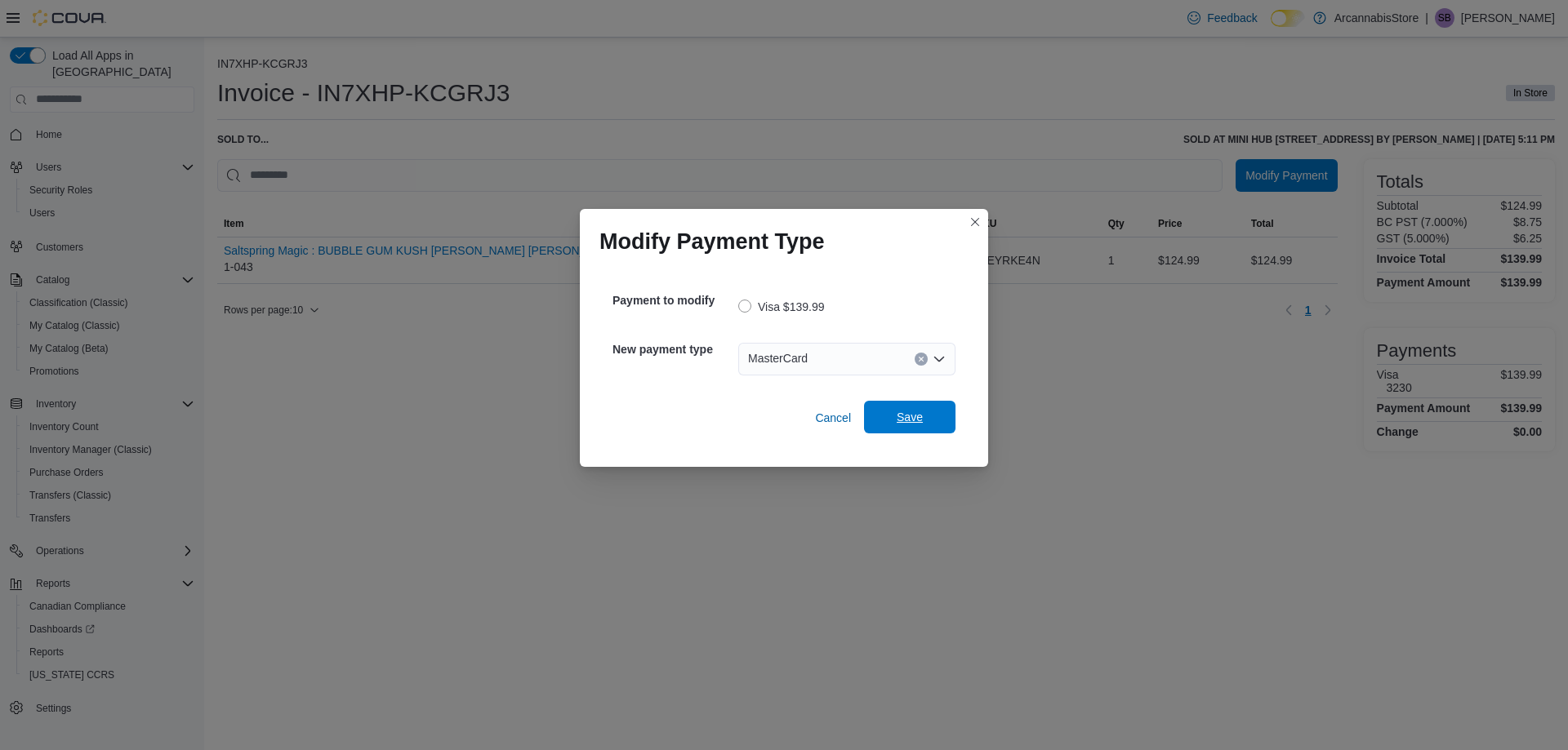
click at [908, 418] on span "Save" at bounding box center [910, 417] width 26 height 16
